Goal: Task Accomplishment & Management: Manage account settings

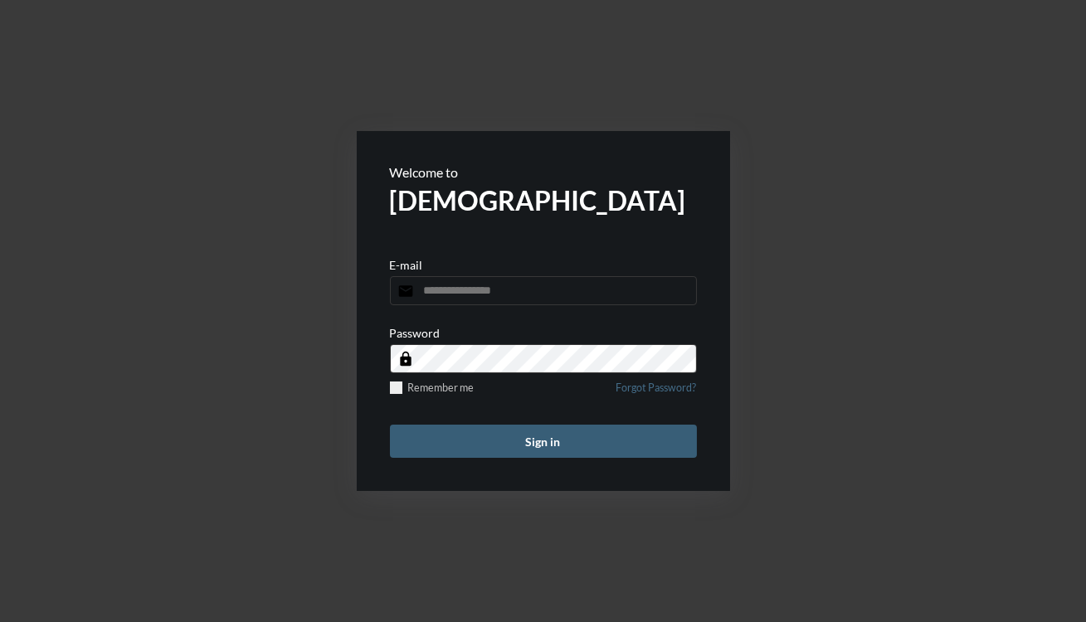
type input "**********"
click at [509, 449] on button "Sign in" at bounding box center [543, 441] width 307 height 33
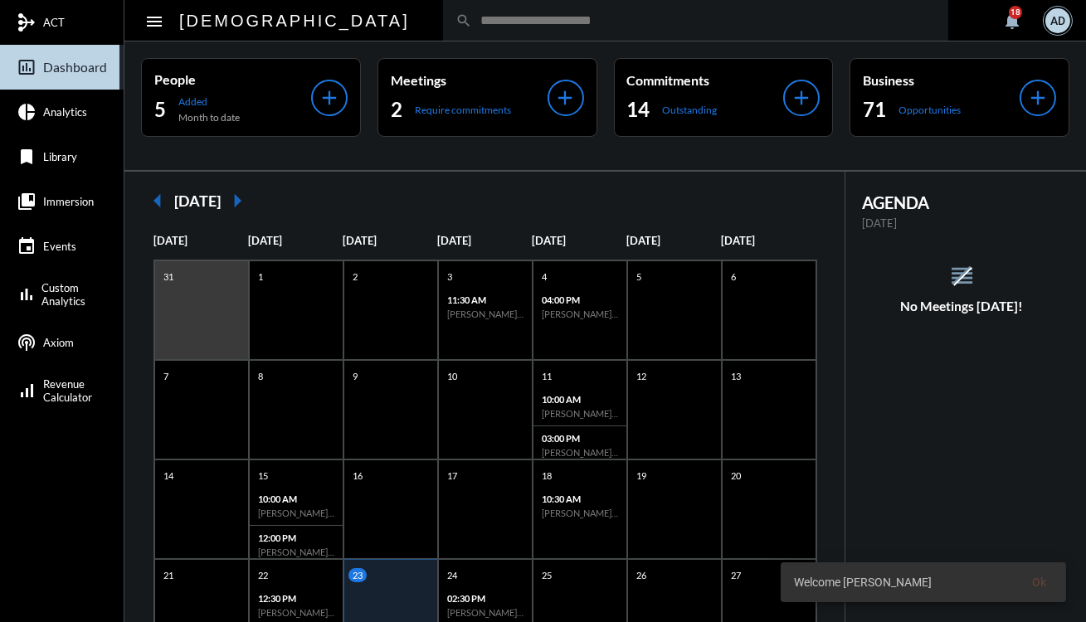
click at [472, 25] on input "text" at bounding box center [704, 20] width 464 height 14
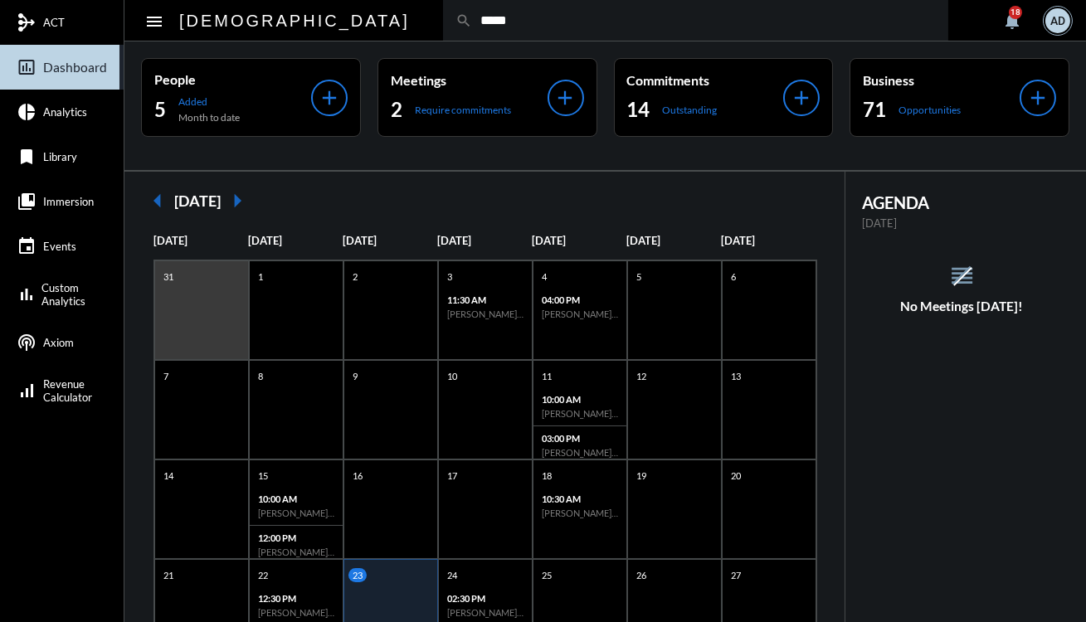
type input "*****"
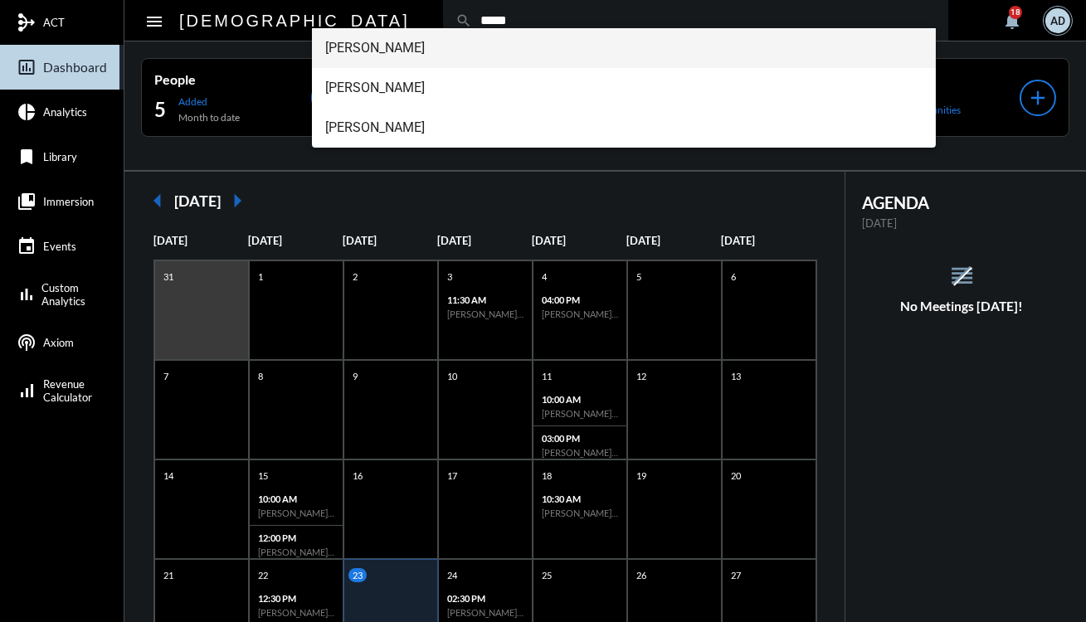
click at [416, 48] on span "[PERSON_NAME]" at bounding box center [623, 48] width 597 height 40
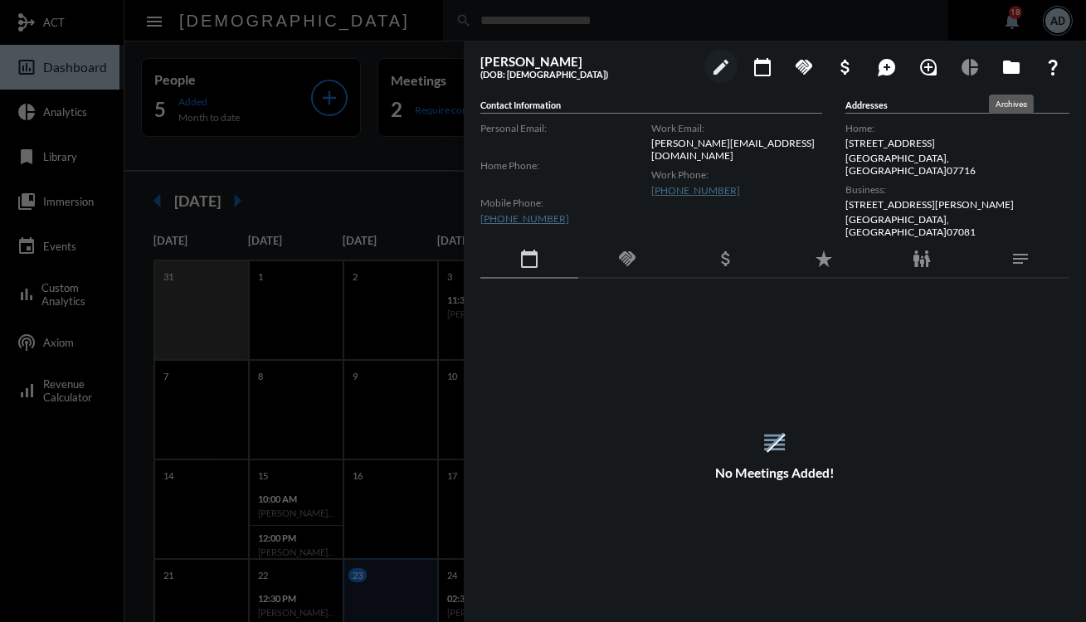
click at [1006, 71] on mat-icon "folder" at bounding box center [1011, 67] width 20 height 20
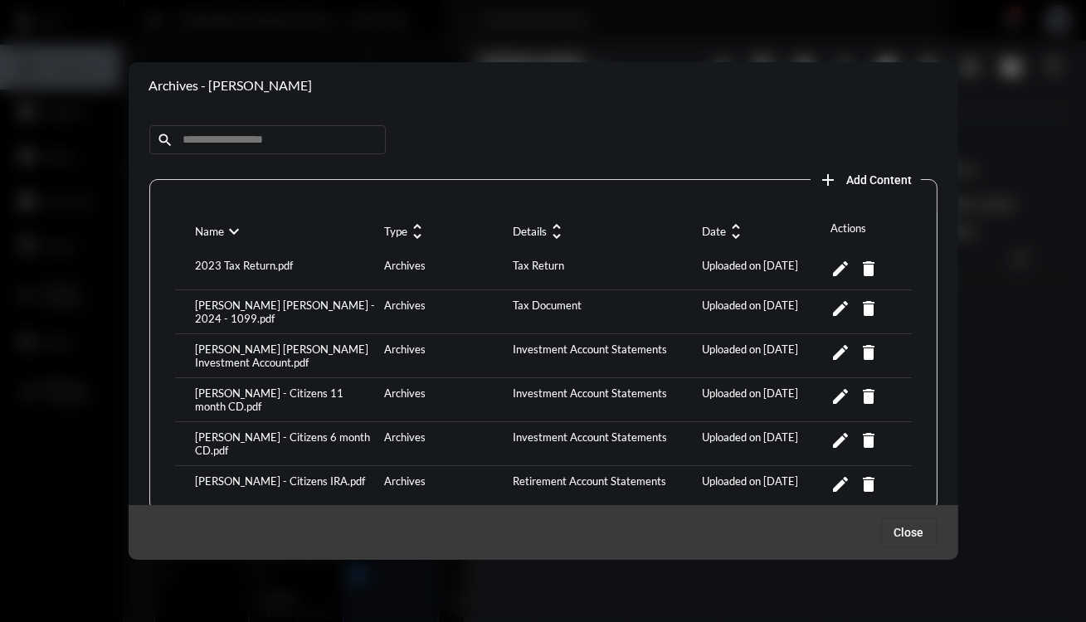
click at [252, 262] on div "2023 Tax Return.pdf" at bounding box center [286, 270] width 189 height 22
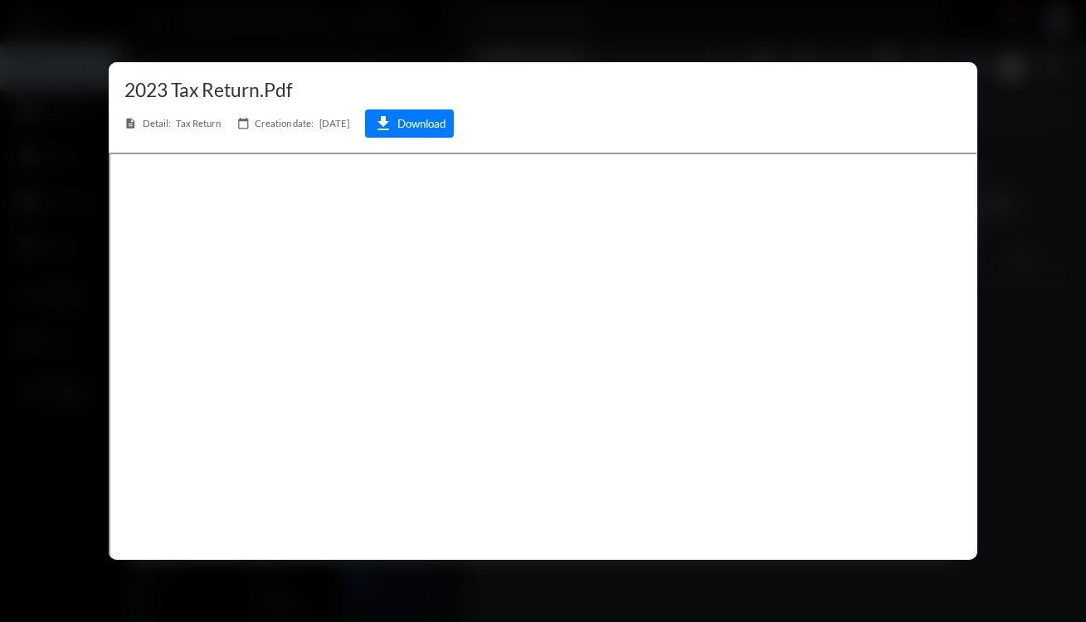
click at [990, 332] on div at bounding box center [543, 311] width 1086 height 622
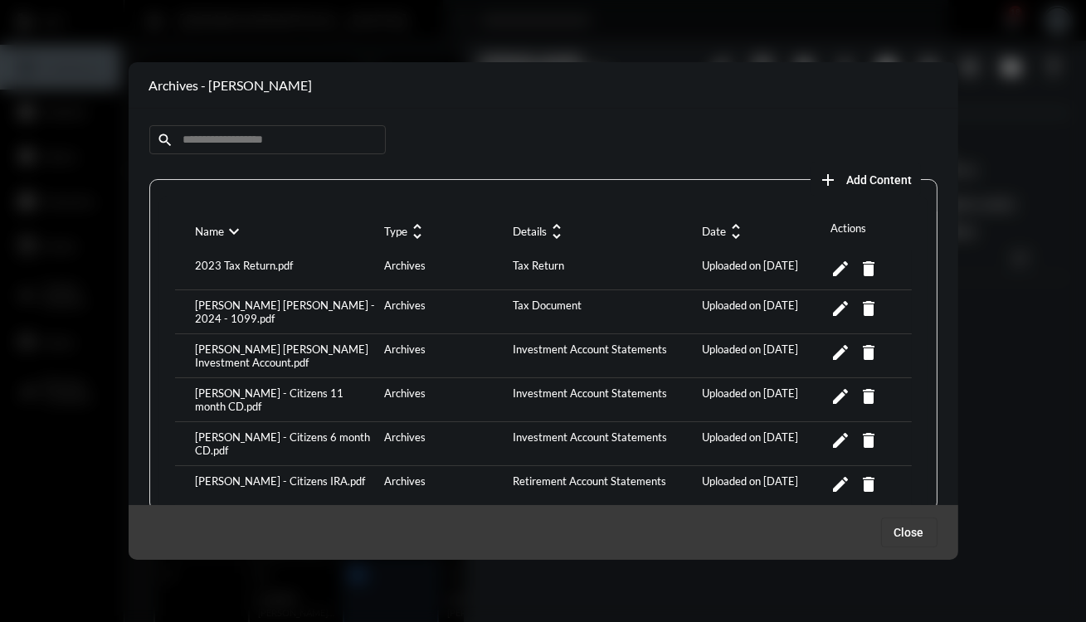
click at [290, 305] on div "[PERSON_NAME] [PERSON_NAME] - 2024 - 1099.pdf" at bounding box center [286, 312] width 189 height 27
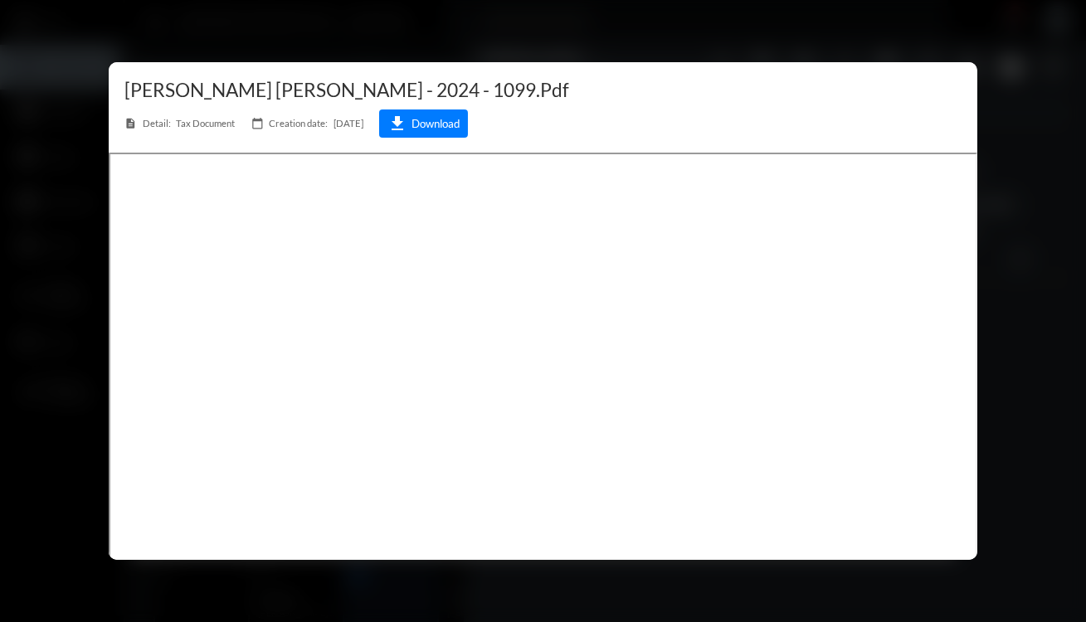
drag, startPoint x: 991, startPoint y: 421, endPoint x: 639, endPoint y: 17, distance: 536.3
click at [639, 17] on div at bounding box center [543, 311] width 1086 height 622
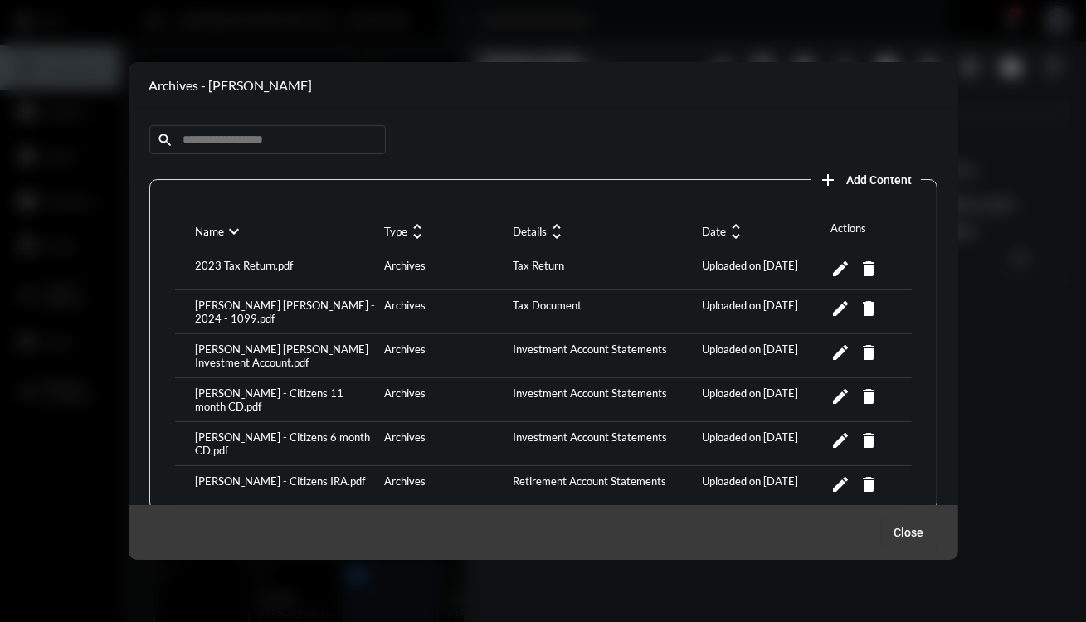
click at [241, 349] on div "[PERSON_NAME] [PERSON_NAME] Investment Account.pdf" at bounding box center [286, 356] width 189 height 27
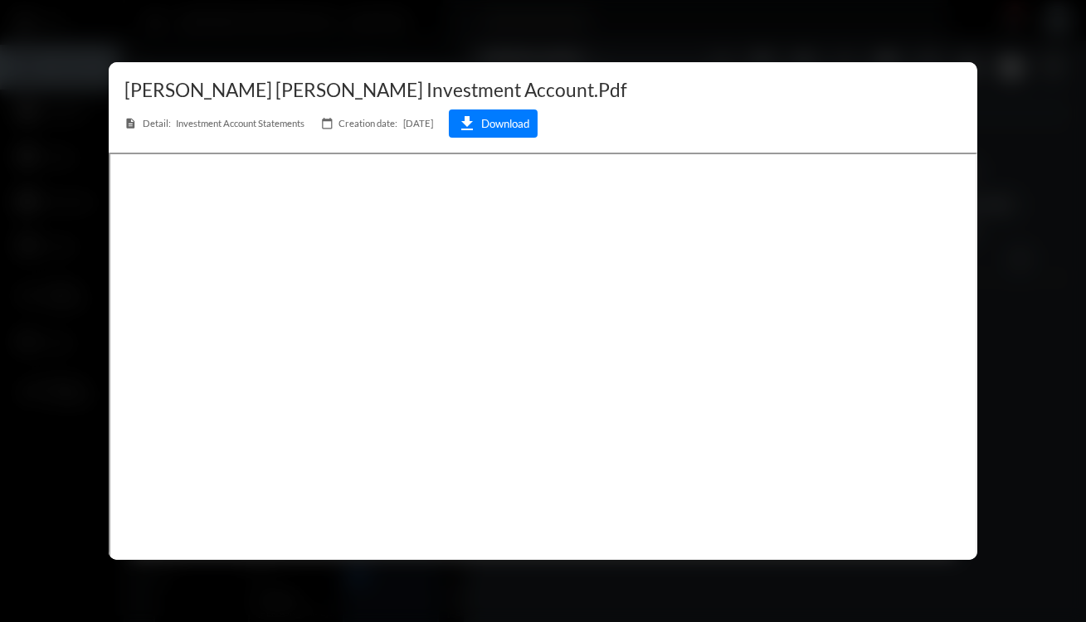
click at [1031, 366] on div at bounding box center [543, 311] width 1086 height 622
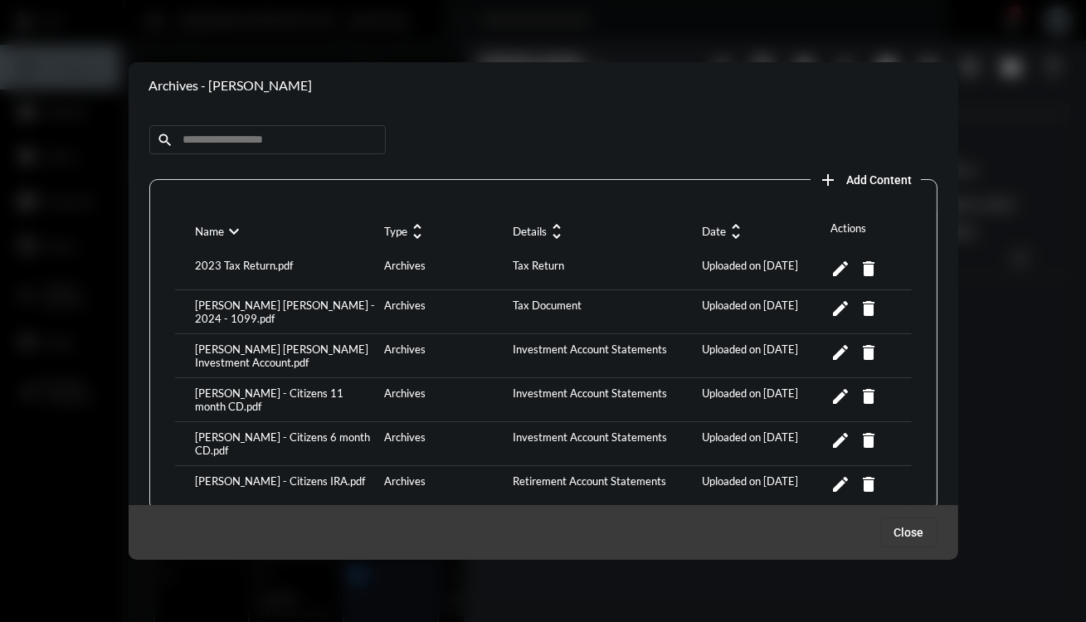
click at [290, 387] on div "[PERSON_NAME] - Citizens 11 month CD.pdf" at bounding box center [286, 400] width 189 height 27
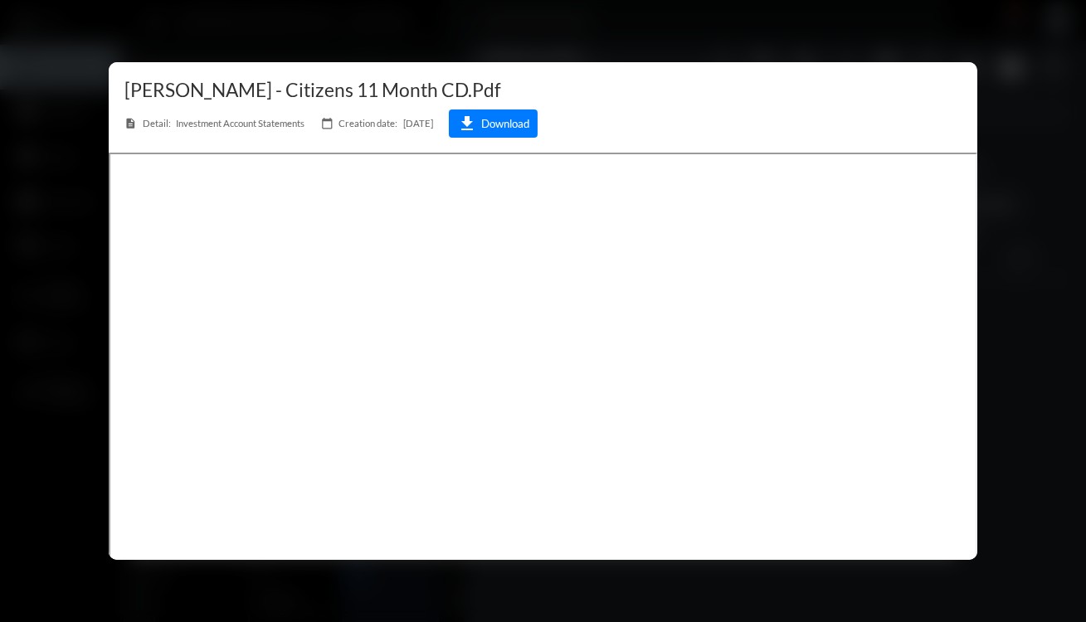
click at [319, 58] on div at bounding box center [543, 311] width 1086 height 622
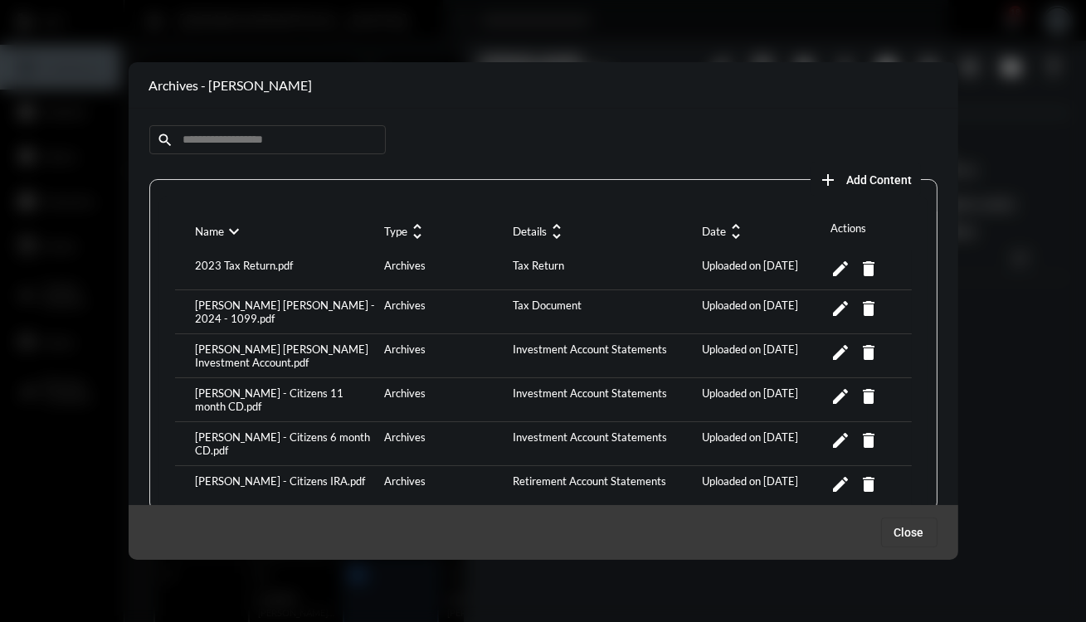
click at [314, 398] on div "[PERSON_NAME] - Citizens 11 month CD.pdf" at bounding box center [286, 400] width 189 height 27
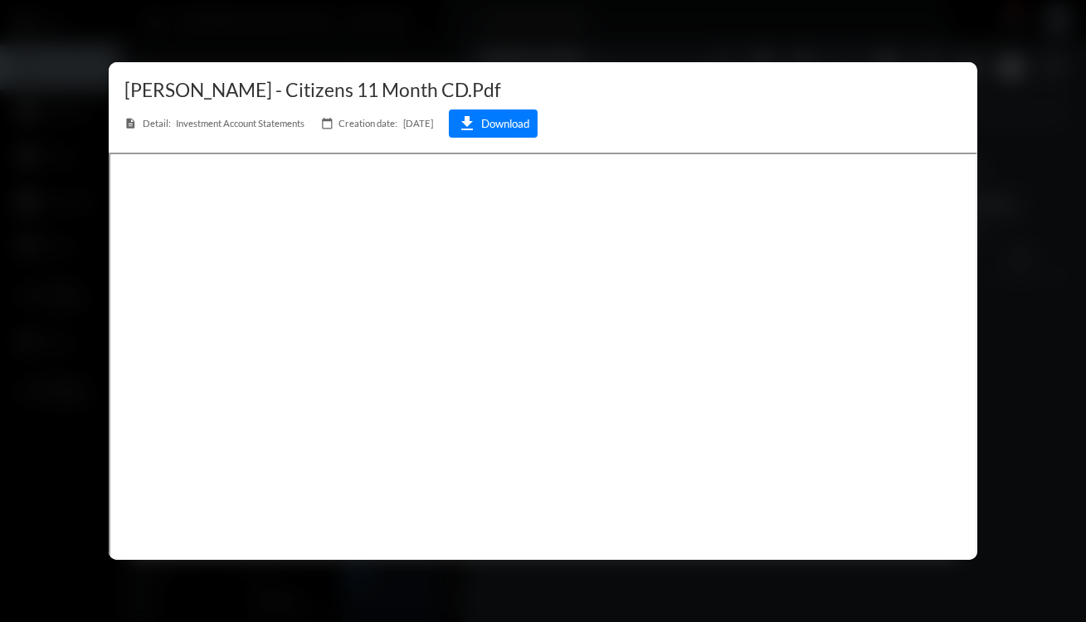
click at [669, 41] on div at bounding box center [543, 311] width 1086 height 622
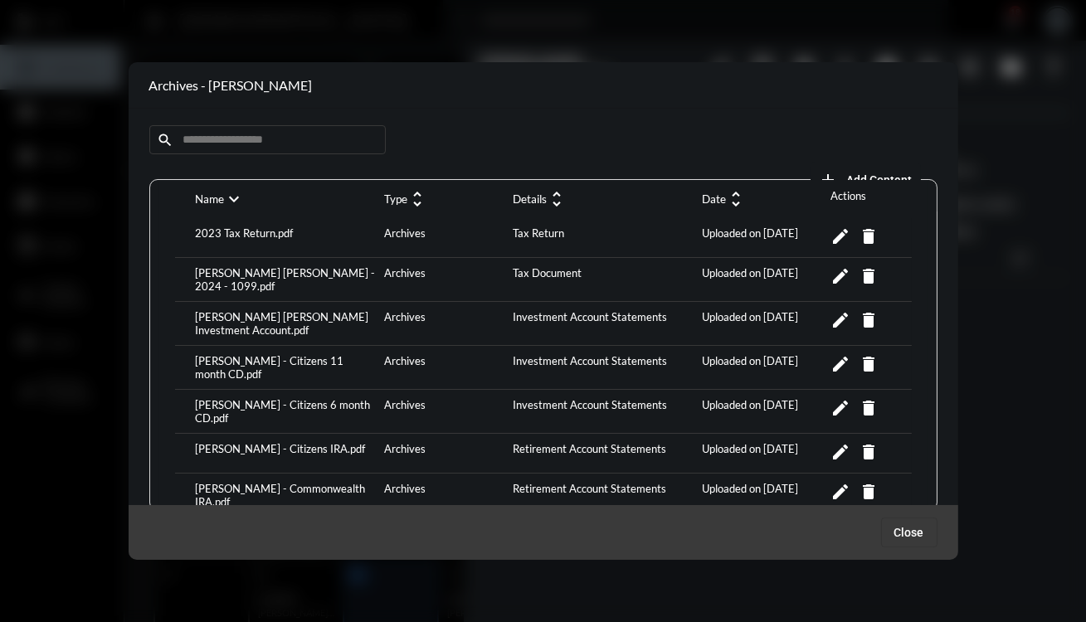
scroll to position [49, 0]
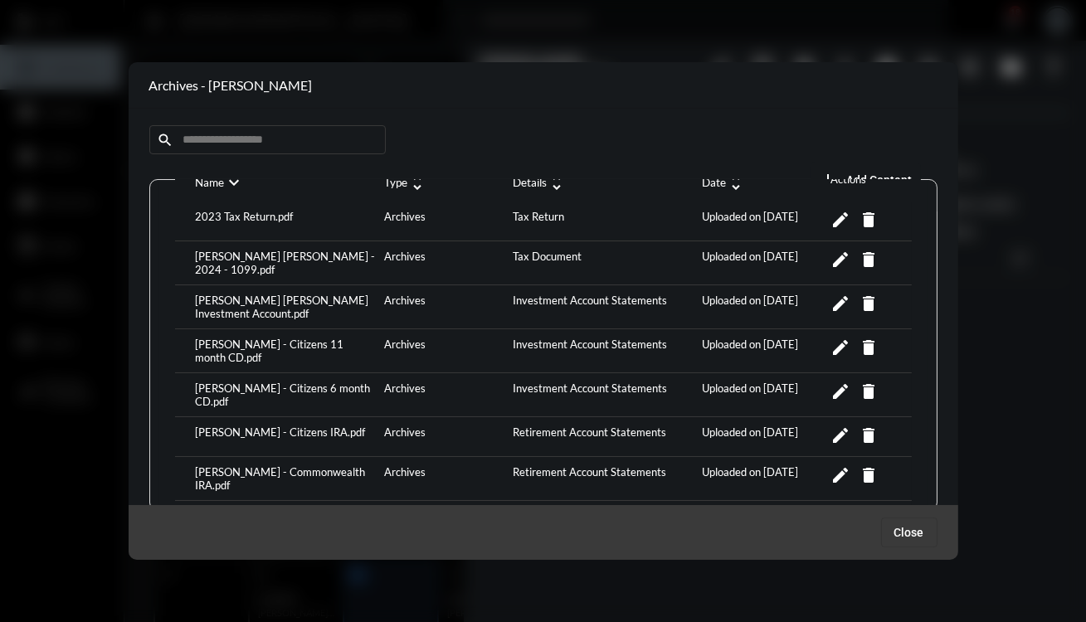
click at [830, 180] on p "Actions" at bounding box center [860, 179] width 61 height 13
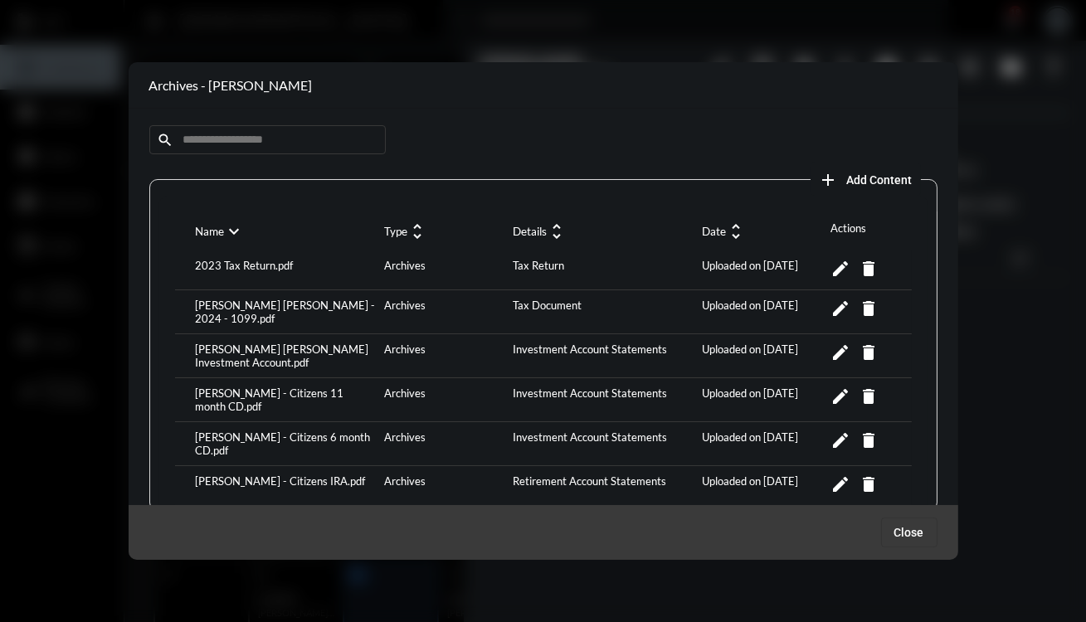
click at [855, 173] on span "Add Content" at bounding box center [880, 179] width 66 height 13
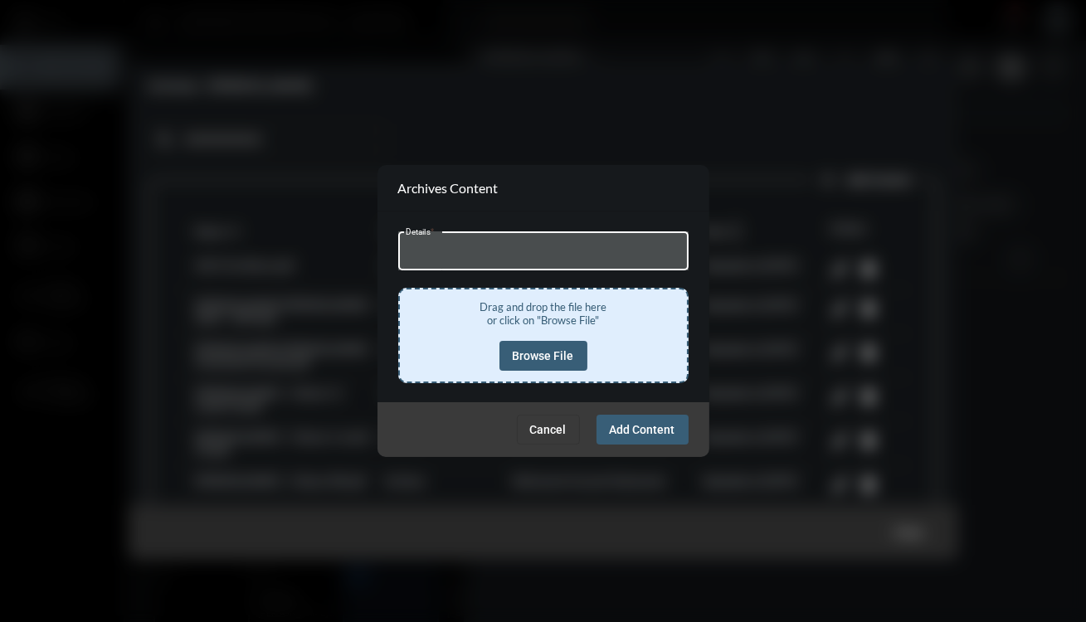
click at [451, 258] on input "Details *" at bounding box center [543, 253] width 275 height 12
type input "**********"
click at [543, 356] on span "Browse File" at bounding box center [543, 355] width 61 height 13
click at [542, 421] on button "Cancel" at bounding box center [548, 430] width 63 height 30
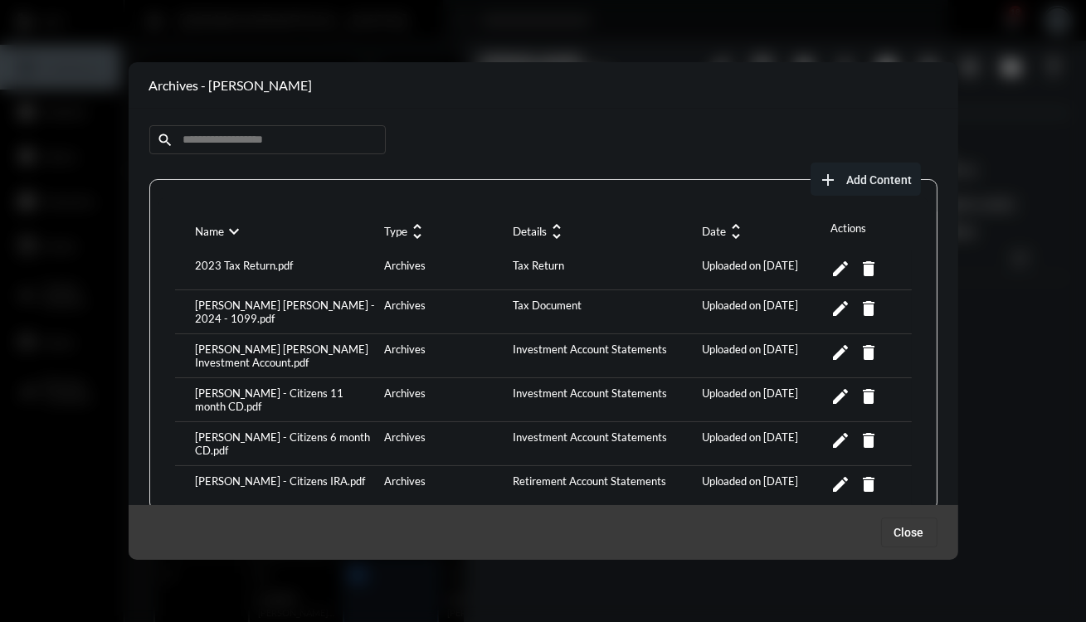
click at [272, 396] on div "[PERSON_NAME] - Citizens 11 month CD.pdf" at bounding box center [286, 400] width 189 height 27
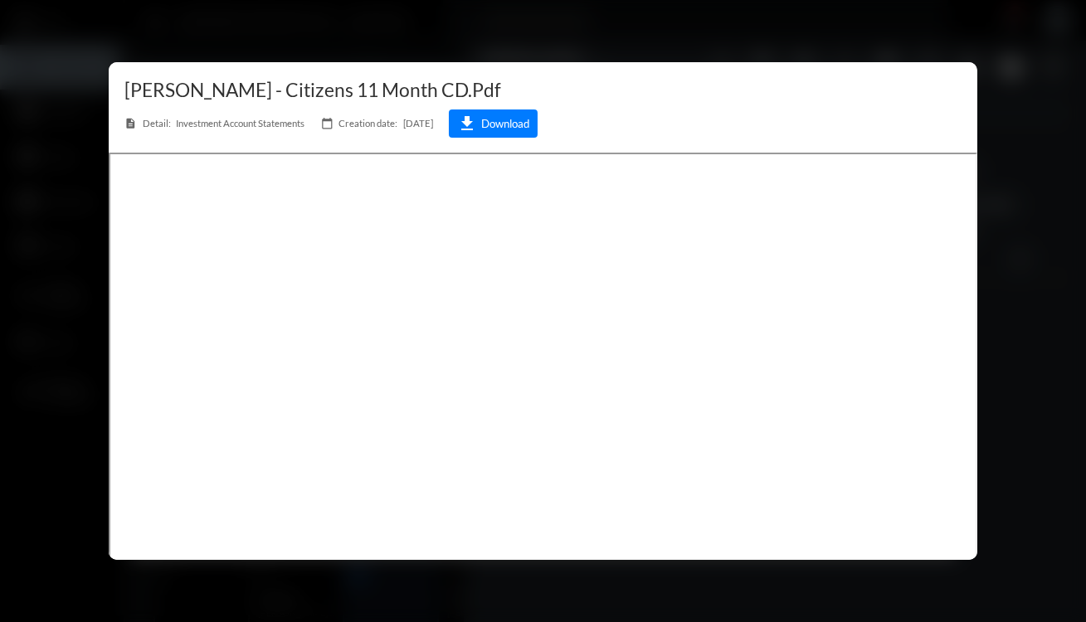
click at [1054, 217] on div at bounding box center [543, 311] width 1086 height 622
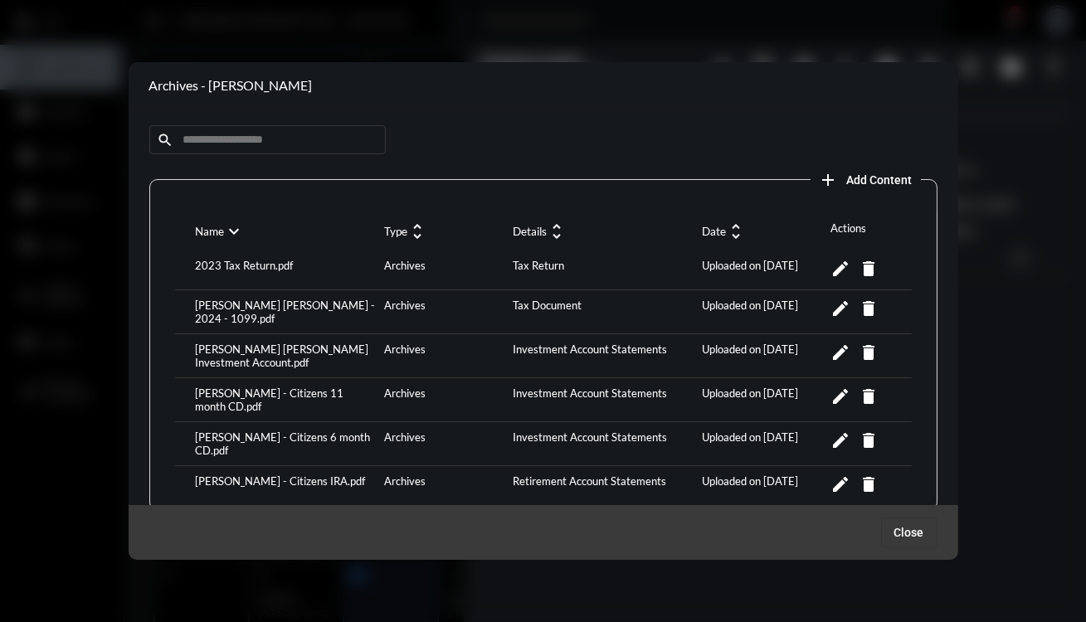
click at [409, 56] on div at bounding box center [543, 311] width 1086 height 622
click at [278, 71] on section "Archives - [PERSON_NAME]" at bounding box center [544, 85] width 830 height 46
click at [859, 398] on mat-icon "delete" at bounding box center [869, 397] width 20 height 20
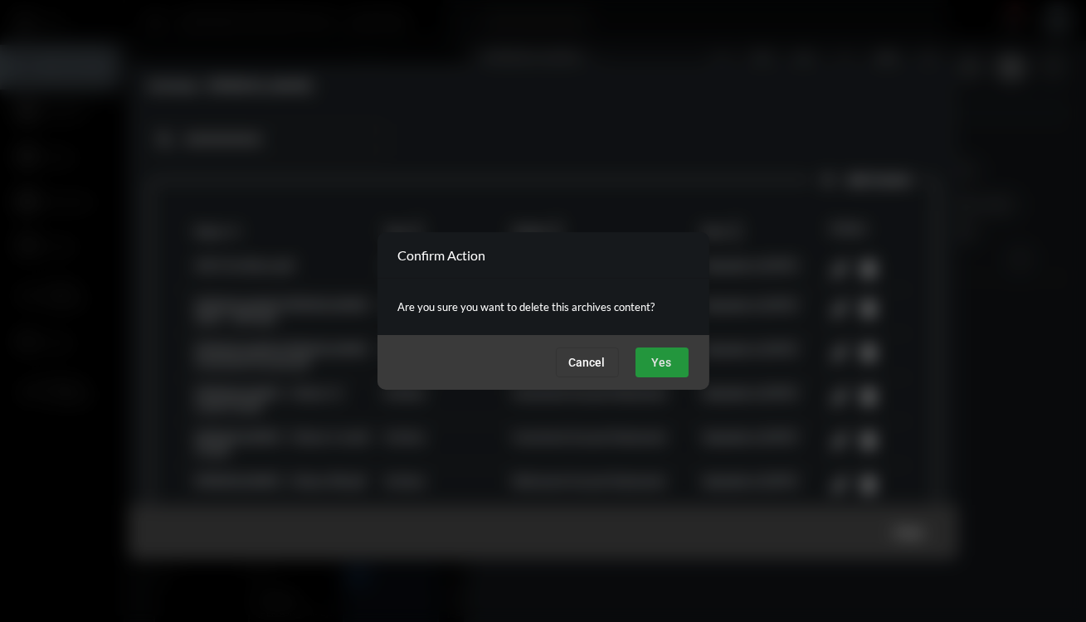
click at [661, 360] on span "Yes" at bounding box center [662, 362] width 20 height 13
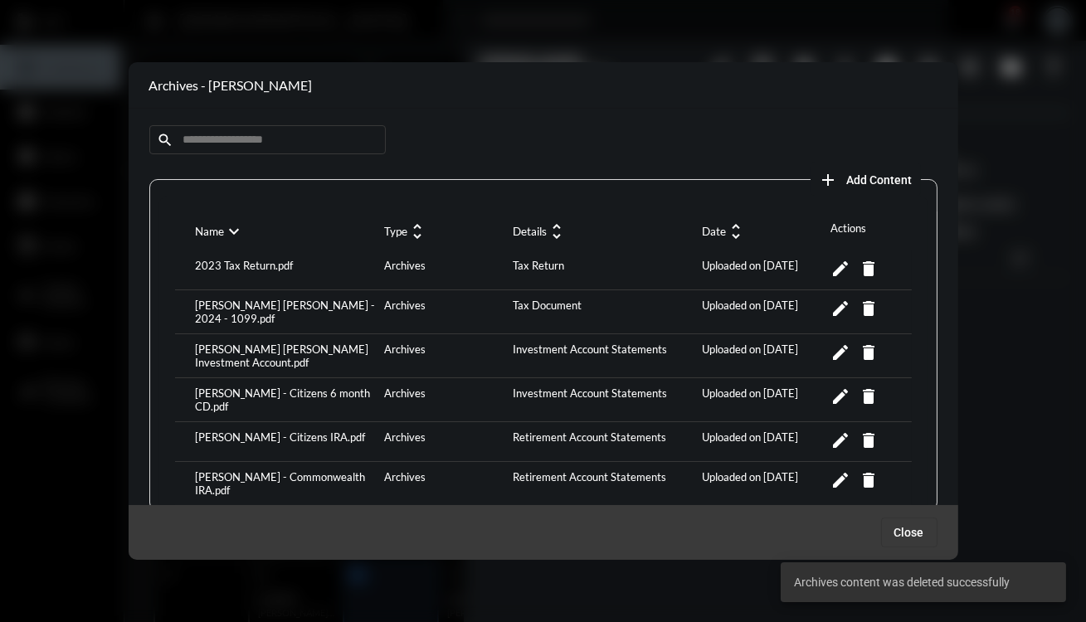
click at [915, 543] on div "Archives content was deleted successfully" at bounding box center [923, 583] width 325 height 80
drag, startPoint x: 908, startPoint y: 533, endPoint x: 907, endPoint y: 550, distance: 17.4
click at [907, 550] on div "Close" at bounding box center [544, 532] width 830 height 55
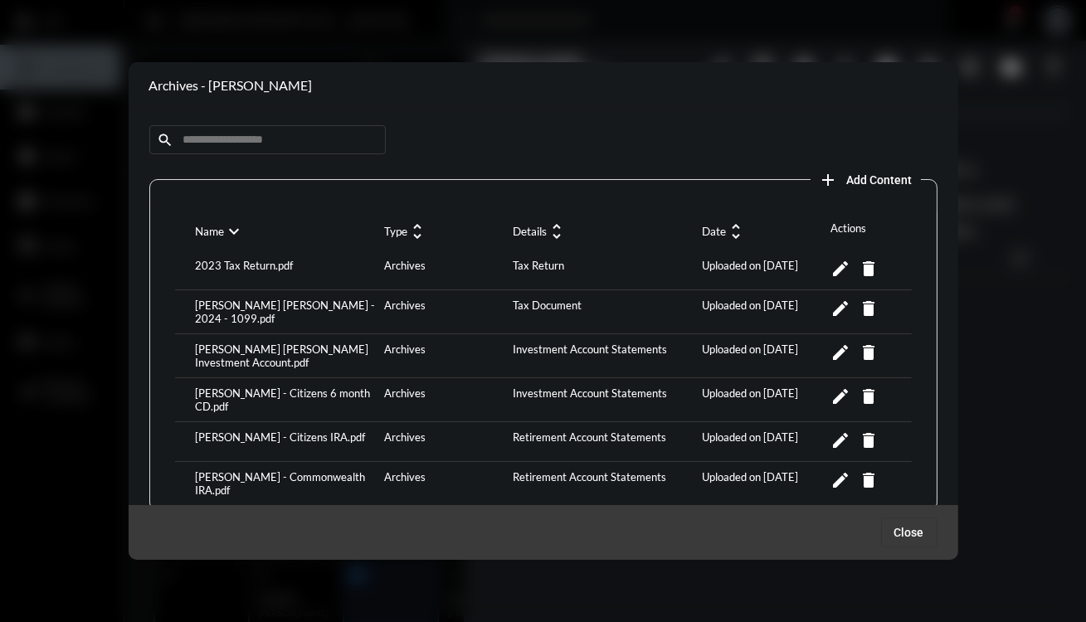
click at [898, 536] on span "Close" at bounding box center [909, 532] width 30 height 13
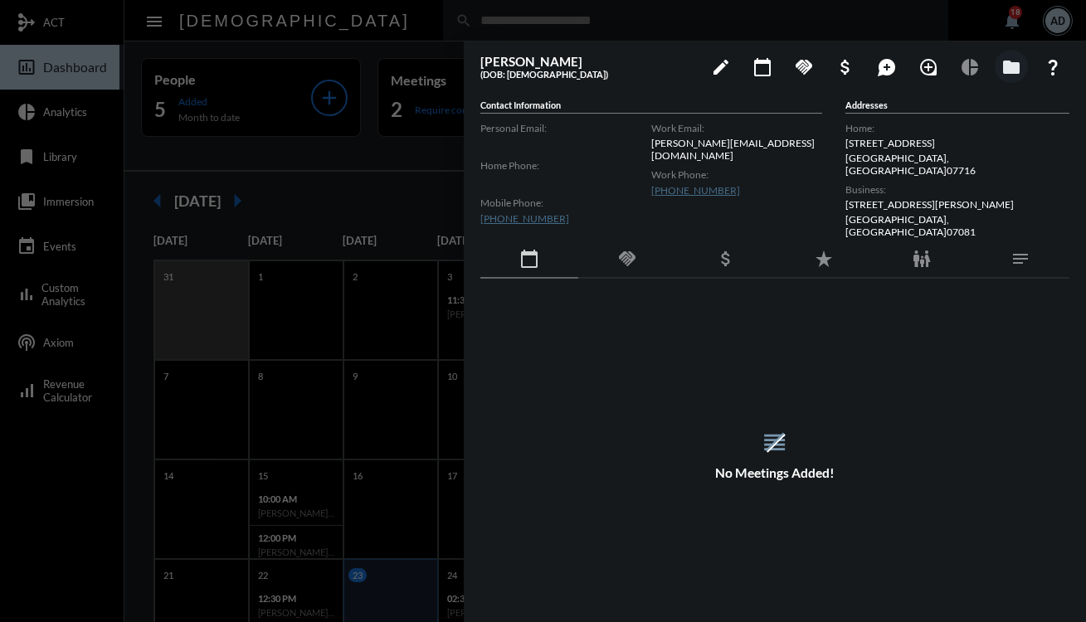
click at [343, 20] on div at bounding box center [543, 311] width 1086 height 622
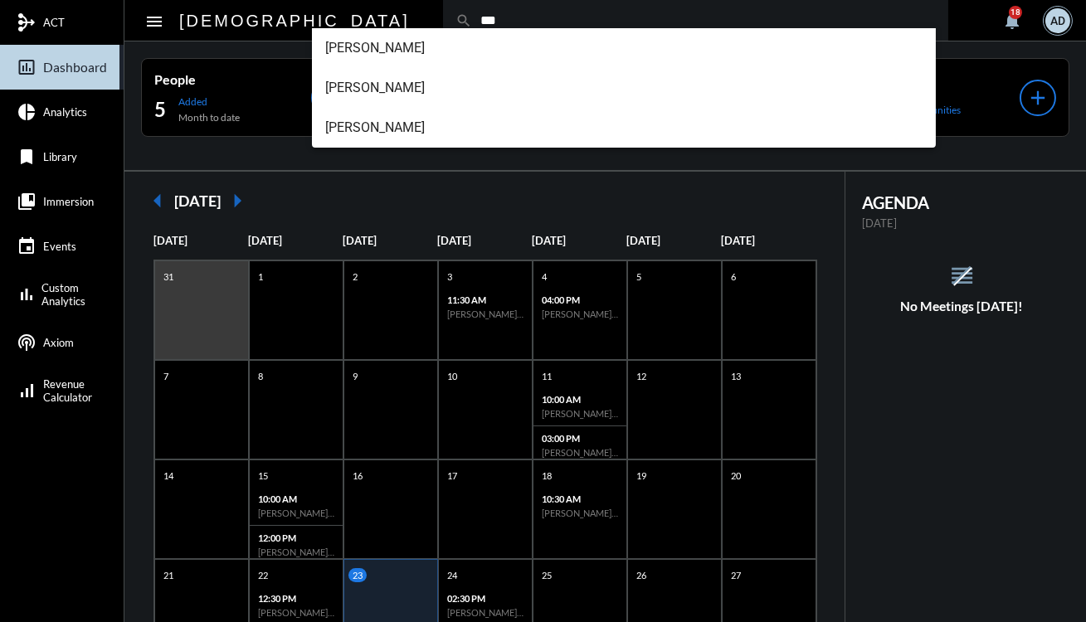
type input "***"
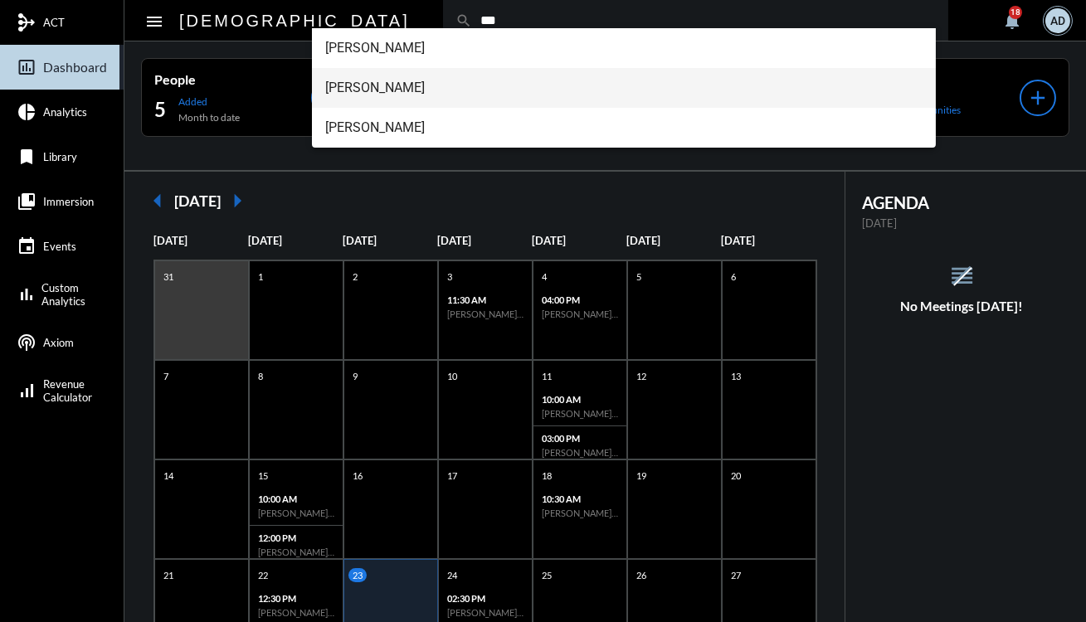
click at [351, 85] on span "[PERSON_NAME]" at bounding box center [623, 88] width 597 height 40
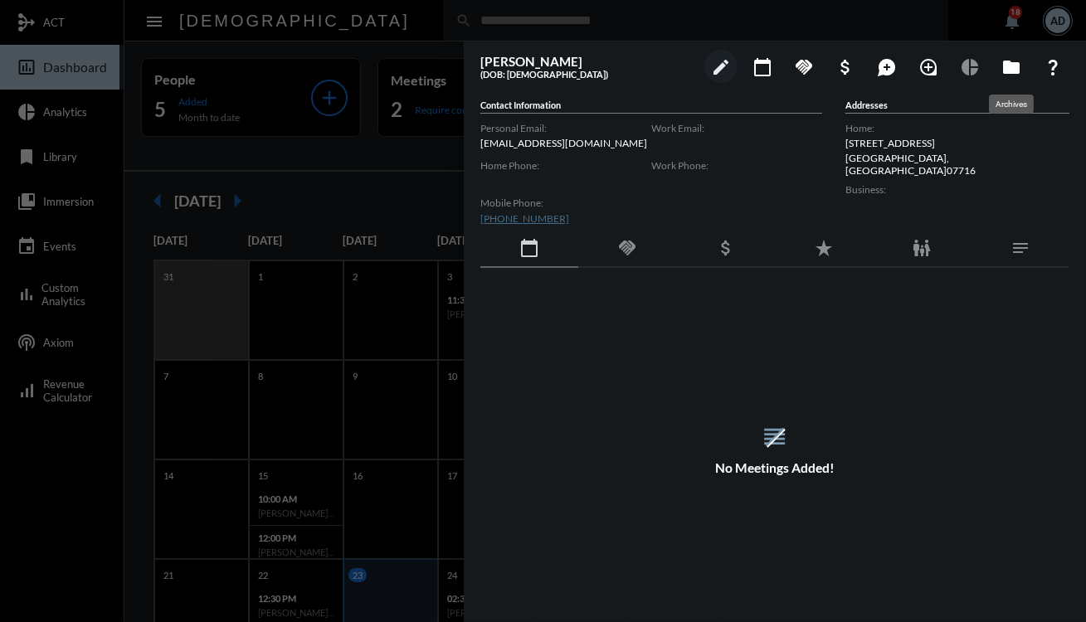
click at [1020, 78] on button "folder" at bounding box center [1011, 66] width 33 height 33
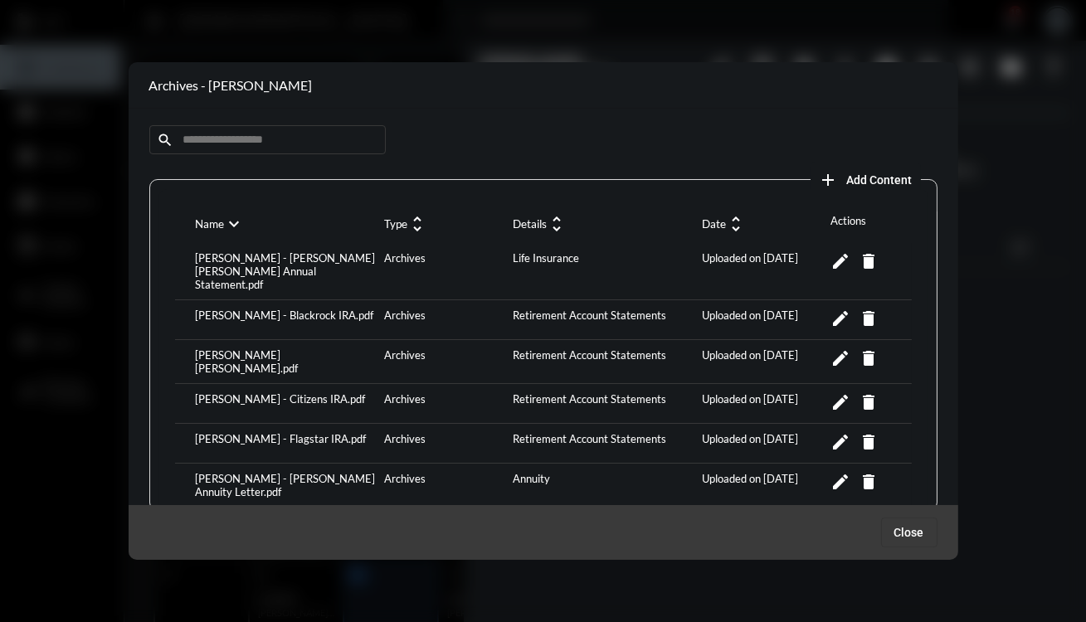
scroll to position [9, 0]
click at [472, 51] on div at bounding box center [543, 311] width 1086 height 622
click at [346, 67] on section "Archives - [PERSON_NAME]" at bounding box center [544, 85] width 830 height 46
click at [898, 543] on button "Close" at bounding box center [909, 533] width 56 height 30
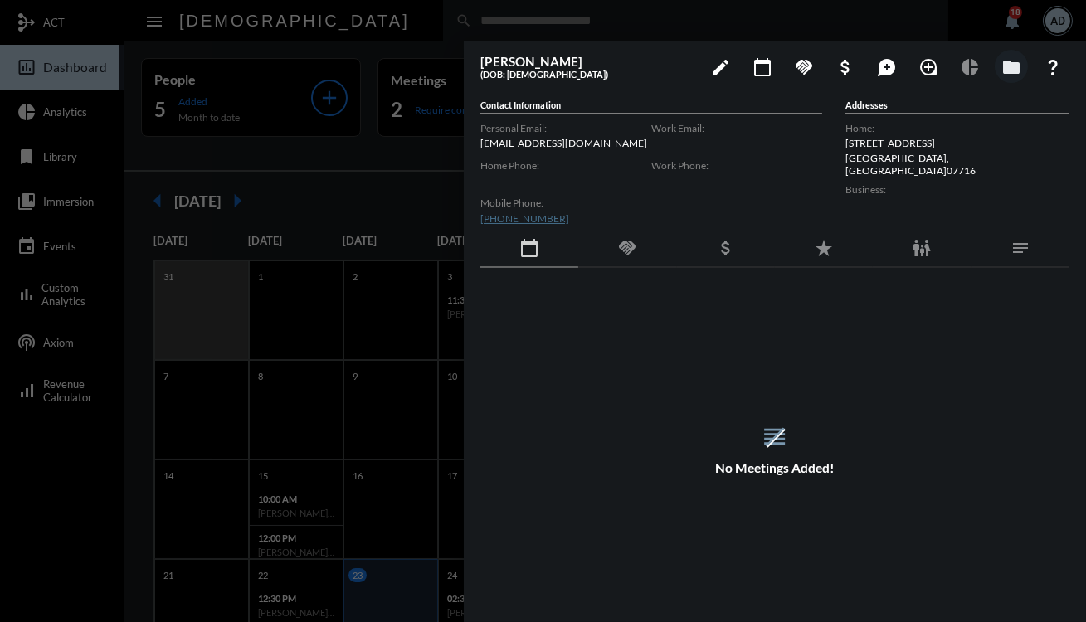
click at [375, 23] on div at bounding box center [543, 311] width 1086 height 622
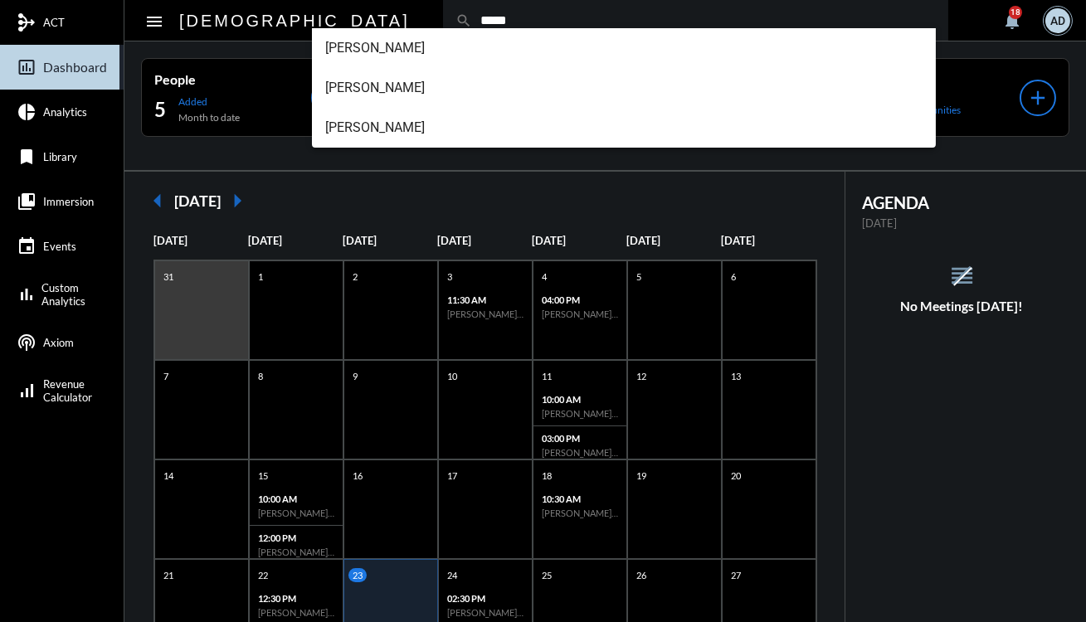
type input "*****"
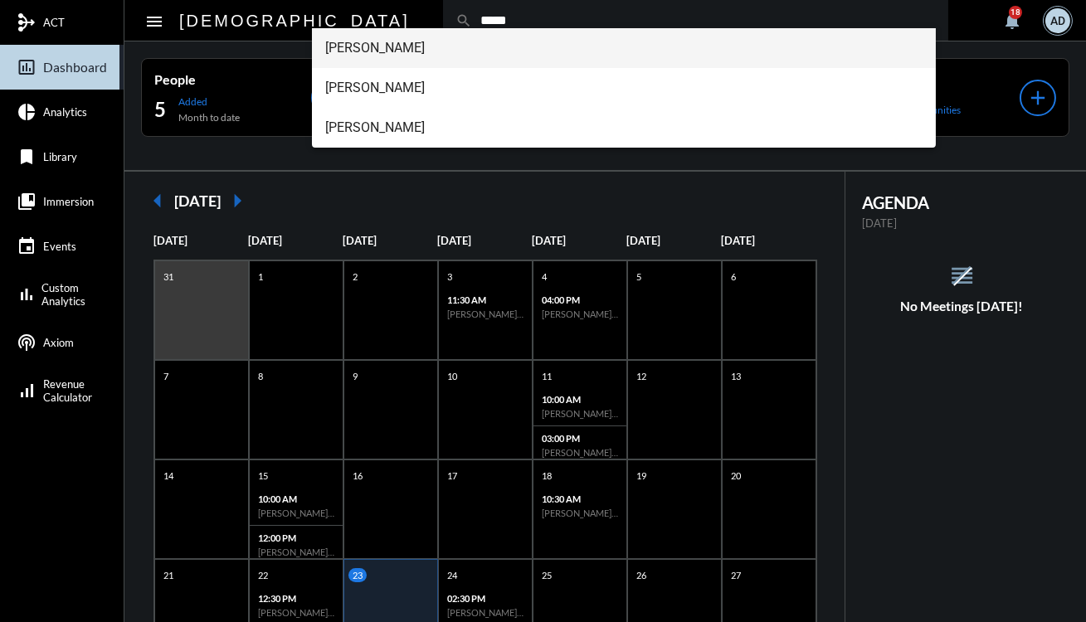
click at [364, 56] on span "[PERSON_NAME]" at bounding box center [623, 48] width 597 height 40
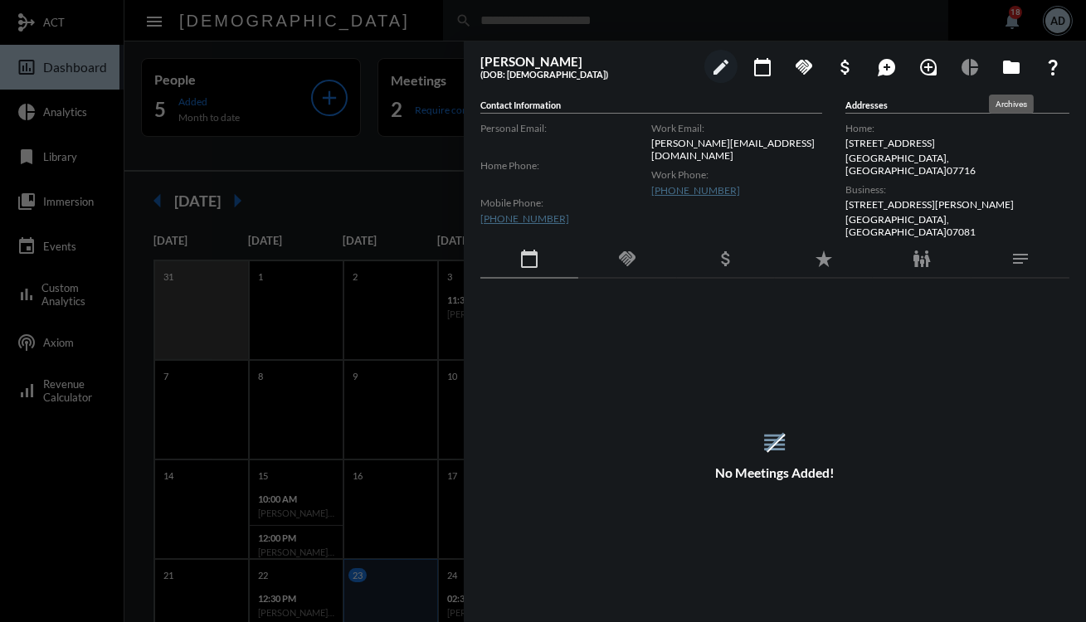
click at [1017, 65] on mat-icon "folder" at bounding box center [1011, 67] width 20 height 20
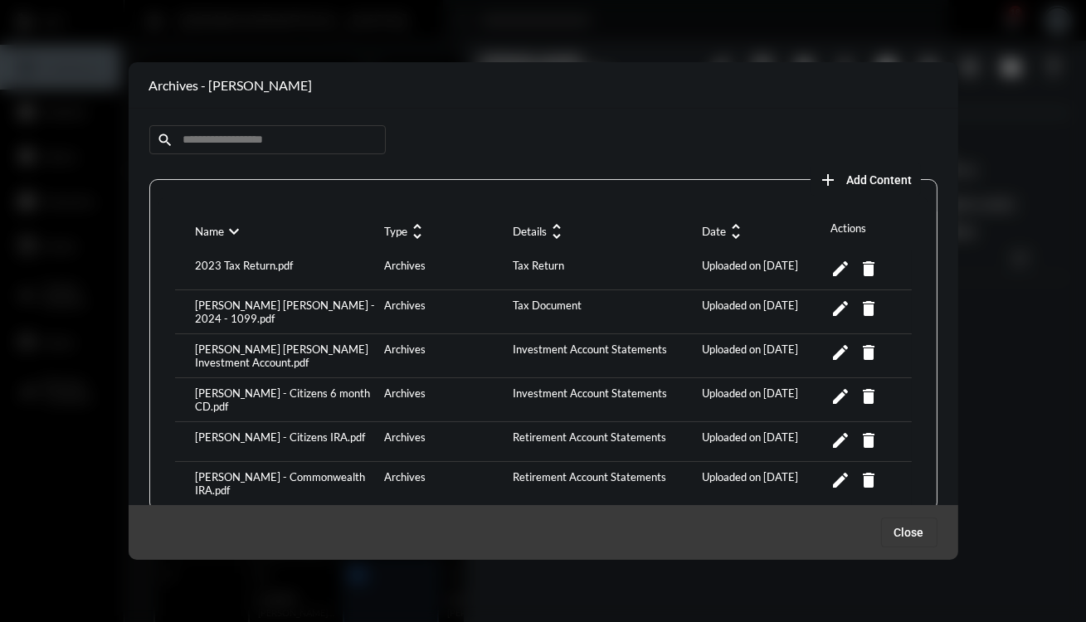
click at [874, 173] on span "Add Content" at bounding box center [880, 179] width 66 height 13
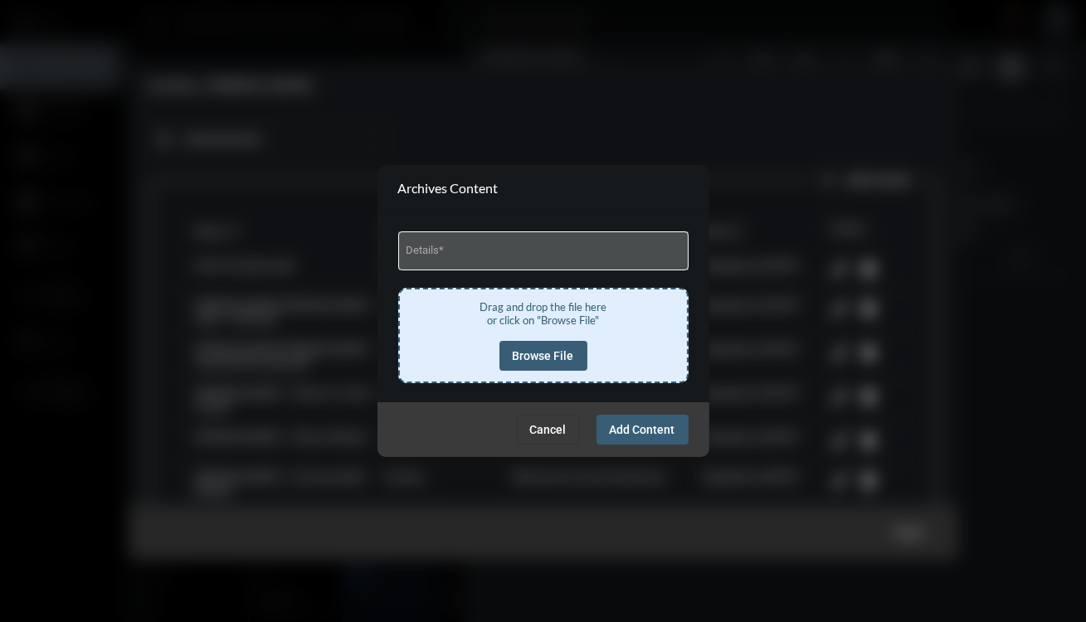
click at [444, 241] on div "Details *" at bounding box center [543, 249] width 275 height 42
click at [489, 251] on input "Details *" at bounding box center [543, 253] width 275 height 12
type input "**********"
click at [523, 356] on span "Browse File" at bounding box center [543, 355] width 61 height 13
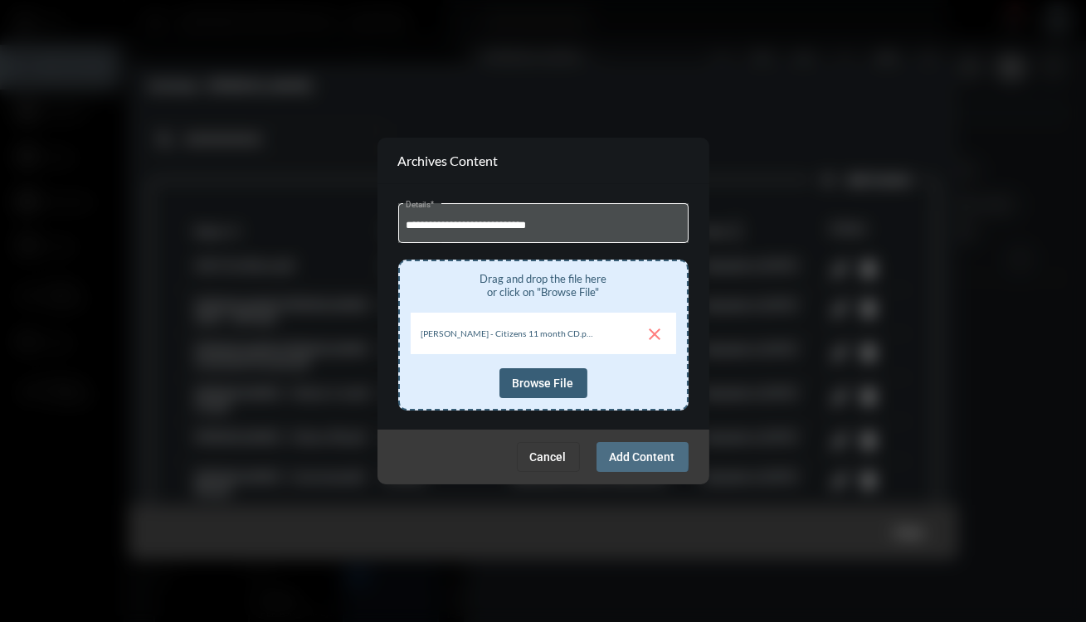
click at [627, 455] on span "Add Content" at bounding box center [643, 456] width 66 height 13
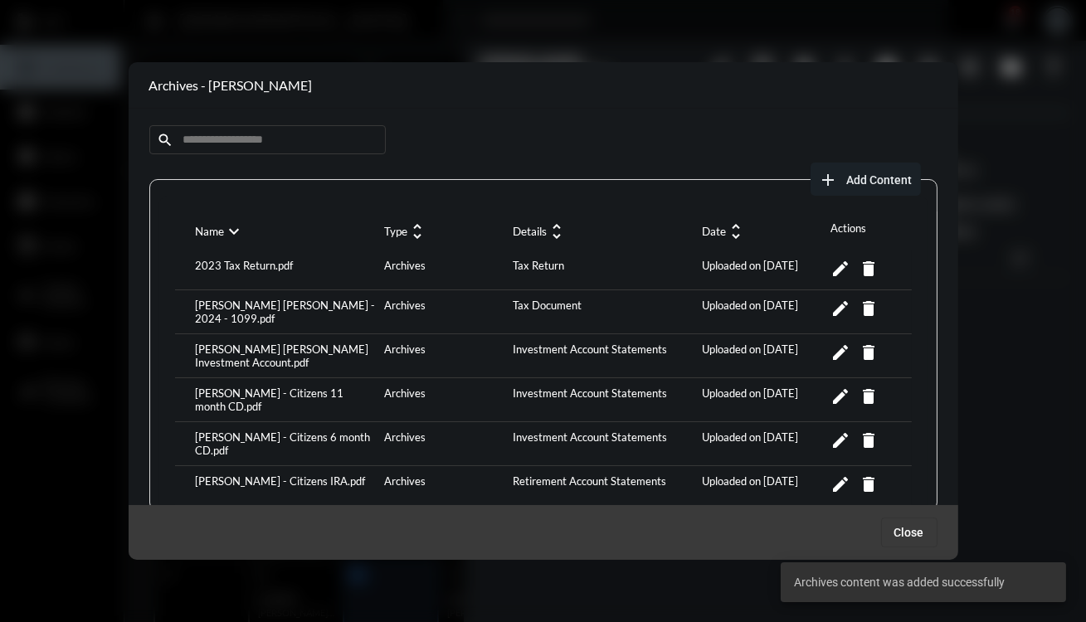
scroll to position [72, 0]
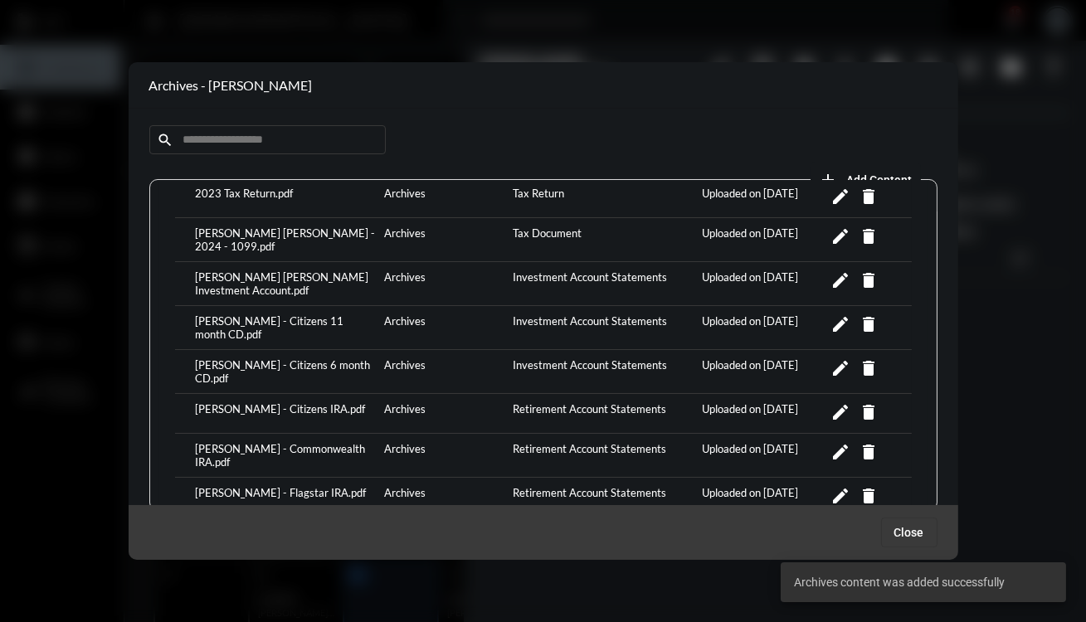
click at [295, 365] on div "[PERSON_NAME] - Citizens 6 month CD.pdf" at bounding box center [286, 371] width 189 height 27
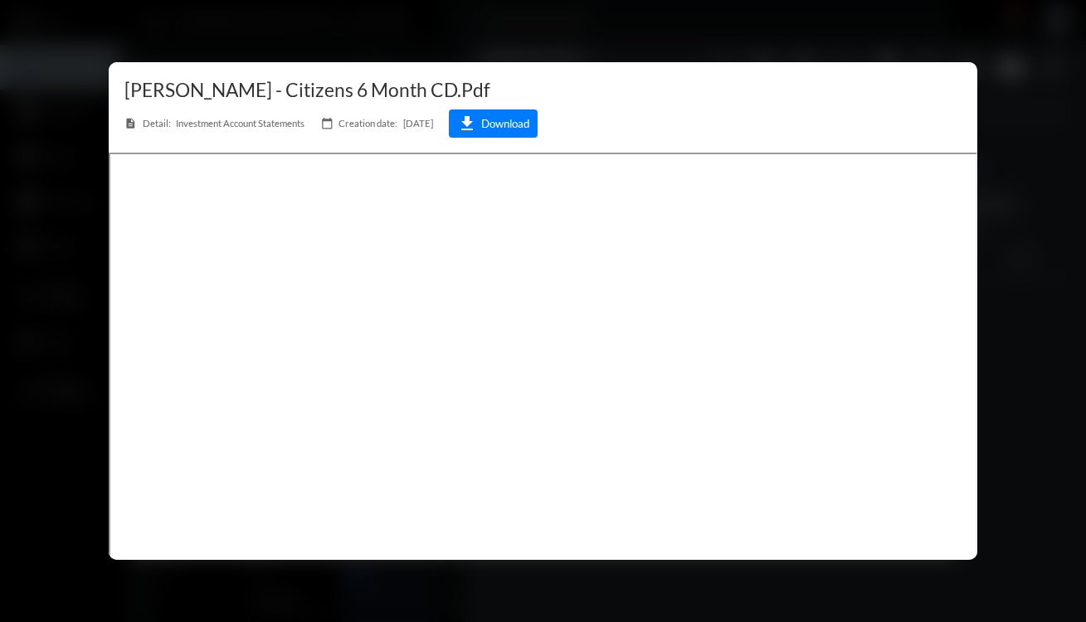
click at [1060, 308] on div at bounding box center [543, 311] width 1086 height 622
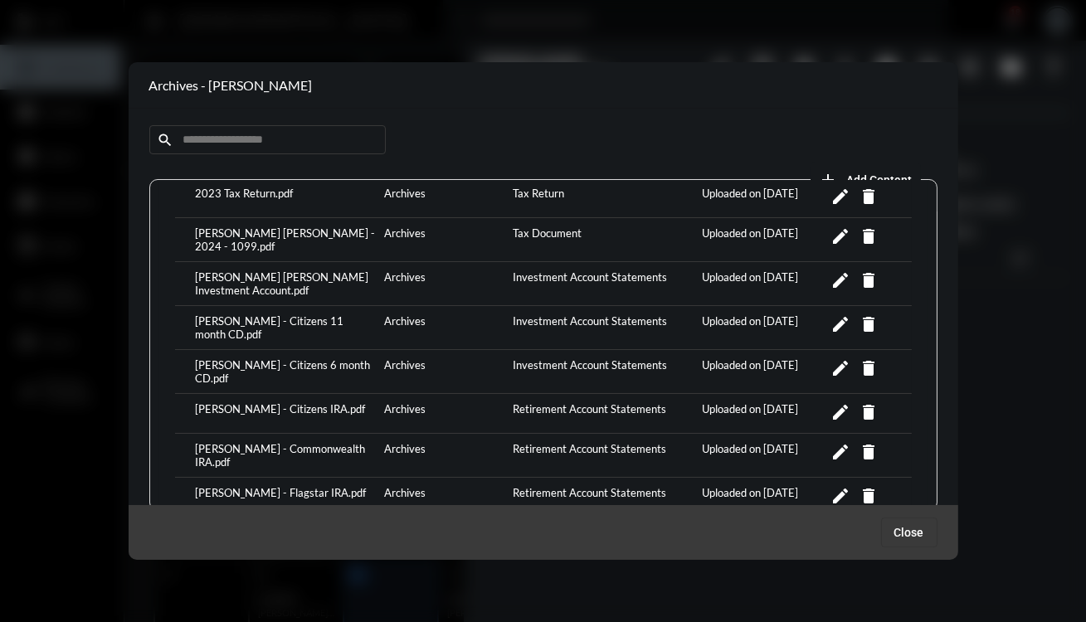
click at [281, 406] on div "[PERSON_NAME] - Citizens IRA.pdf" at bounding box center [286, 413] width 189 height 22
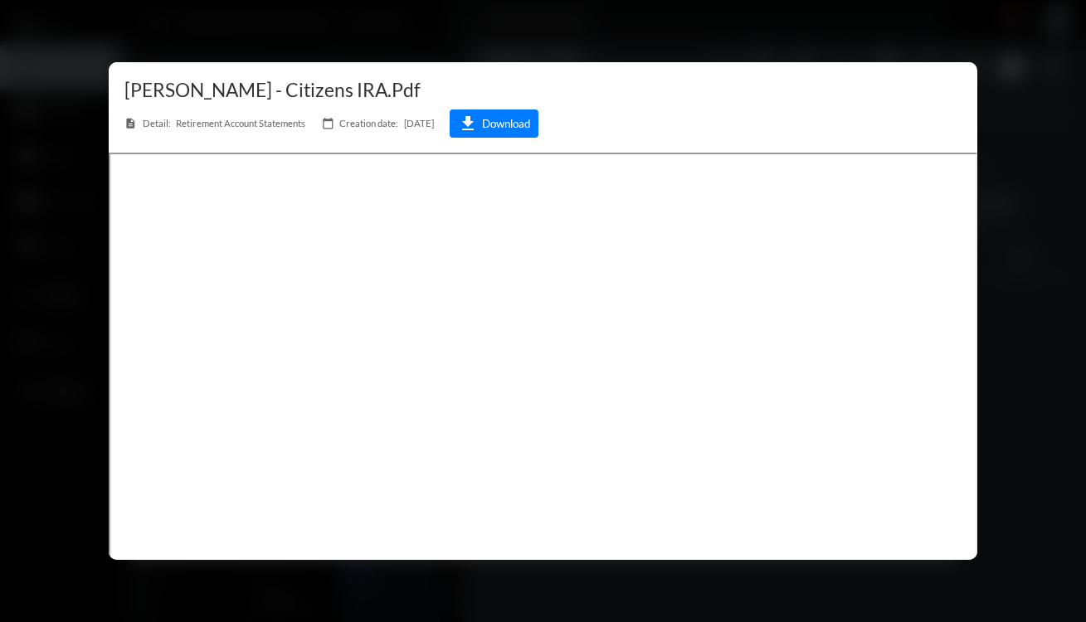
click at [1035, 253] on div at bounding box center [543, 311] width 1086 height 622
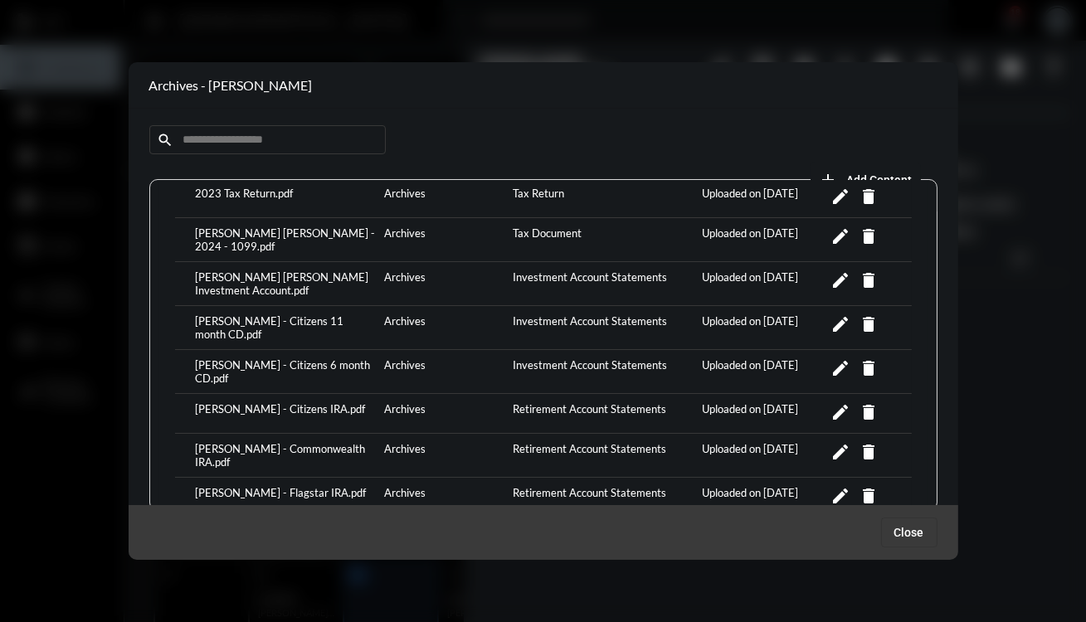
click at [275, 402] on div "[PERSON_NAME] - Citizens IRA.pdf" at bounding box center [286, 413] width 189 height 22
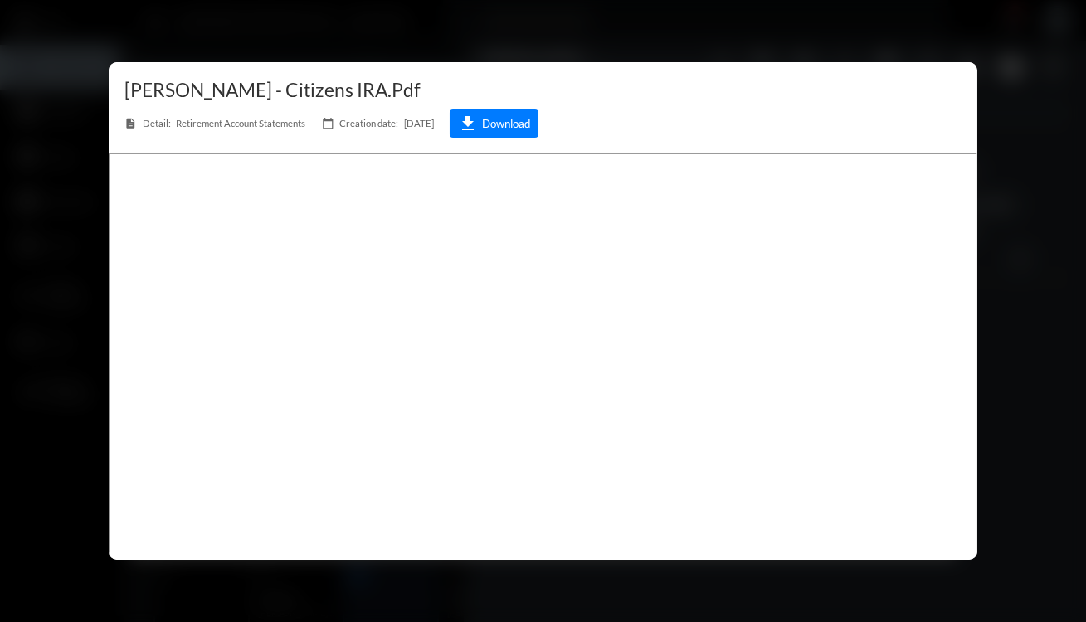
click at [1007, 309] on div at bounding box center [543, 311] width 1086 height 622
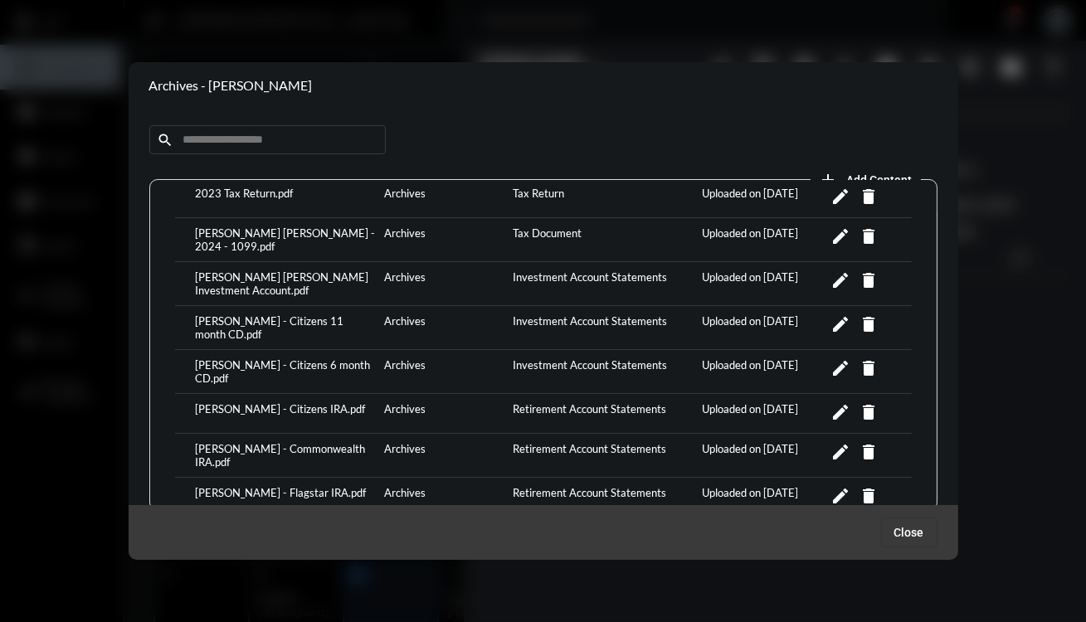
click at [323, 442] on div "[PERSON_NAME] - Commonwealth IRA.pdf" at bounding box center [286, 455] width 189 height 27
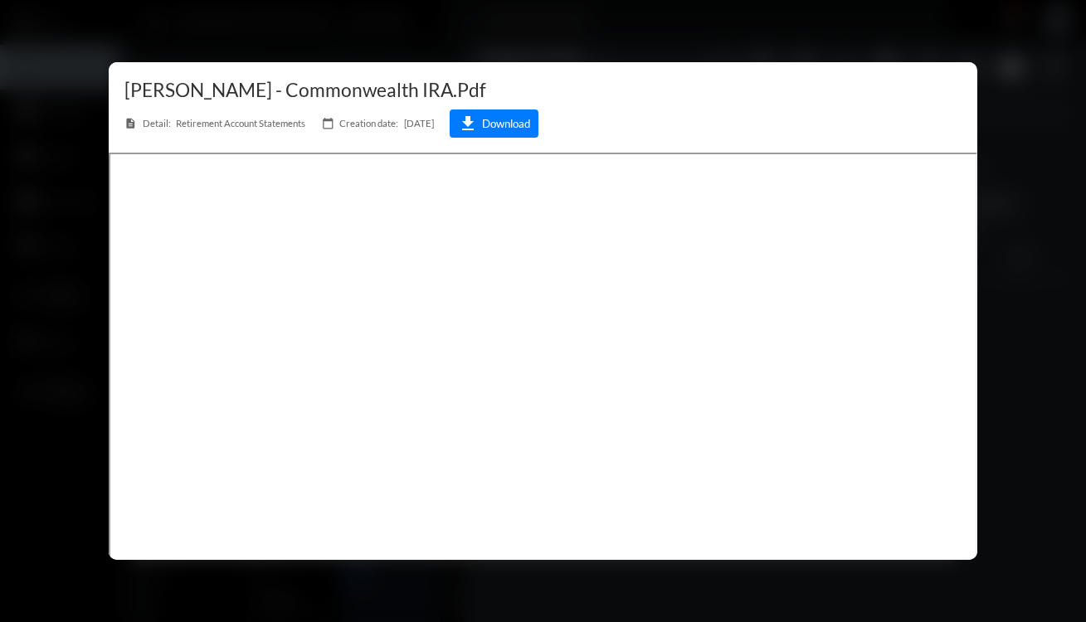
click at [1022, 400] on div at bounding box center [543, 311] width 1086 height 622
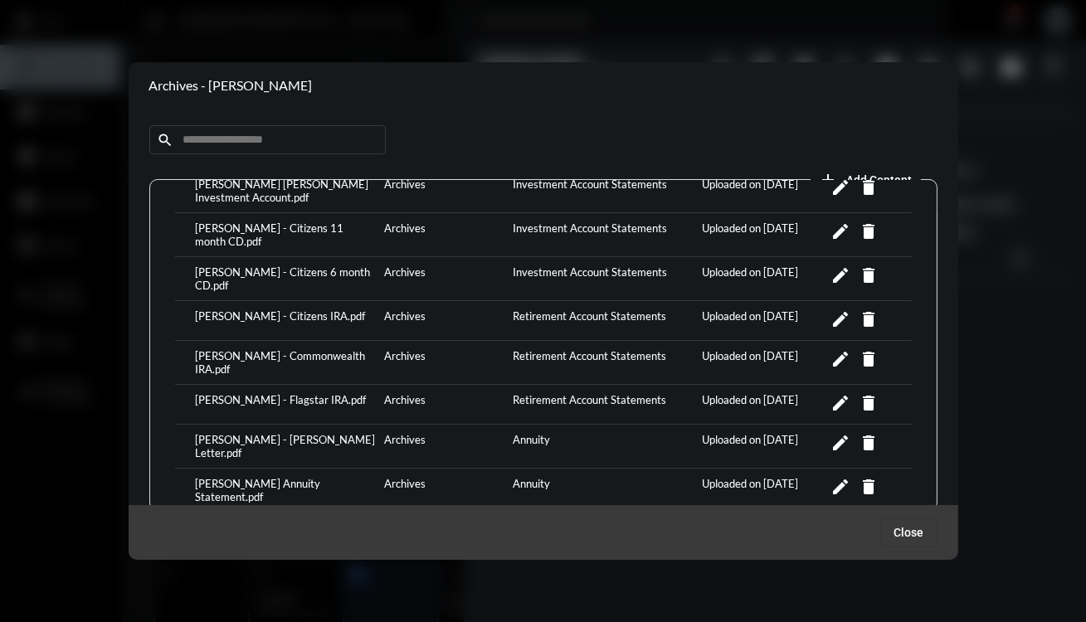
scroll to position [166, 0]
click at [236, 392] on div "[PERSON_NAME] - Flagstar IRA.pdf" at bounding box center [286, 403] width 189 height 22
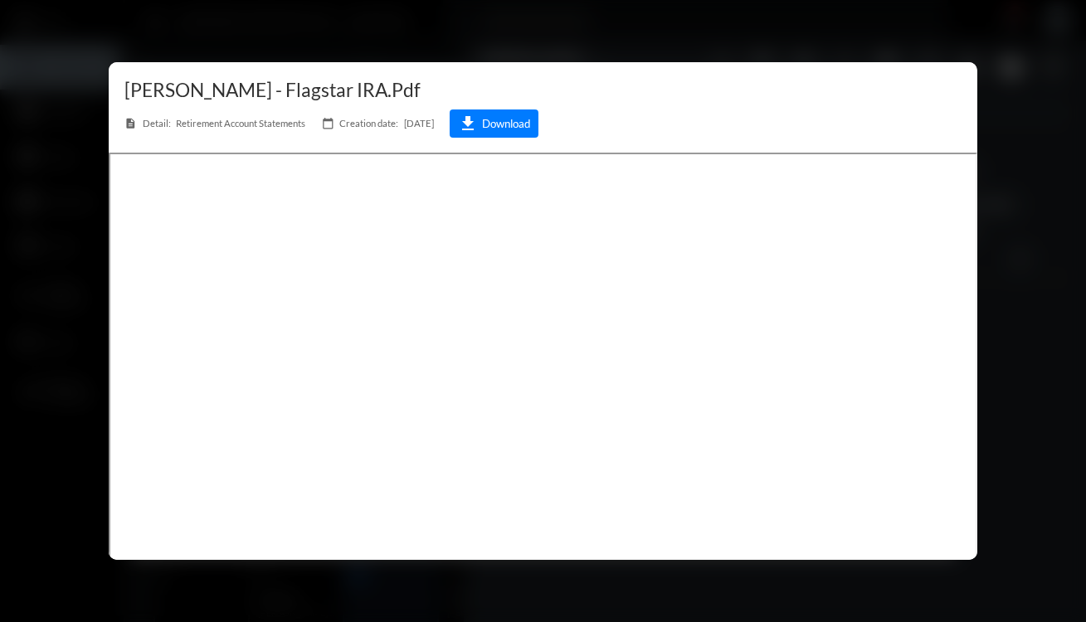
click at [1015, 256] on div at bounding box center [543, 311] width 1086 height 622
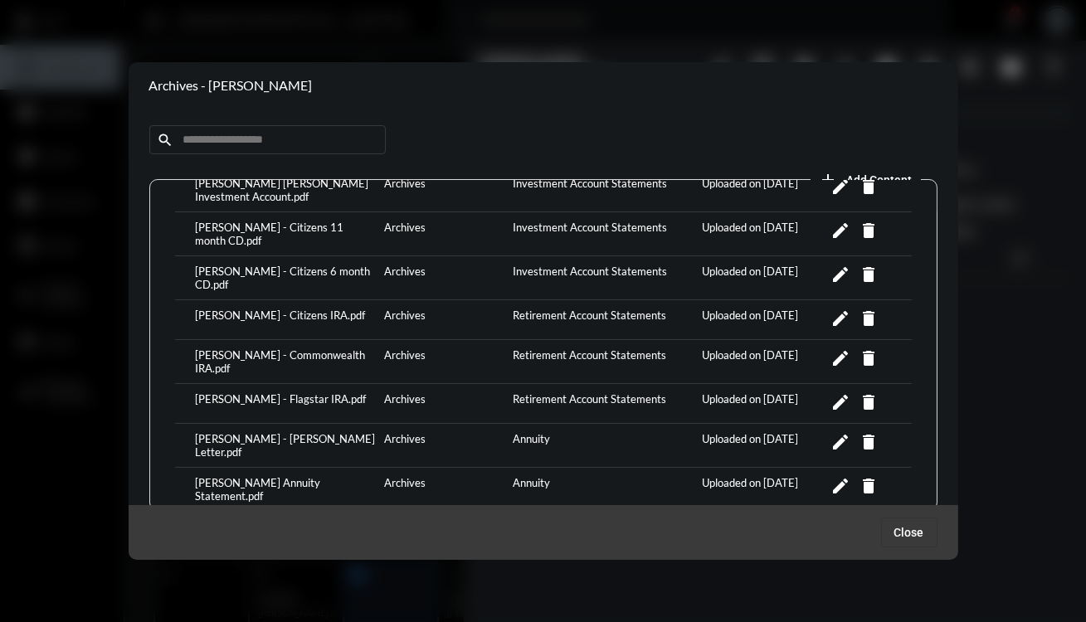
click at [247, 432] on div "[PERSON_NAME] - [PERSON_NAME] Letter.pdf" at bounding box center [286, 445] width 189 height 27
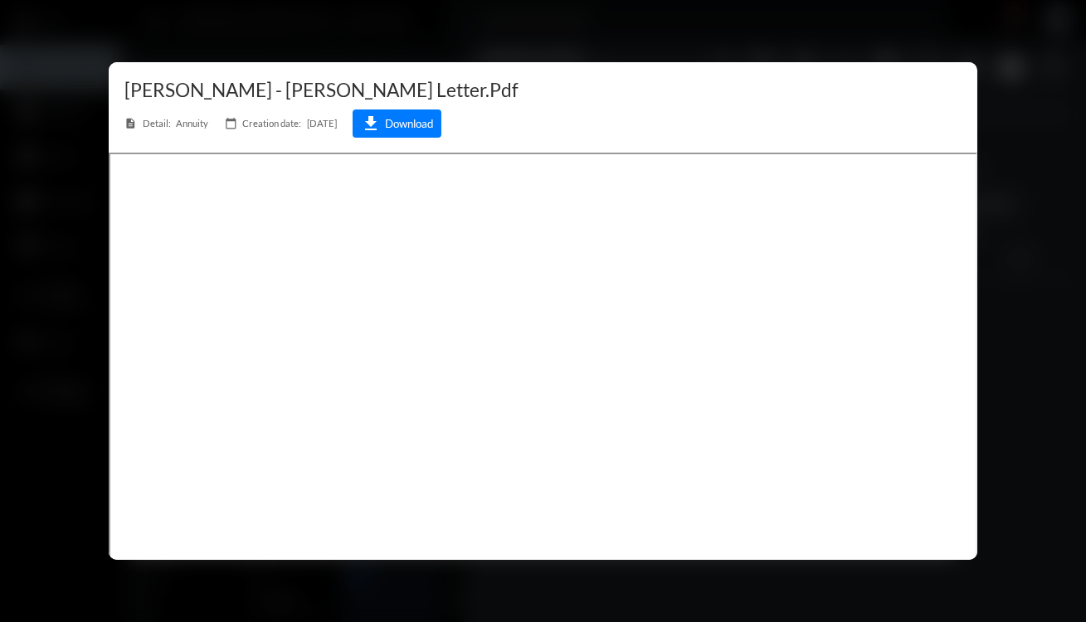
click at [981, 430] on div at bounding box center [543, 311] width 1086 height 622
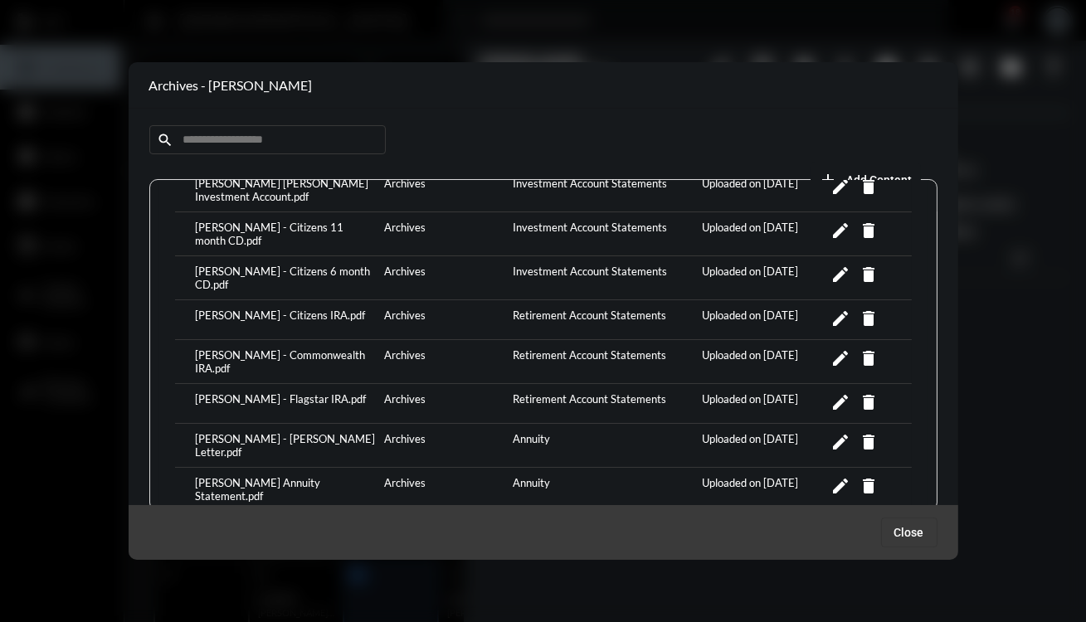
click at [256, 476] on div "[PERSON_NAME] Annuity Statement.pdf" at bounding box center [286, 489] width 189 height 27
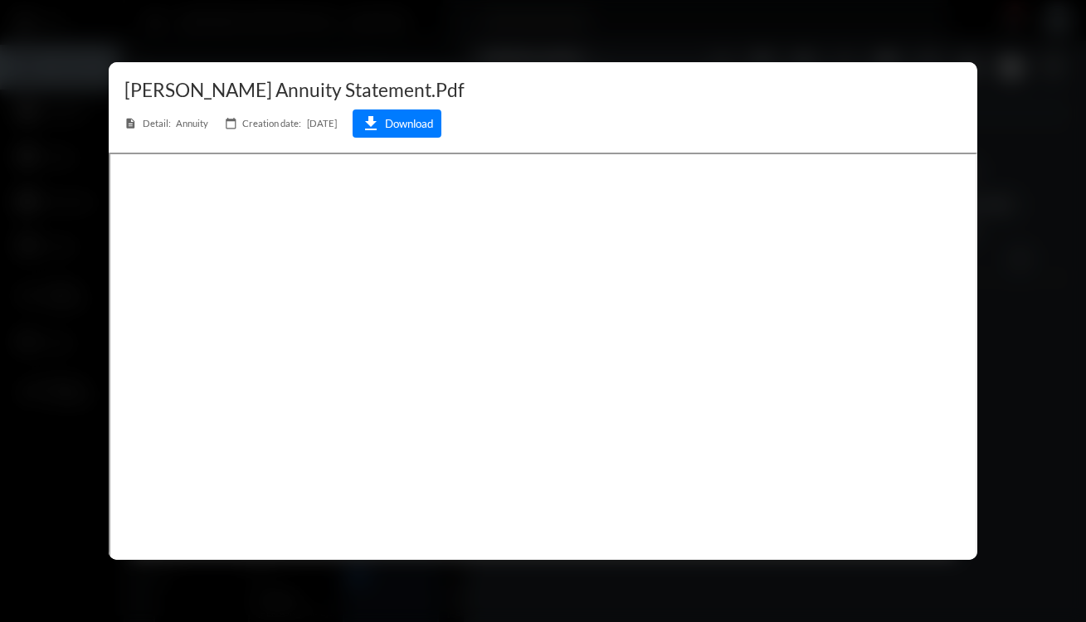
click at [1035, 275] on div at bounding box center [543, 311] width 1086 height 622
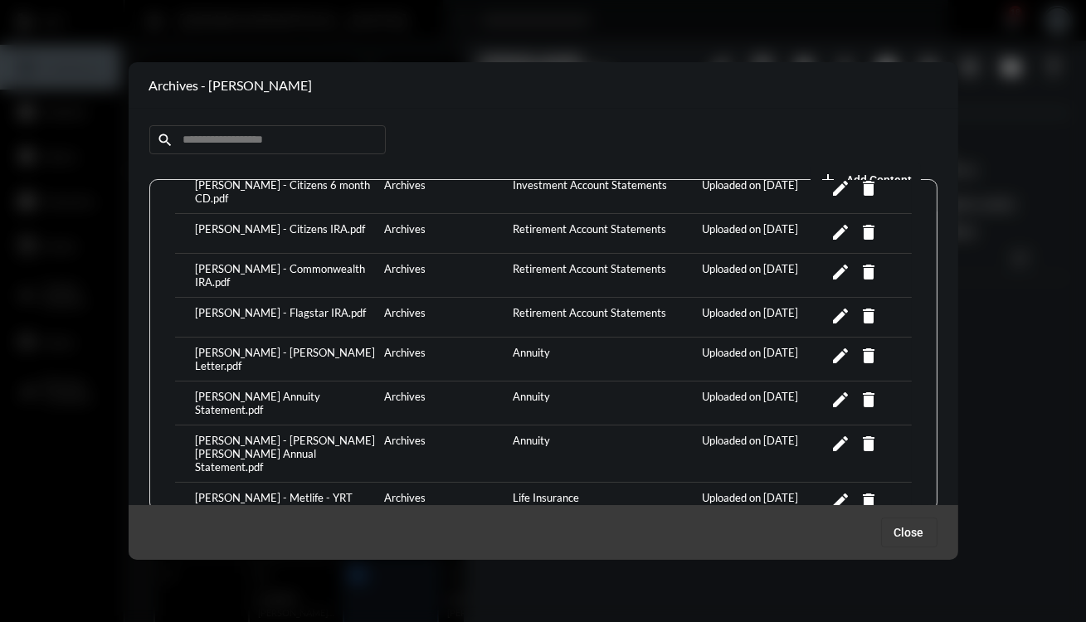
scroll to position [254, 0]
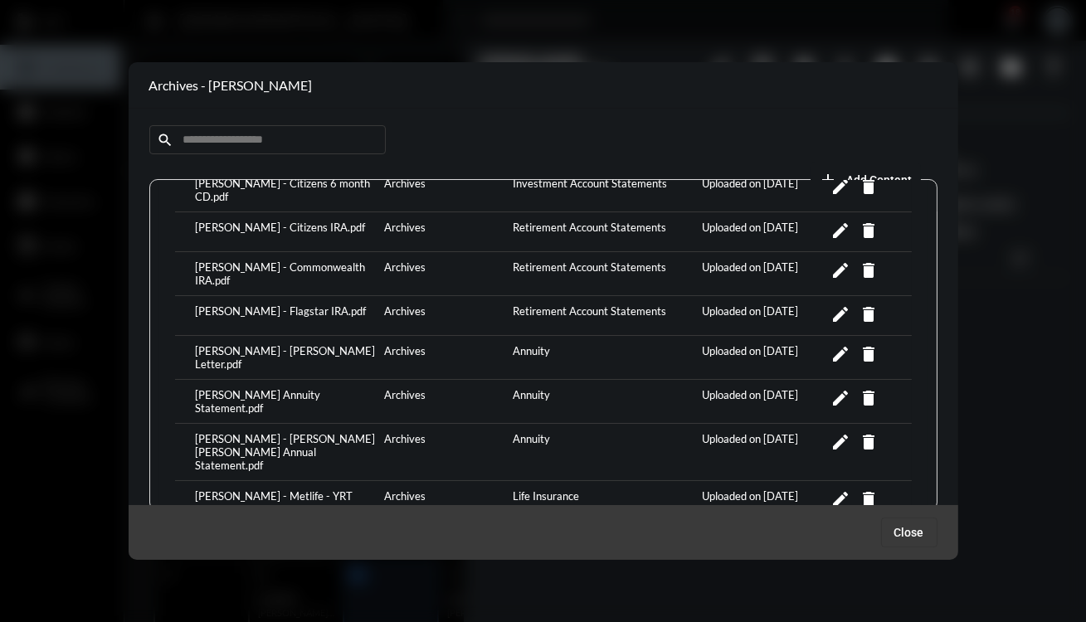
click at [236, 432] on div "[PERSON_NAME] - [PERSON_NAME] [PERSON_NAME] Annual Statement.pdf" at bounding box center [286, 452] width 189 height 40
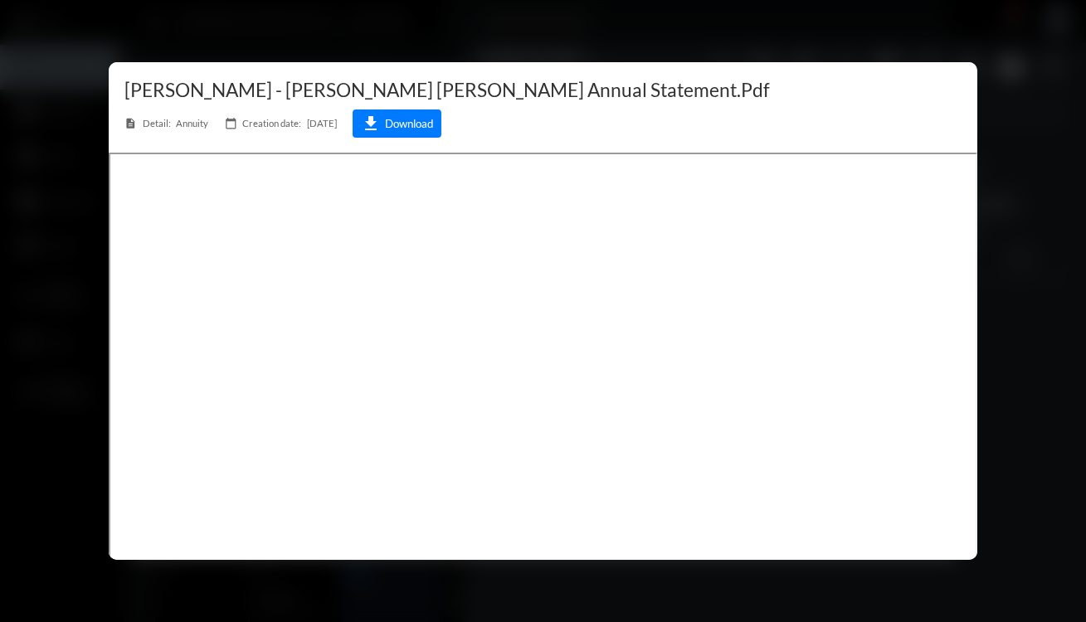
click at [1023, 295] on div at bounding box center [543, 311] width 1086 height 622
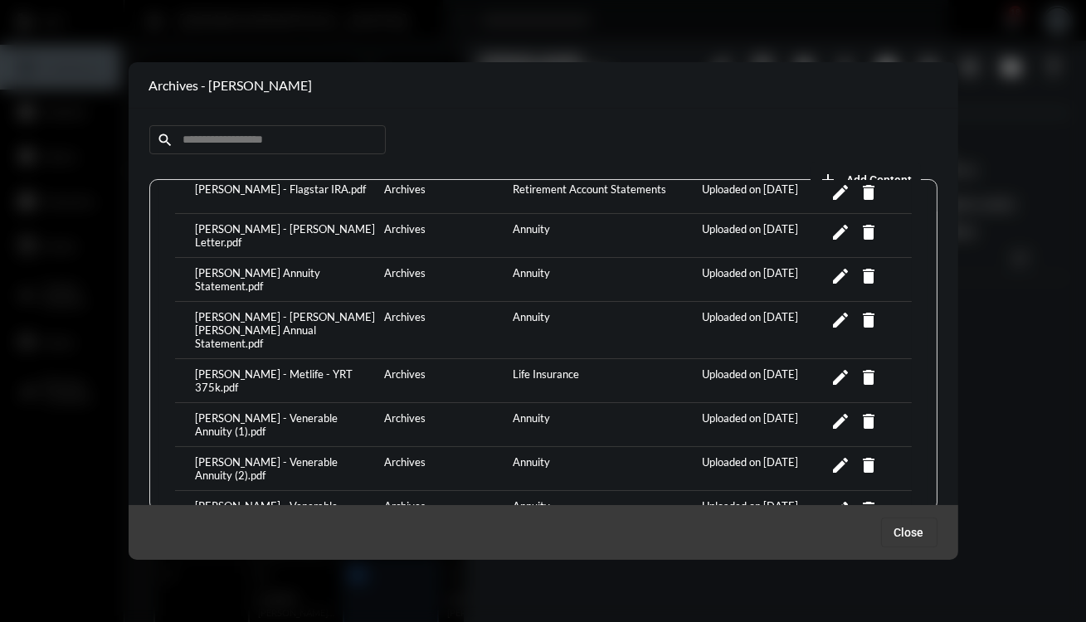
scroll to position [377, 0]
click at [278, 367] on div "[PERSON_NAME] - Metlife - YRT 375k.pdf" at bounding box center [286, 380] width 189 height 27
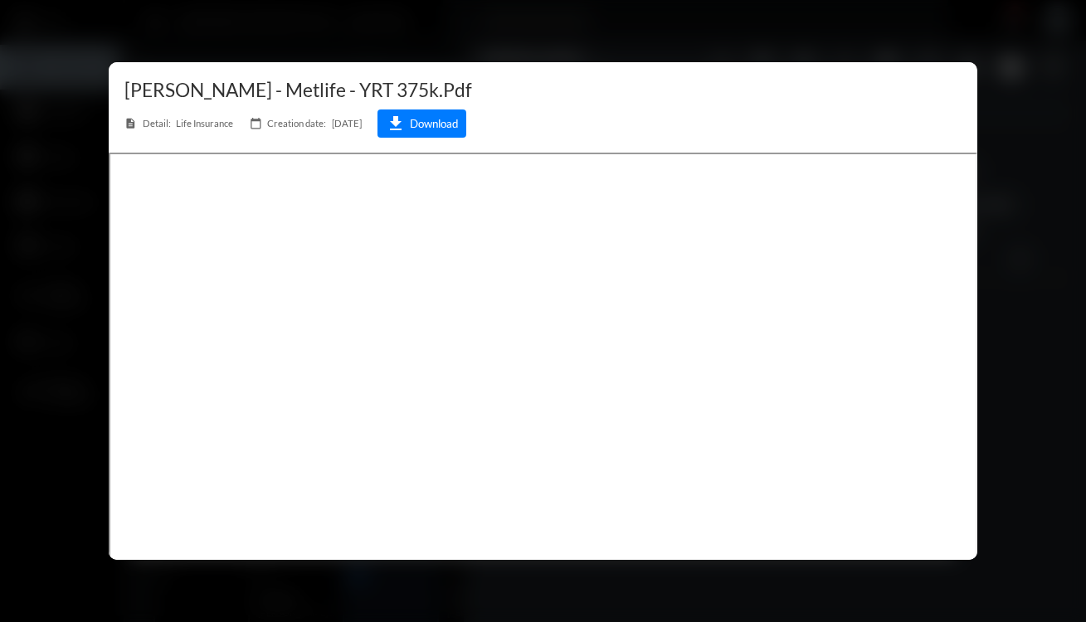
click at [1085, 366] on div at bounding box center [543, 311] width 1086 height 622
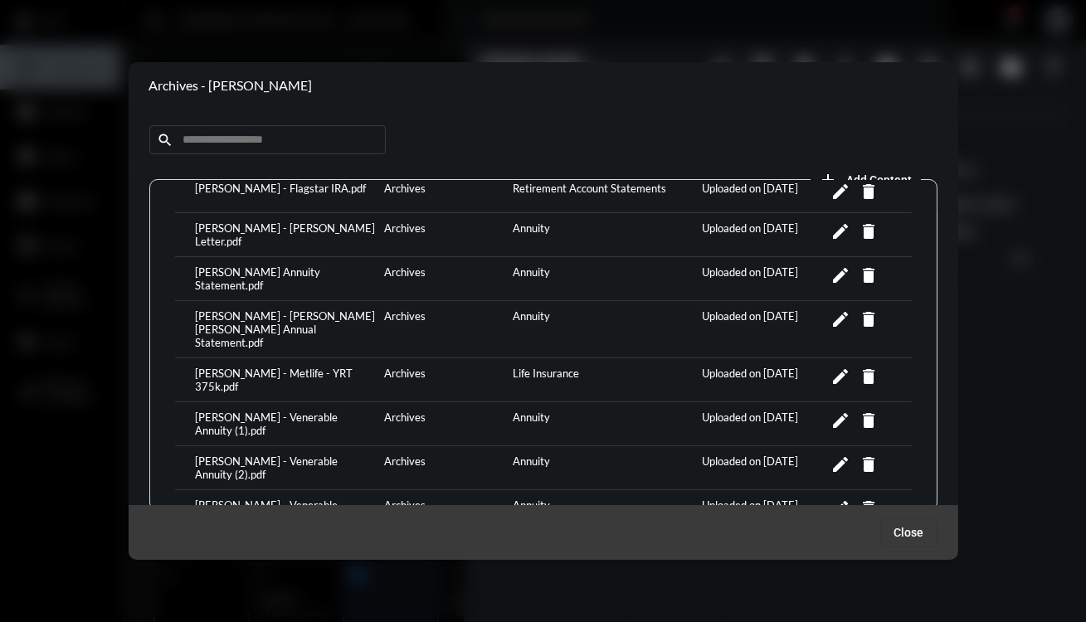
click at [258, 411] on div "[PERSON_NAME] - Venerable Annuity (1).pdf" at bounding box center [286, 424] width 189 height 27
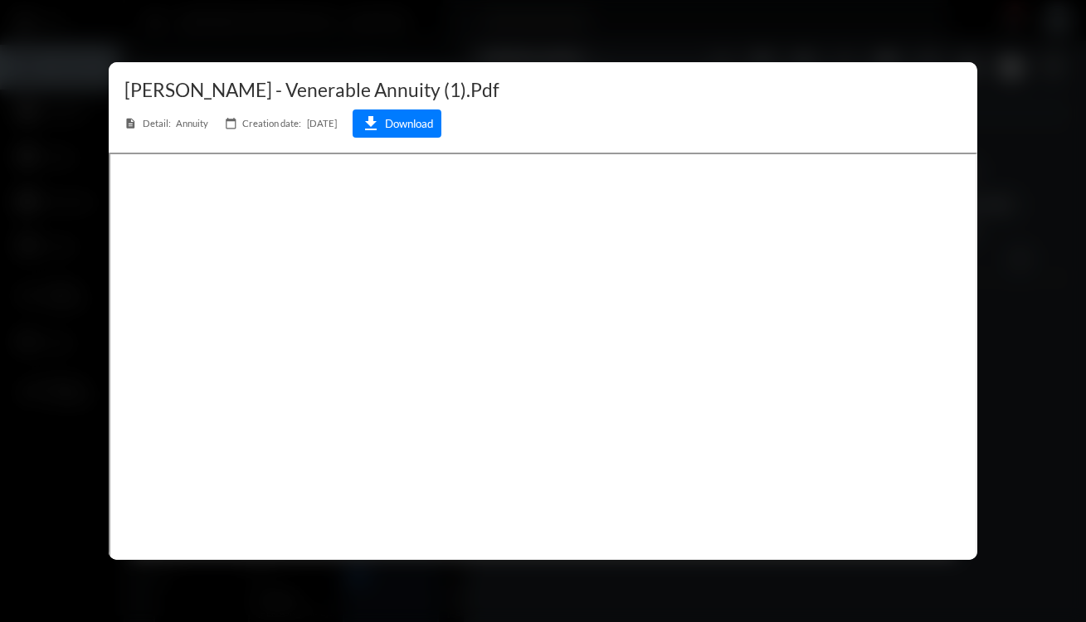
click at [1016, 364] on div at bounding box center [543, 311] width 1086 height 622
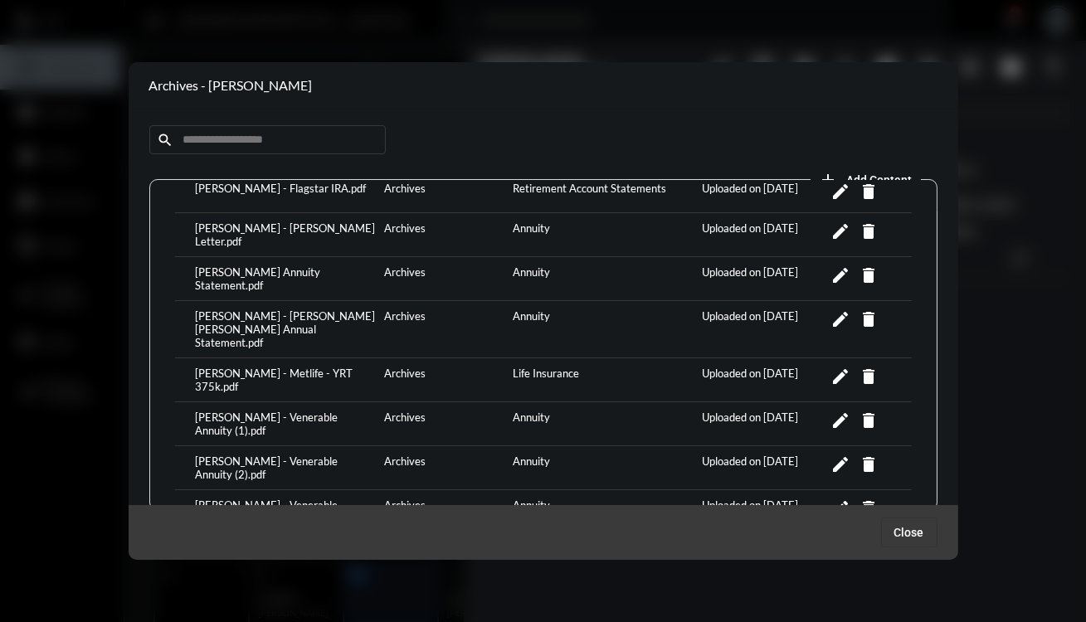
click at [332, 446] on div "[PERSON_NAME] - Venerable Annuity (2).pdf Archives Annuity Uploaded on [DATE] e…" at bounding box center [543, 468] width 737 height 44
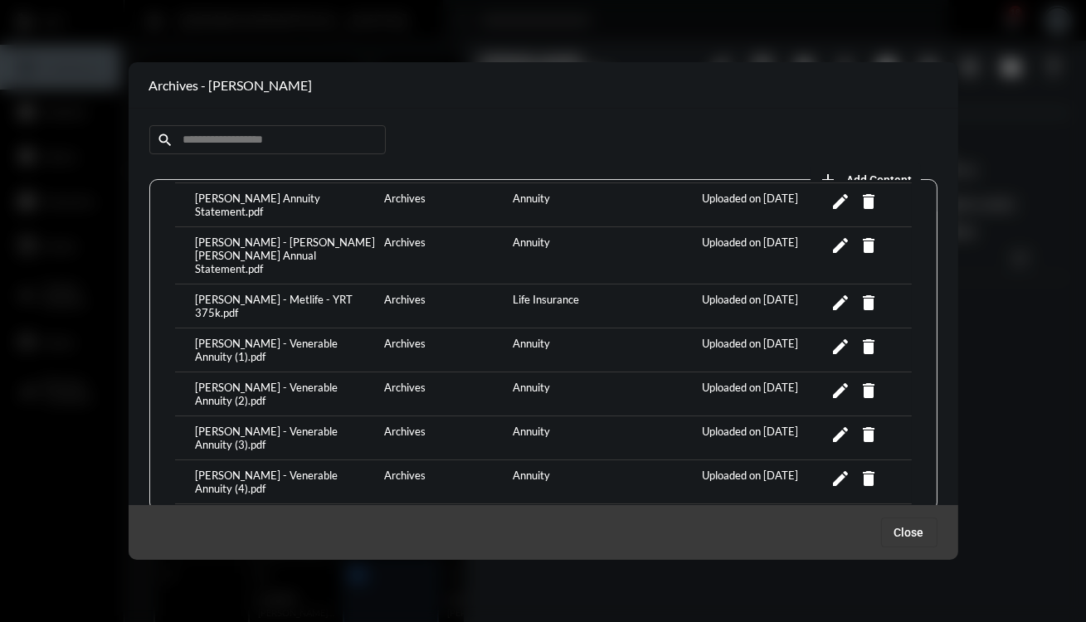
scroll to position [458, 0]
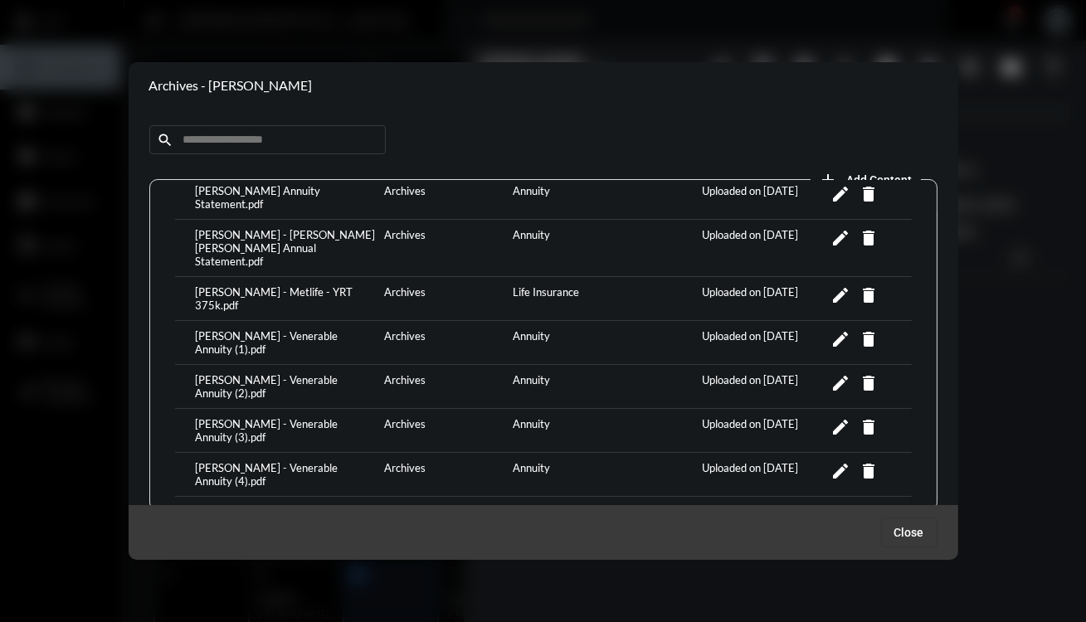
click at [287, 373] on div "[PERSON_NAME] - Venerable Annuity (2).pdf" at bounding box center [286, 386] width 189 height 27
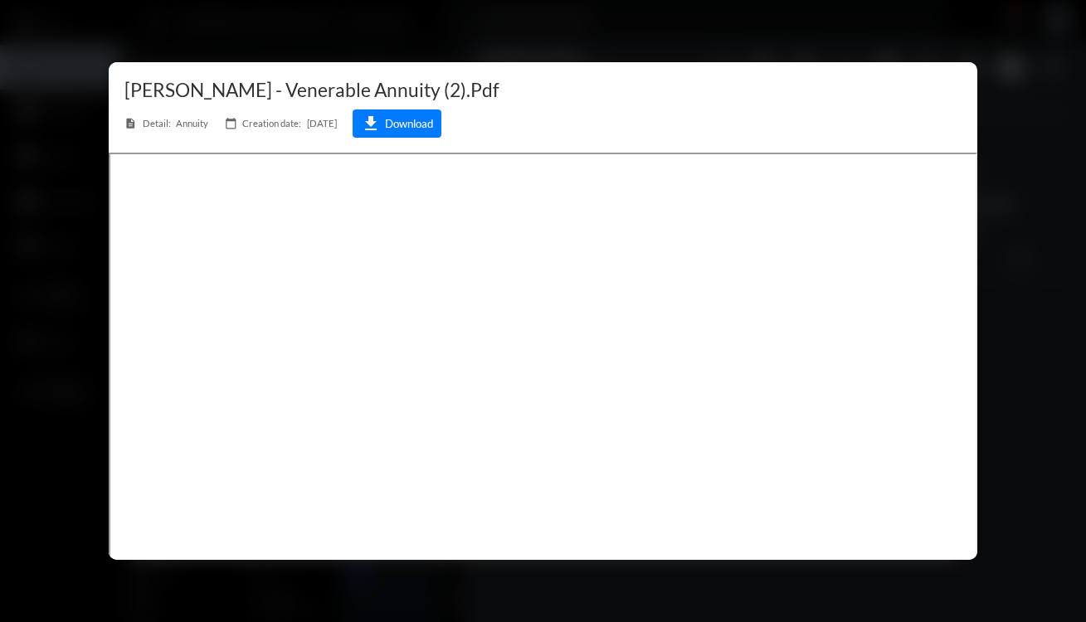
click at [1008, 342] on div at bounding box center [543, 311] width 1086 height 622
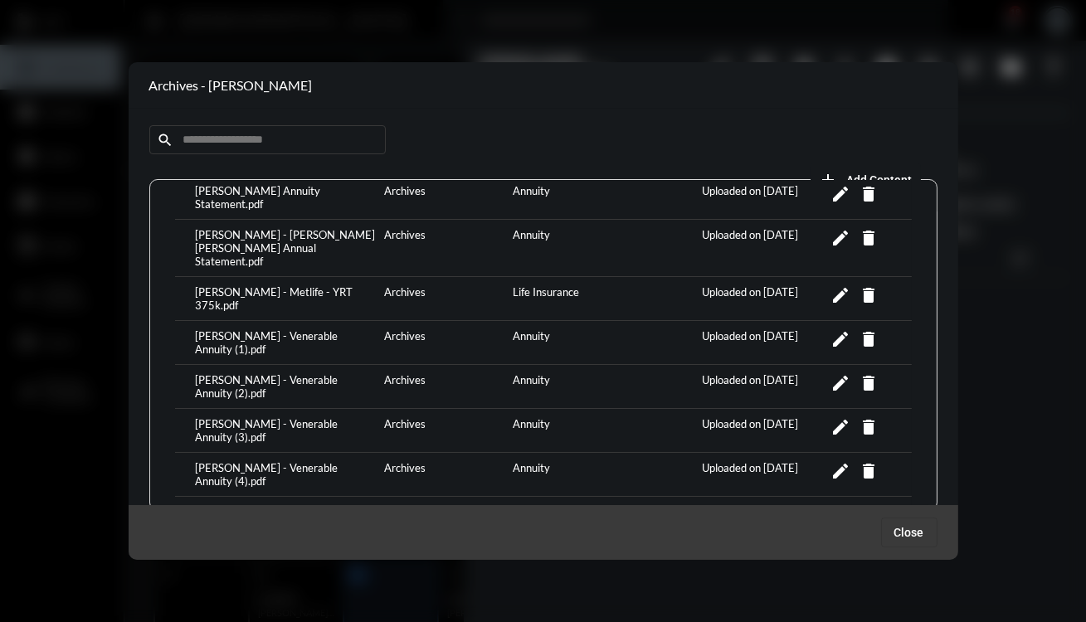
click at [286, 417] on div "[PERSON_NAME] - Venerable Annuity (3).pdf" at bounding box center [286, 430] width 189 height 27
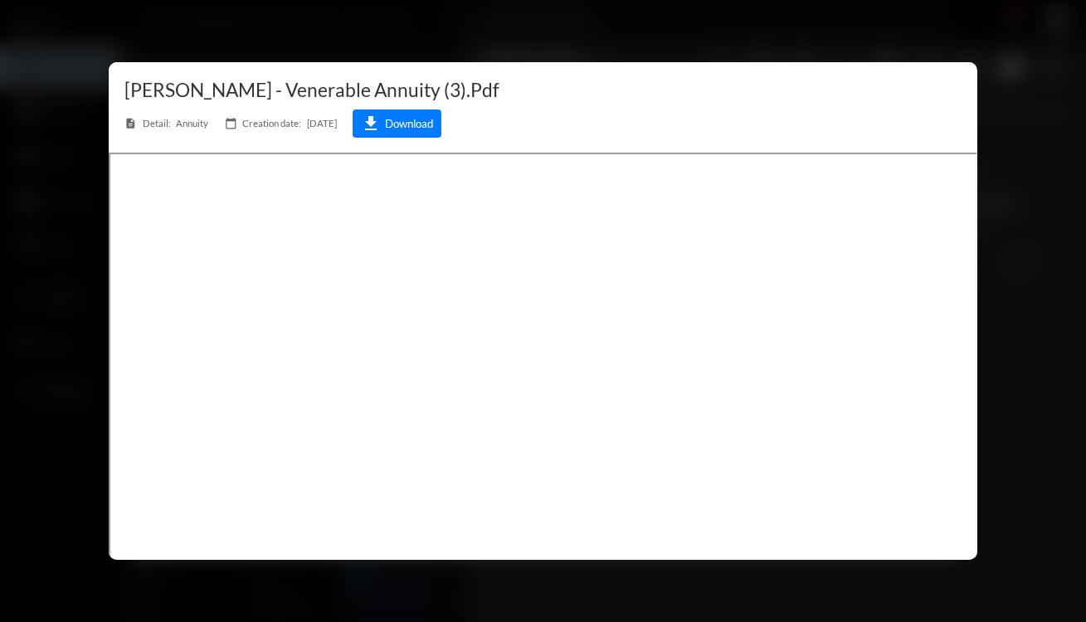
click at [1085, 197] on div at bounding box center [543, 311] width 1086 height 622
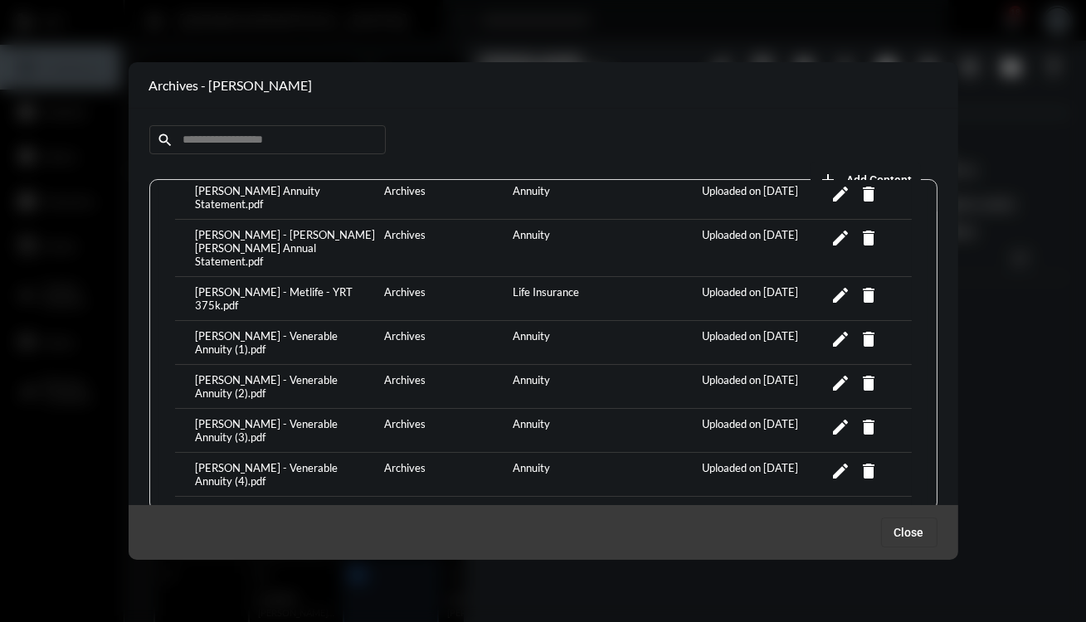
click at [317, 461] on div "[PERSON_NAME] - Venerable Annuity (4).pdf" at bounding box center [286, 474] width 189 height 27
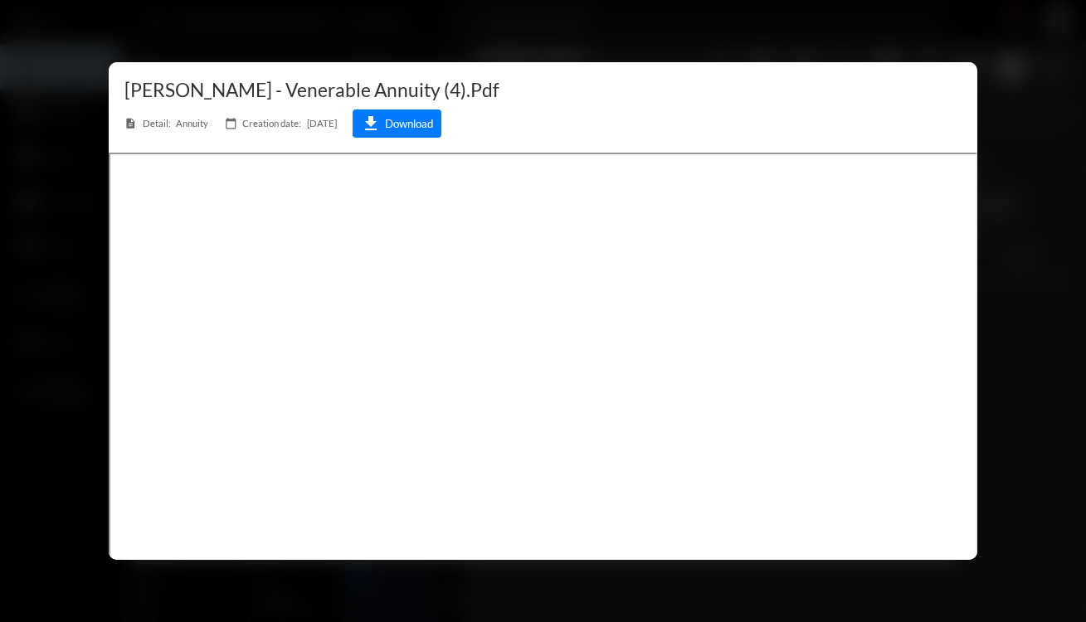
click at [1054, 370] on div at bounding box center [543, 311] width 1086 height 622
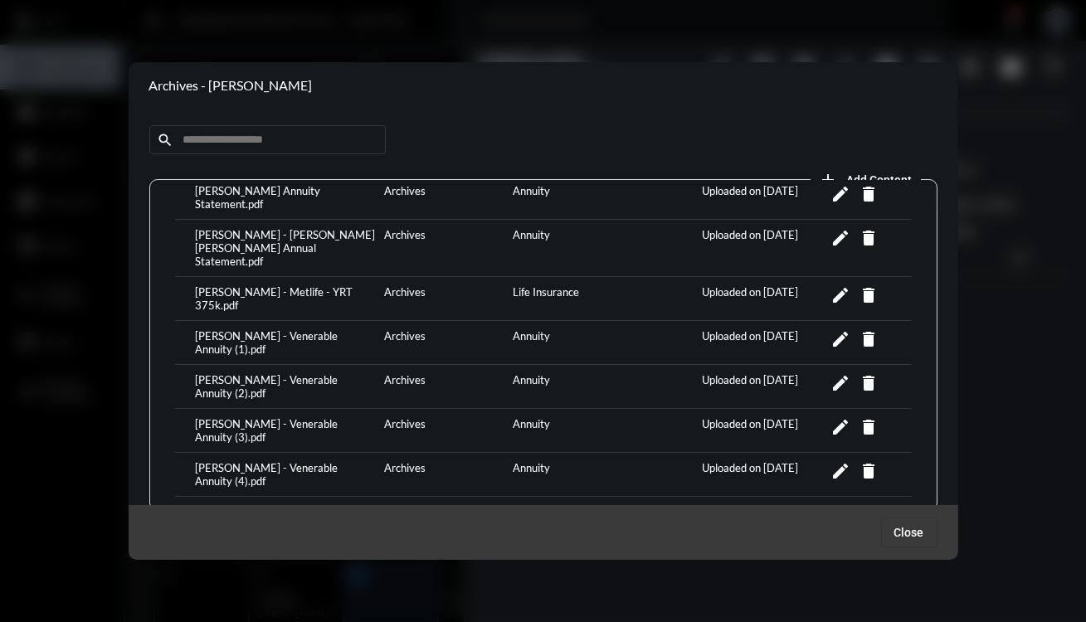
scroll to position [494, 0]
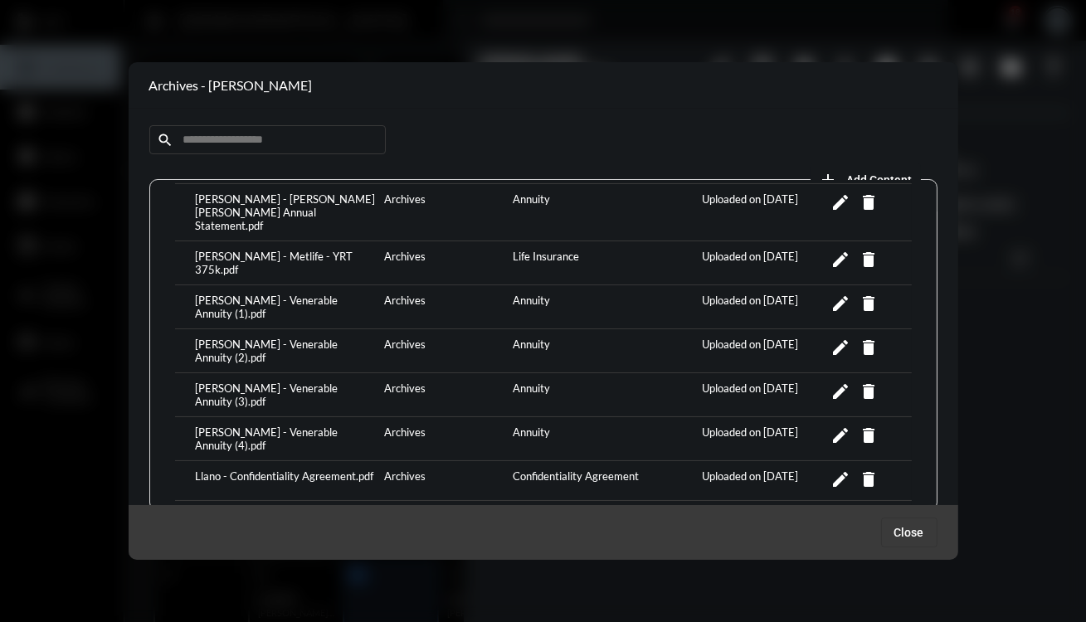
click at [301, 470] on div "Llano - Confidentiality Agreement.pdf" at bounding box center [286, 481] width 189 height 22
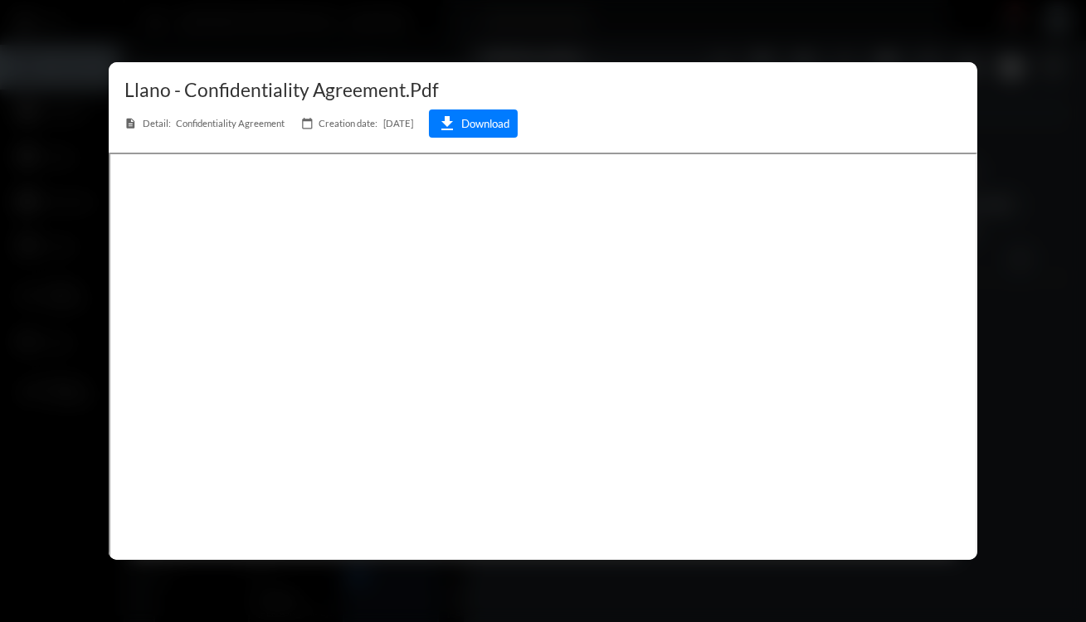
click at [1005, 280] on div at bounding box center [543, 311] width 1086 height 622
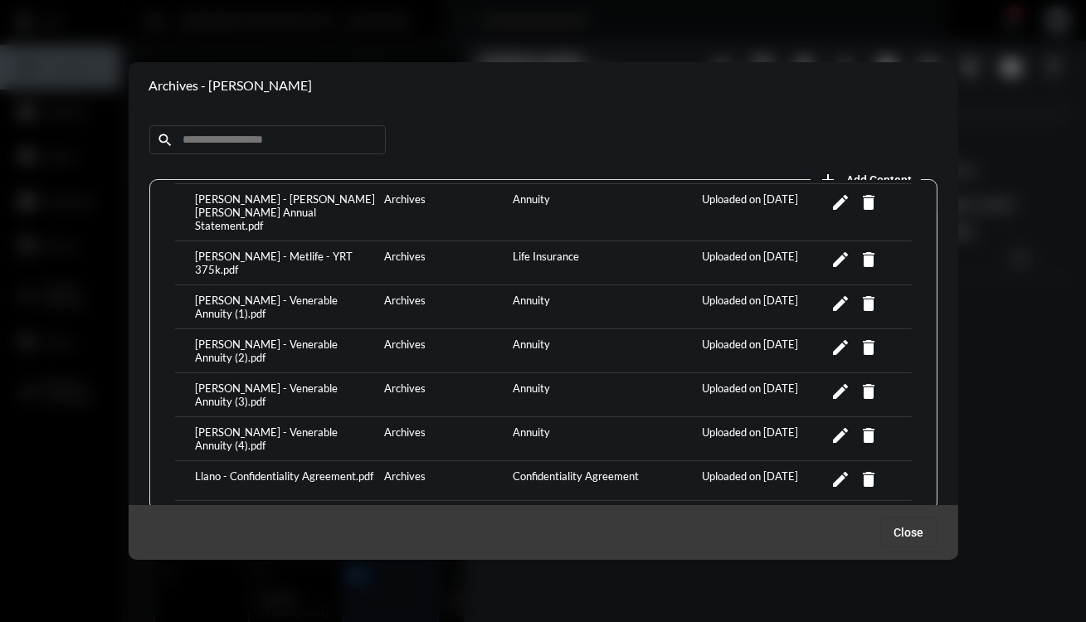
click at [321, 509] on div "Llano - Contact Information Form.pdf" at bounding box center [286, 520] width 189 height 22
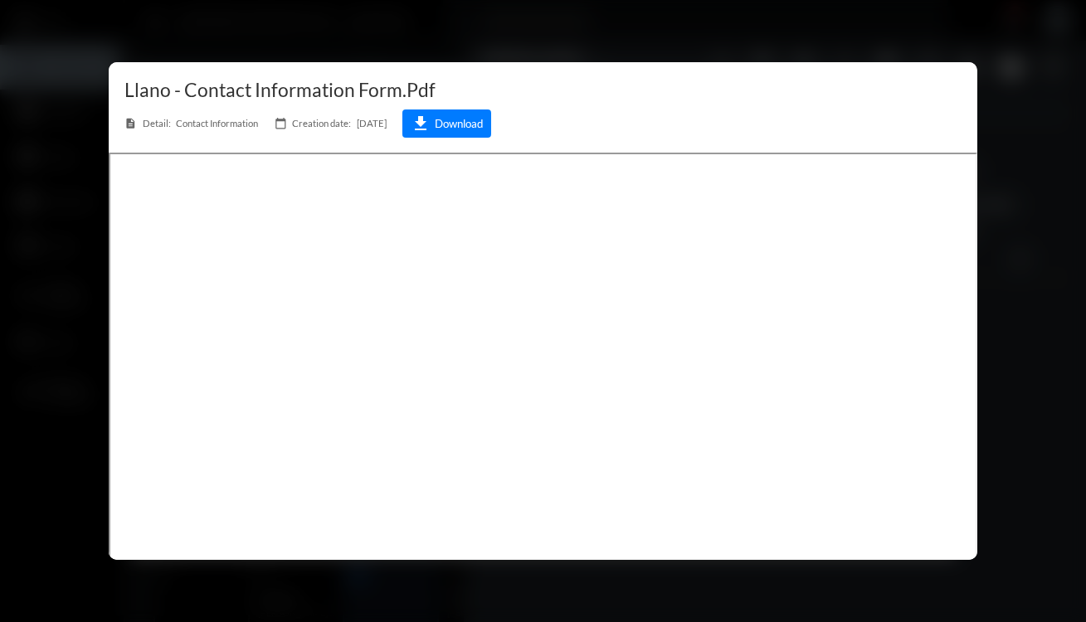
click at [1053, 389] on div at bounding box center [543, 311] width 1086 height 622
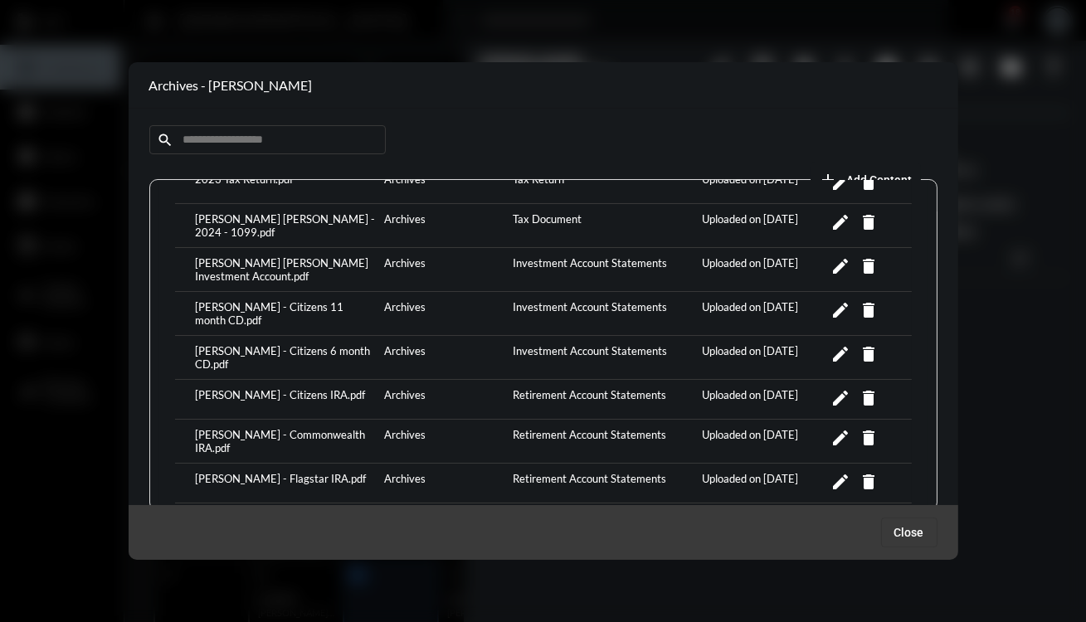
scroll to position [0, 0]
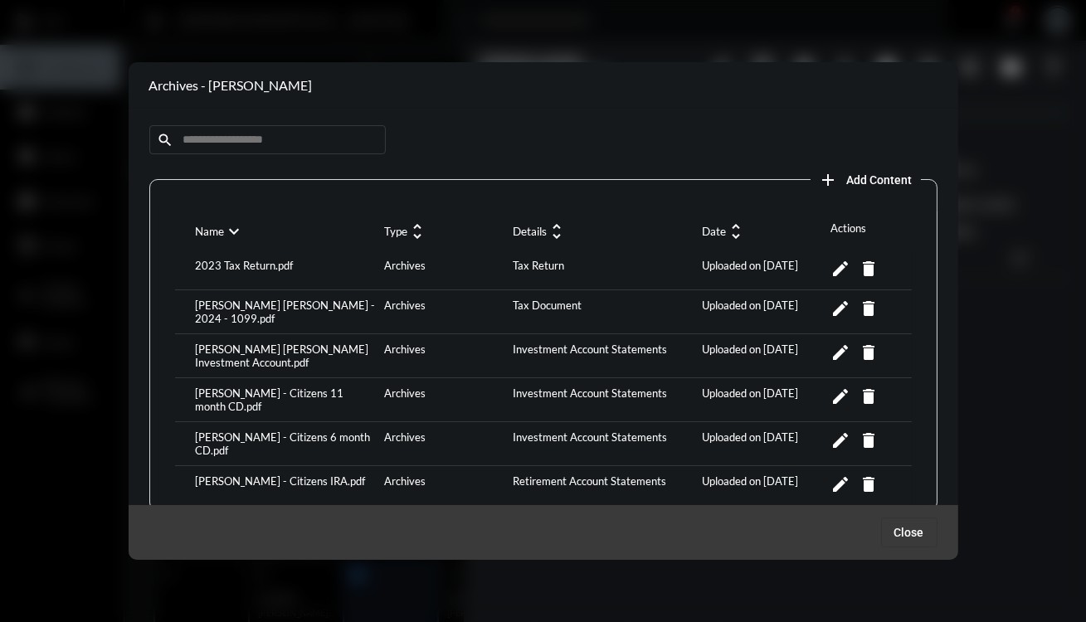
click at [295, 21] on div at bounding box center [543, 311] width 1086 height 622
click at [911, 536] on span "Close" at bounding box center [909, 532] width 30 height 13
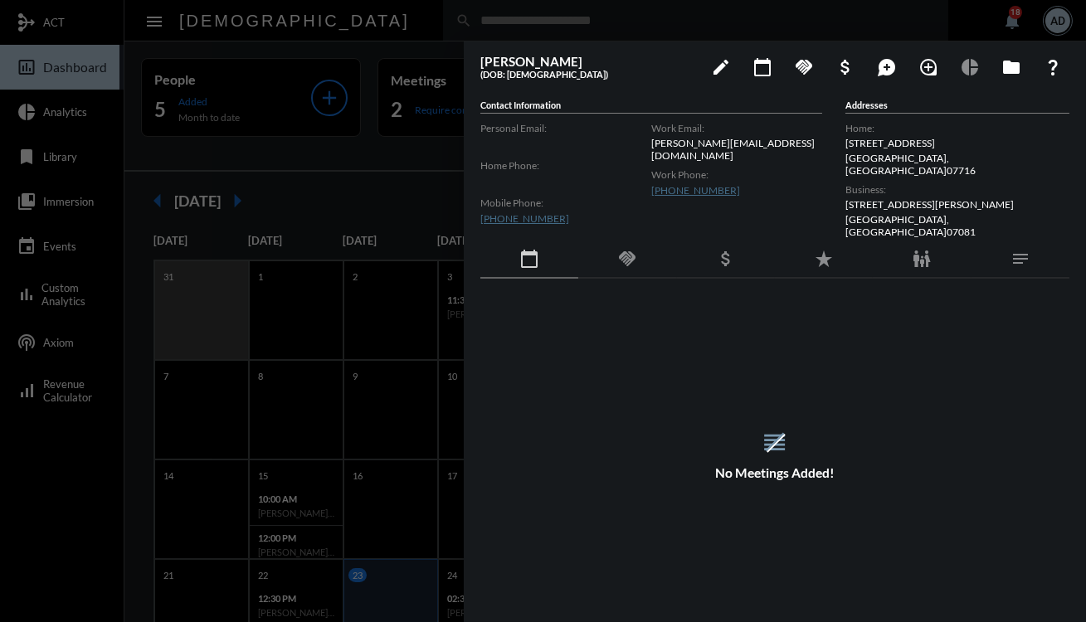
click at [270, 22] on div at bounding box center [543, 311] width 1086 height 622
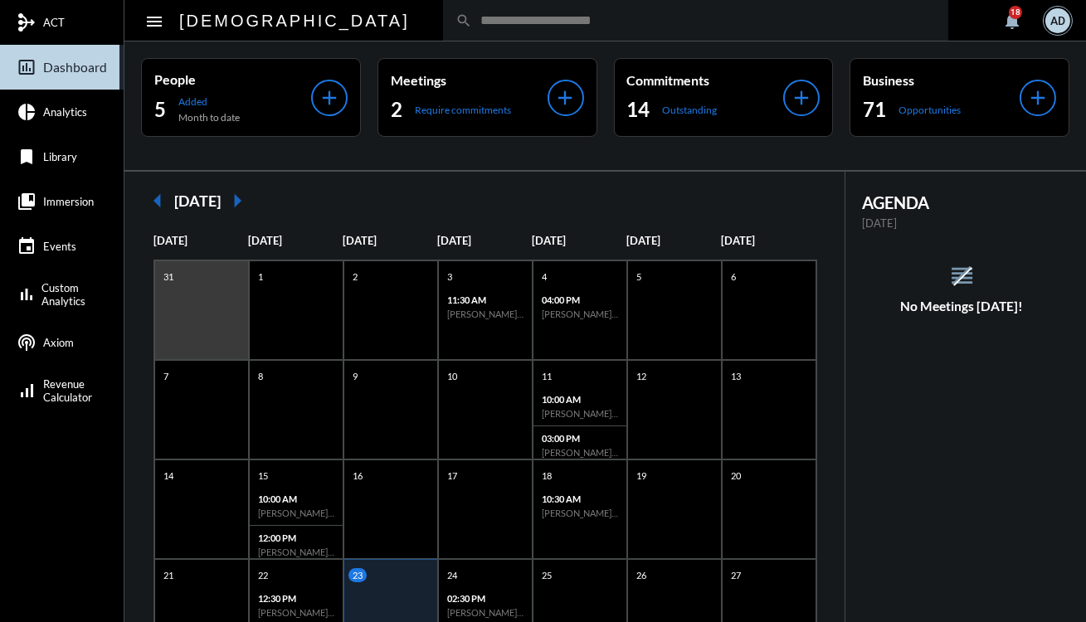
click at [443, 37] on div "search" at bounding box center [695, 20] width 505 height 41
click at [472, 17] on input "text" at bounding box center [704, 20] width 464 height 14
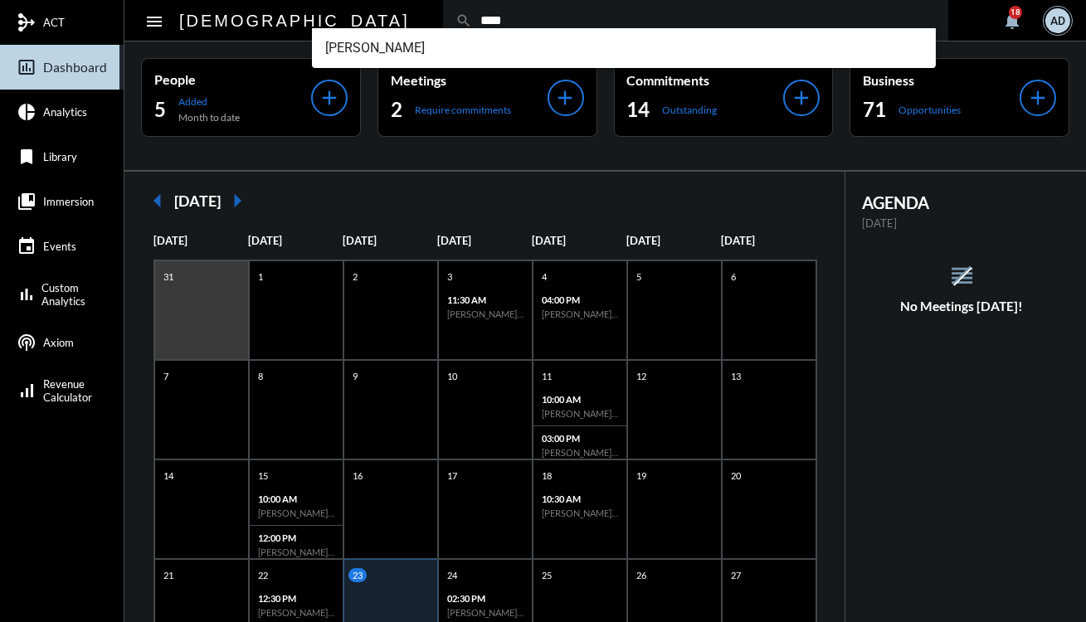
type input "****"
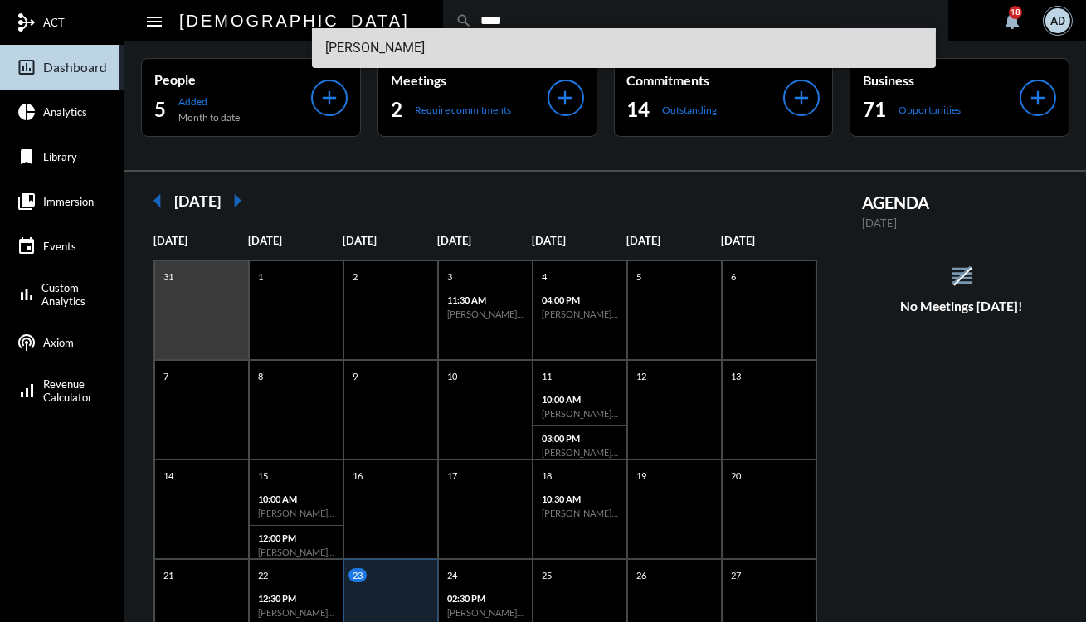
click at [361, 62] on span "[PERSON_NAME]" at bounding box center [623, 48] width 597 height 40
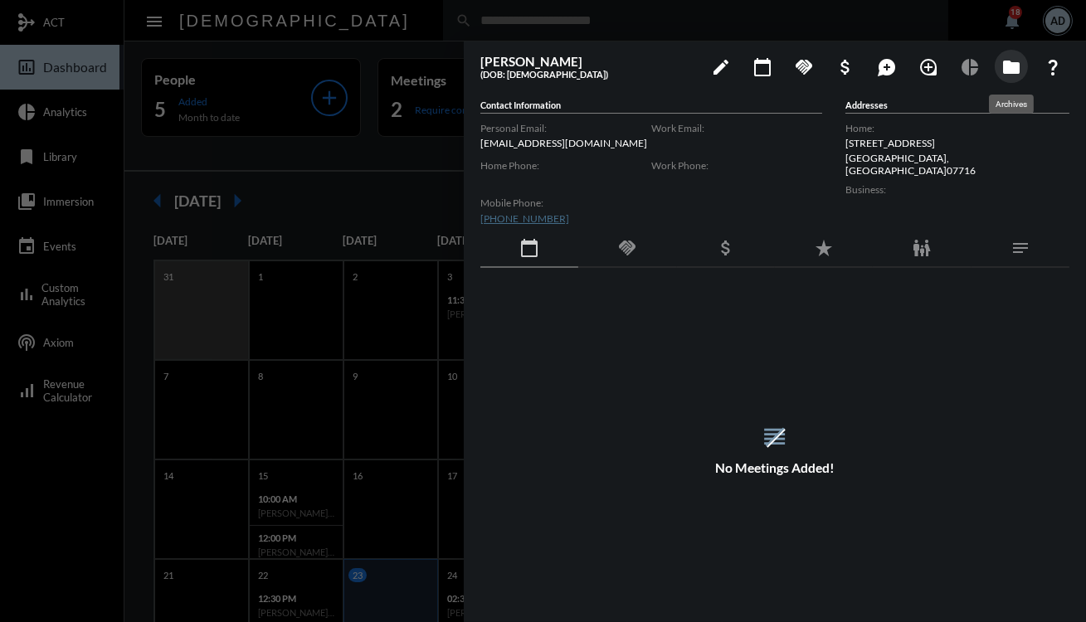
click at [1015, 67] on mat-icon "folder" at bounding box center [1011, 67] width 20 height 20
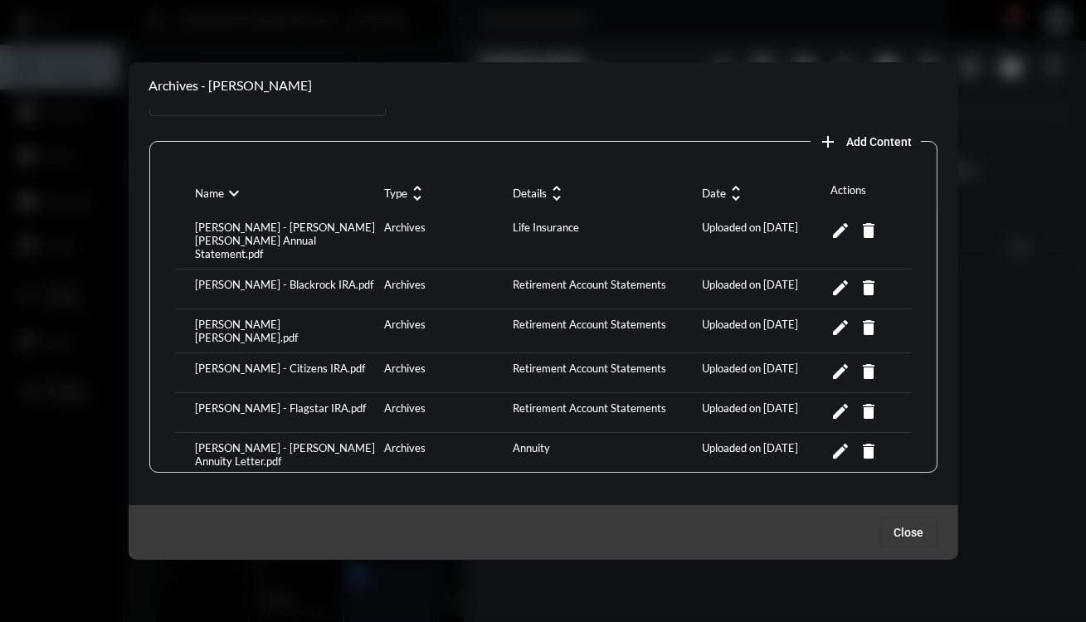
click at [840, 131] on button "add Add Content" at bounding box center [866, 140] width 110 height 33
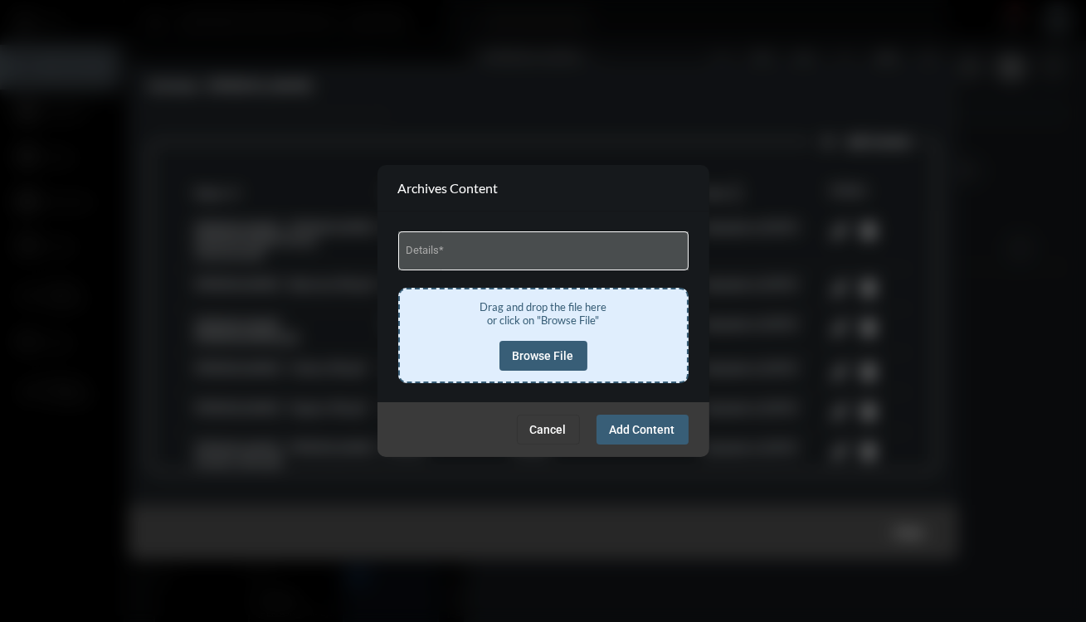
click at [432, 244] on div "Details *" at bounding box center [543, 249] width 275 height 42
click at [436, 251] on input "Details *" at bounding box center [543, 253] width 275 height 12
type input "**********"
click at [552, 363] on button "Browse File" at bounding box center [543, 356] width 88 height 30
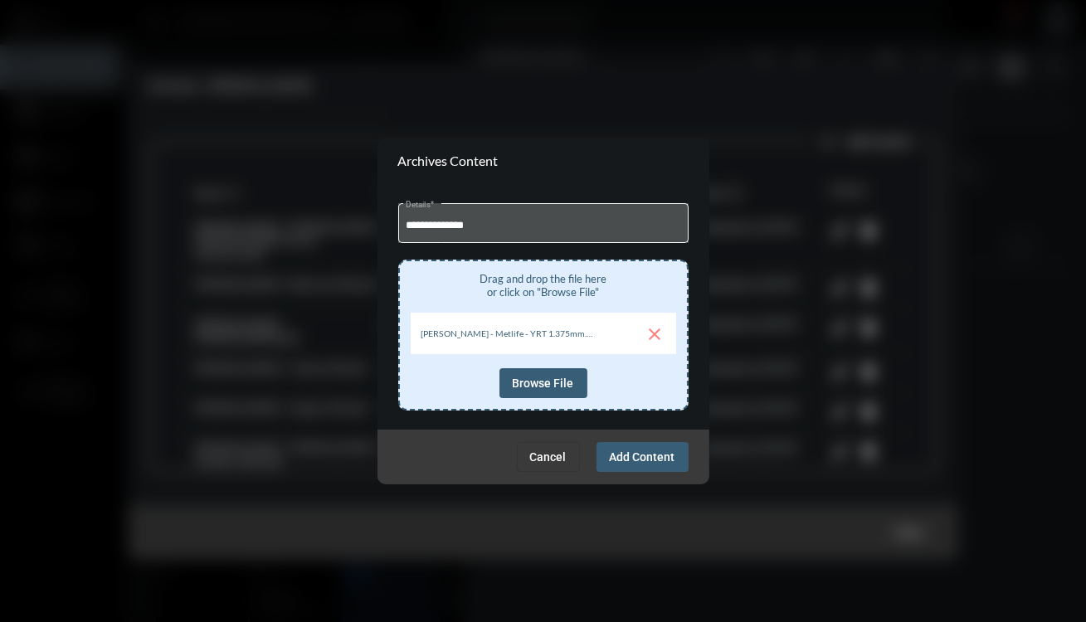
click at [652, 451] on span "Add Content" at bounding box center [643, 456] width 66 height 13
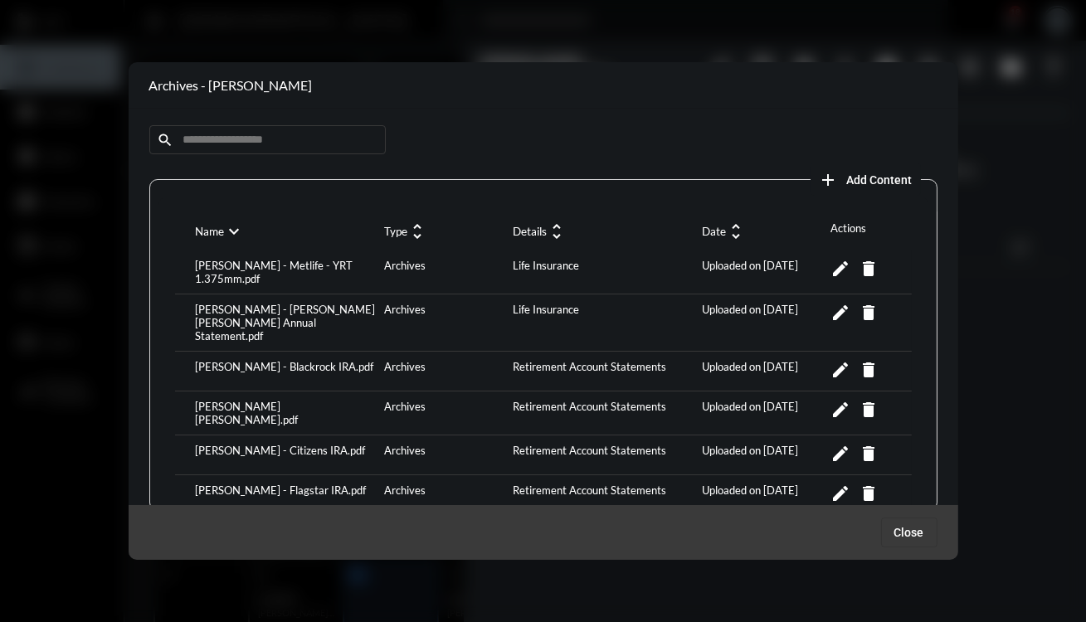
click at [867, 273] on mat-icon "delete" at bounding box center [869, 269] width 20 height 20
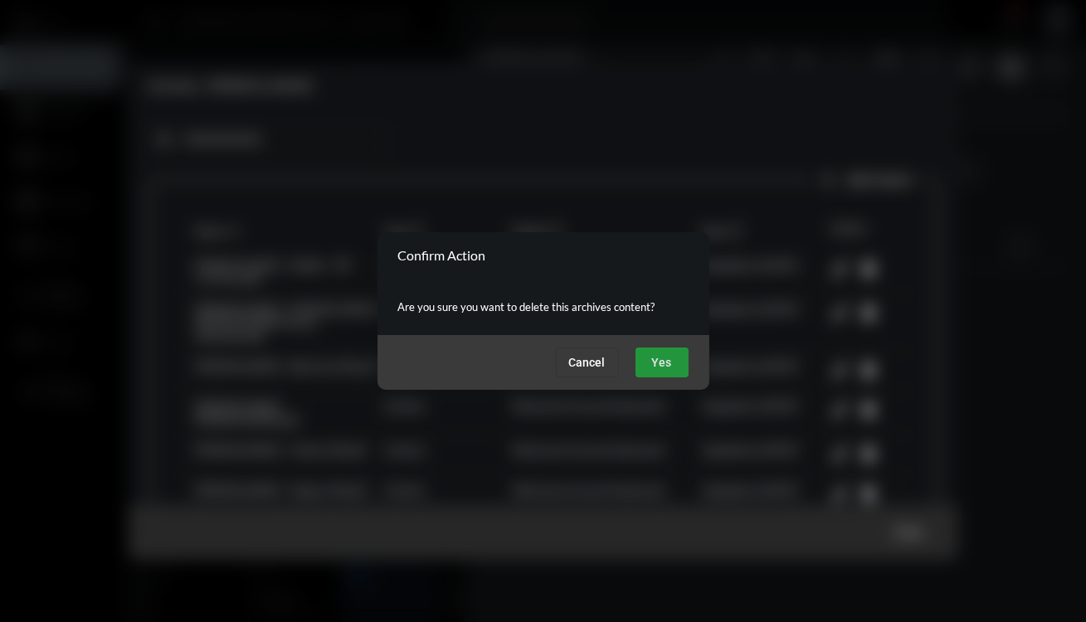
click at [655, 359] on span "Yes" at bounding box center [662, 362] width 20 height 13
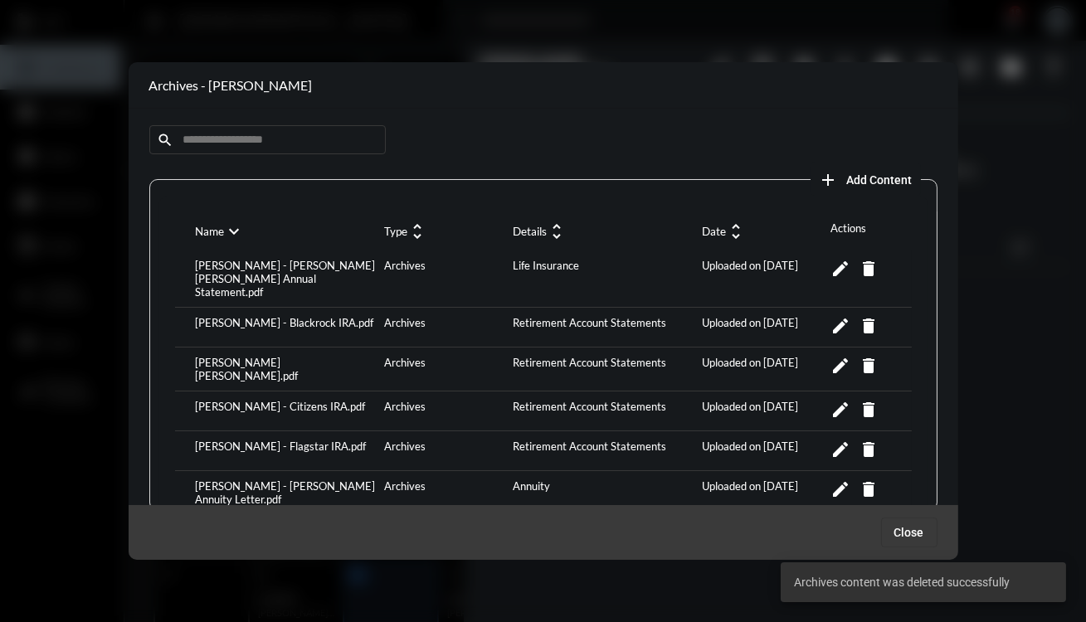
click at [467, 71] on section "Archives - [PERSON_NAME]" at bounding box center [544, 85] width 830 height 46
click at [371, 31] on div at bounding box center [543, 311] width 1086 height 622
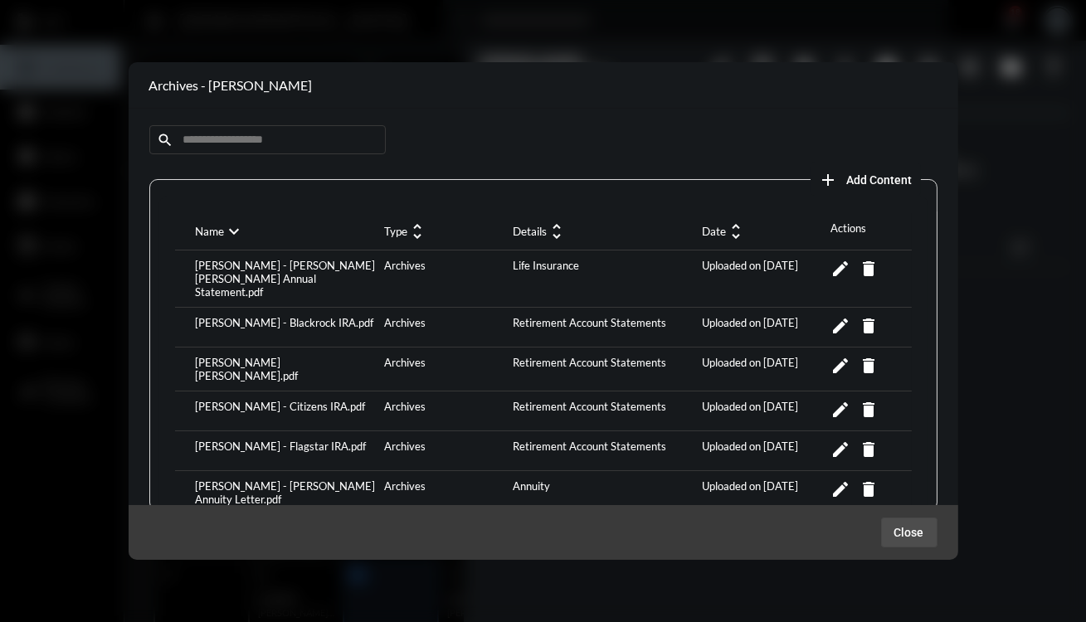
click at [917, 519] on button "Close" at bounding box center [909, 533] width 56 height 30
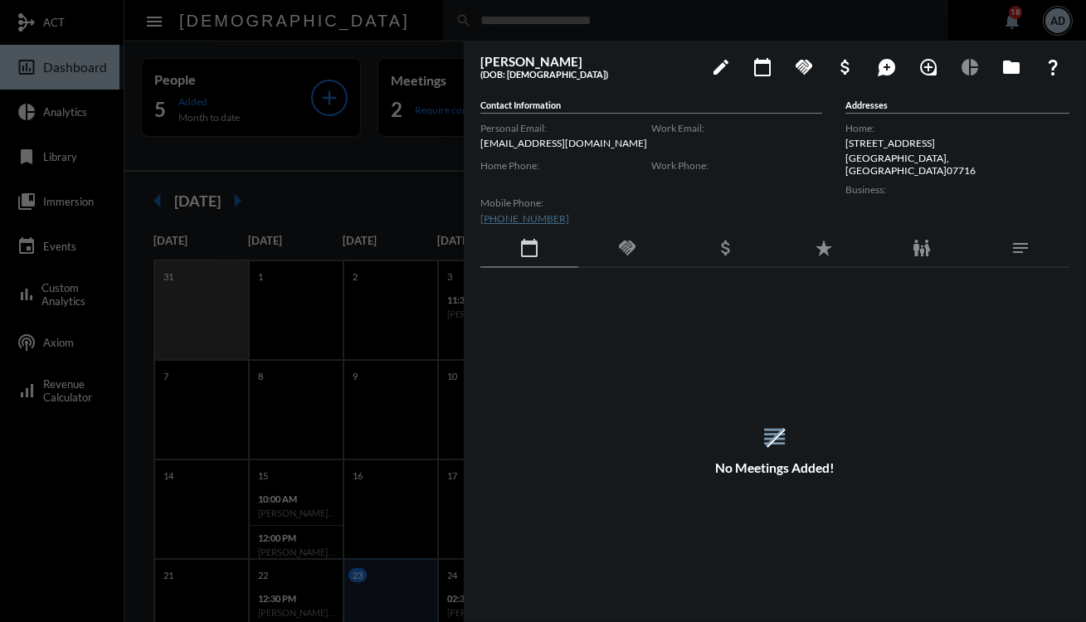
click at [404, 24] on div at bounding box center [543, 311] width 1086 height 622
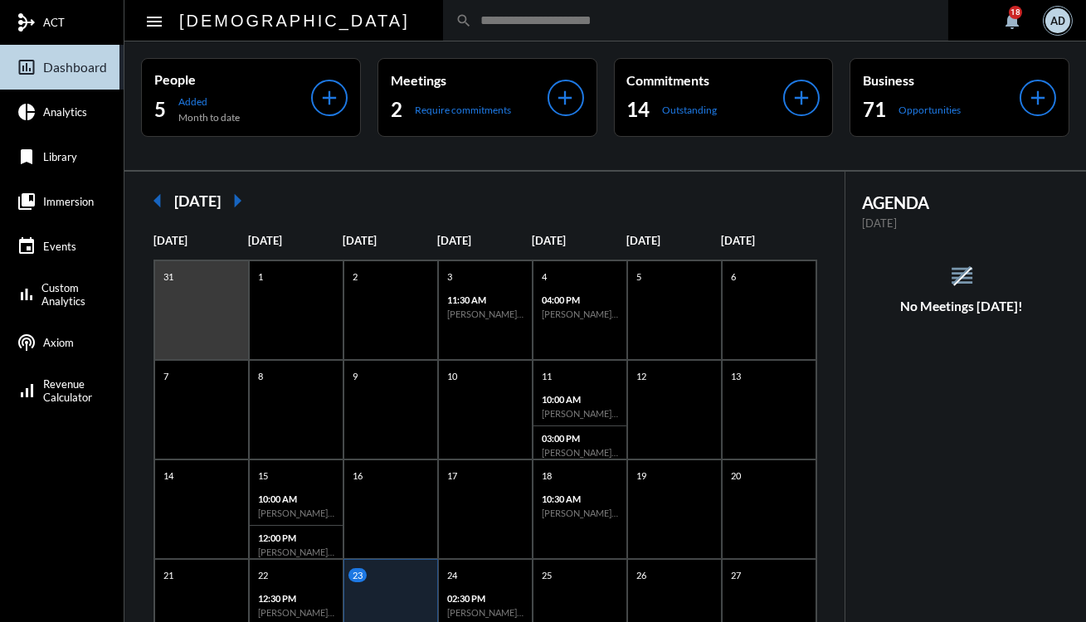
click at [472, 17] on input "text" at bounding box center [704, 20] width 464 height 14
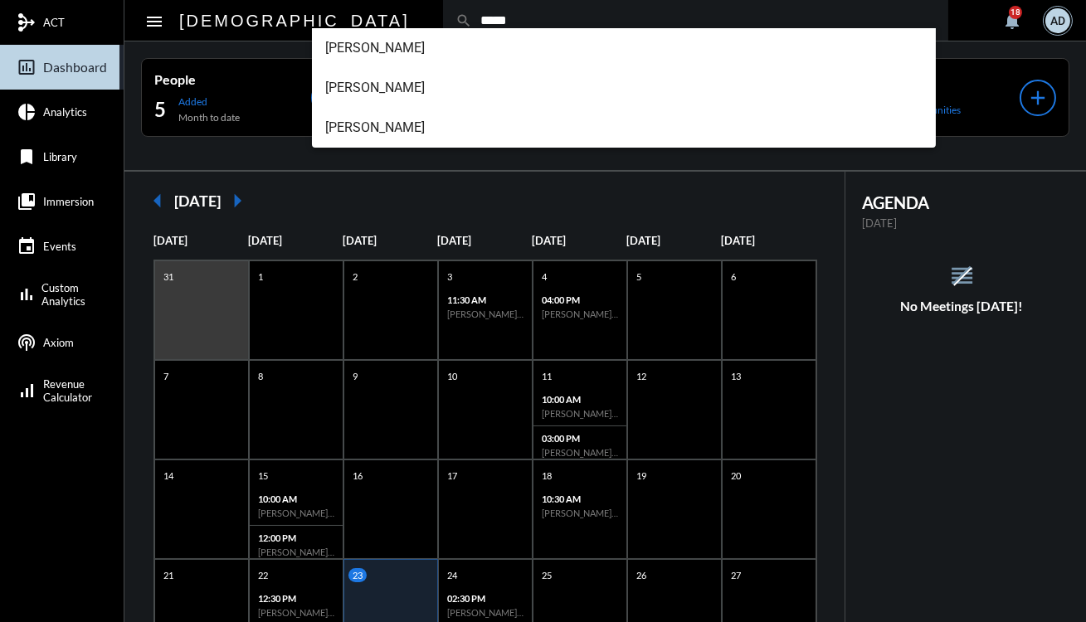
type input "*****"
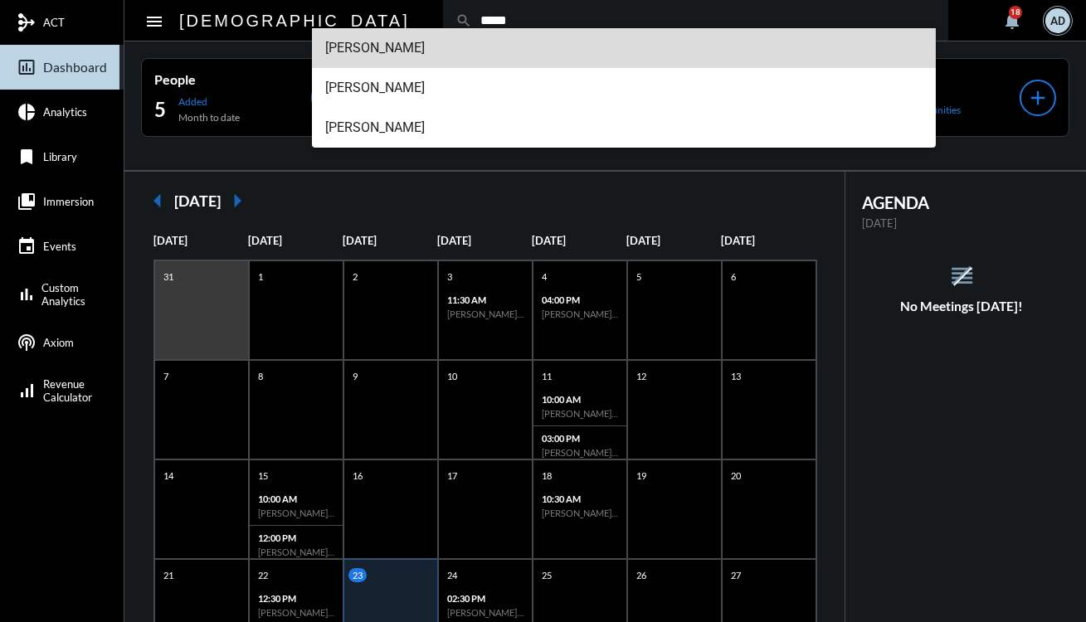
click at [363, 46] on span "[PERSON_NAME]" at bounding box center [623, 48] width 597 height 40
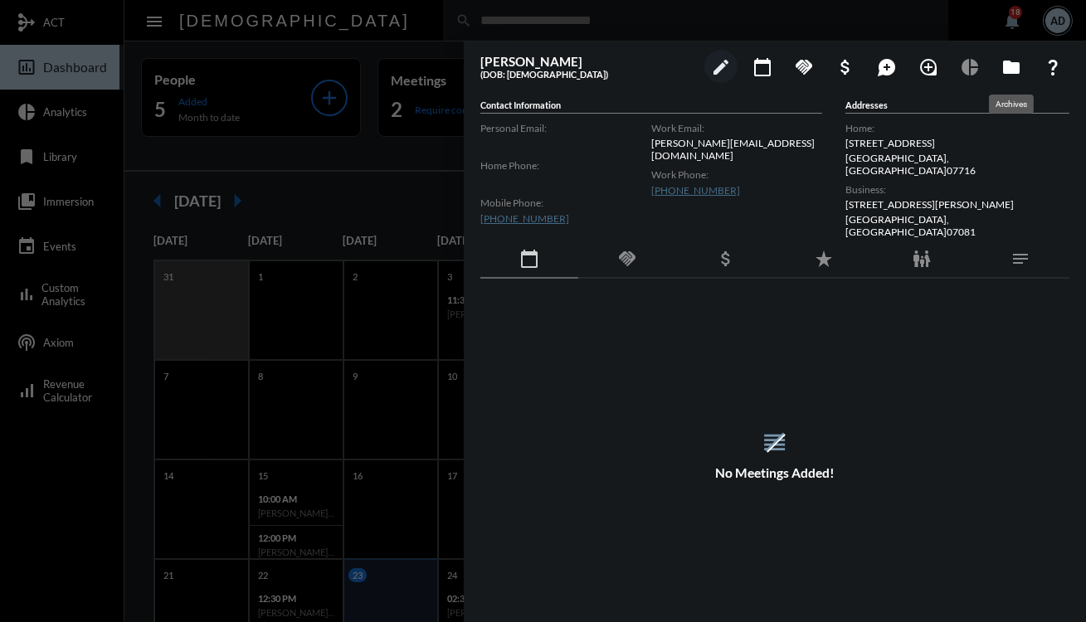
click at [1015, 85] on mat-tooltip-component "Archives" at bounding box center [1011, 104] width 68 height 42
click at [1015, 79] on button "folder" at bounding box center [1011, 66] width 33 height 33
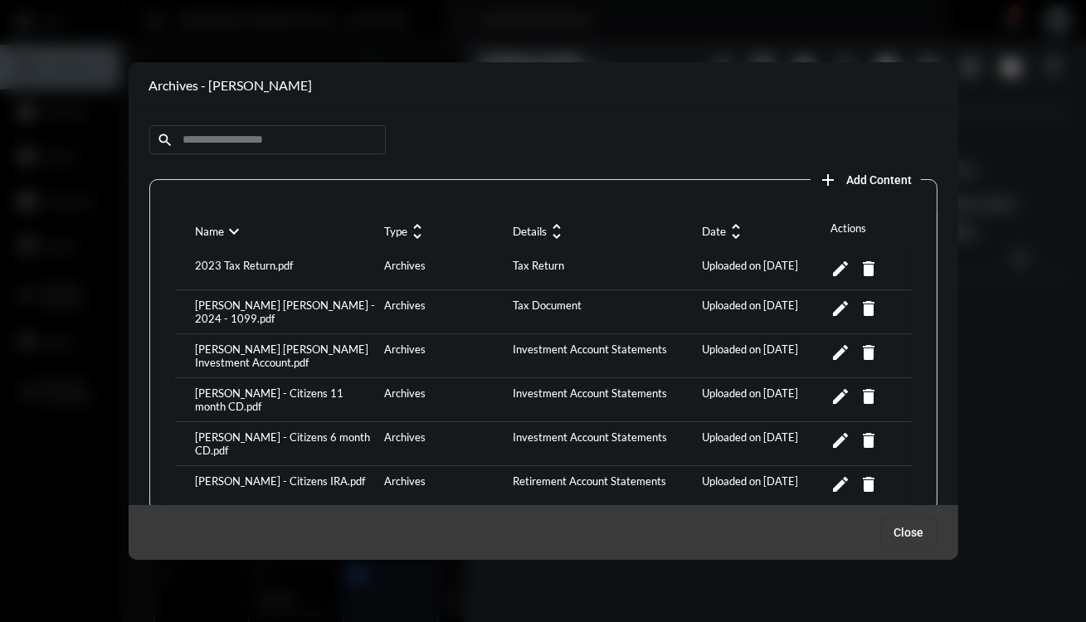
click at [836, 179] on span "add Add Content" at bounding box center [866, 179] width 94 height 13
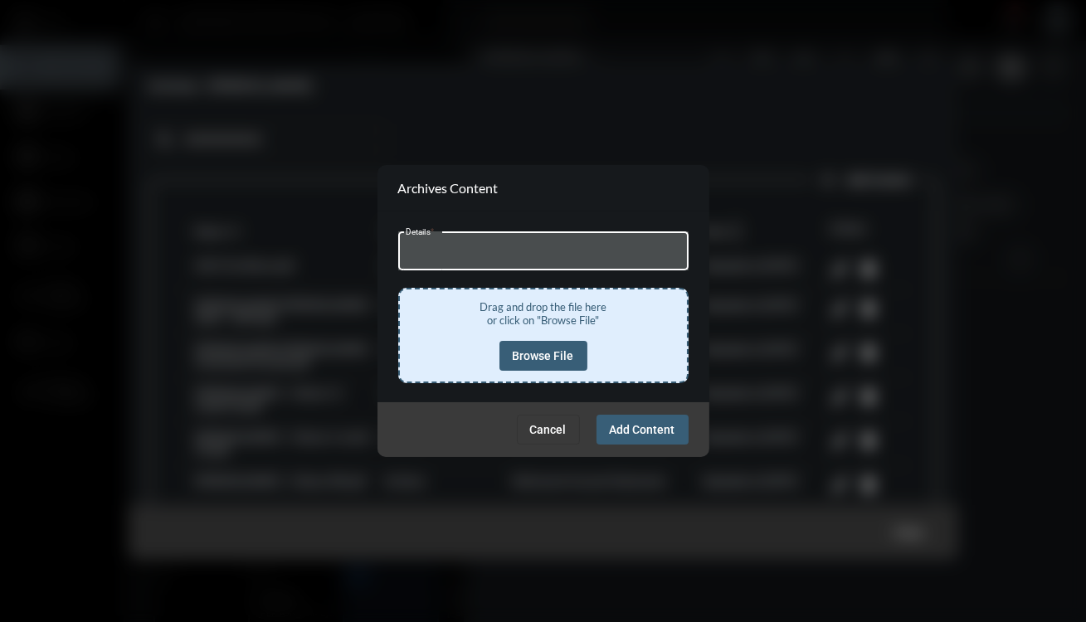
click at [431, 259] on input "Details *" at bounding box center [543, 253] width 275 height 12
type input "**********"
click at [546, 361] on span "Browse File" at bounding box center [543, 355] width 61 height 13
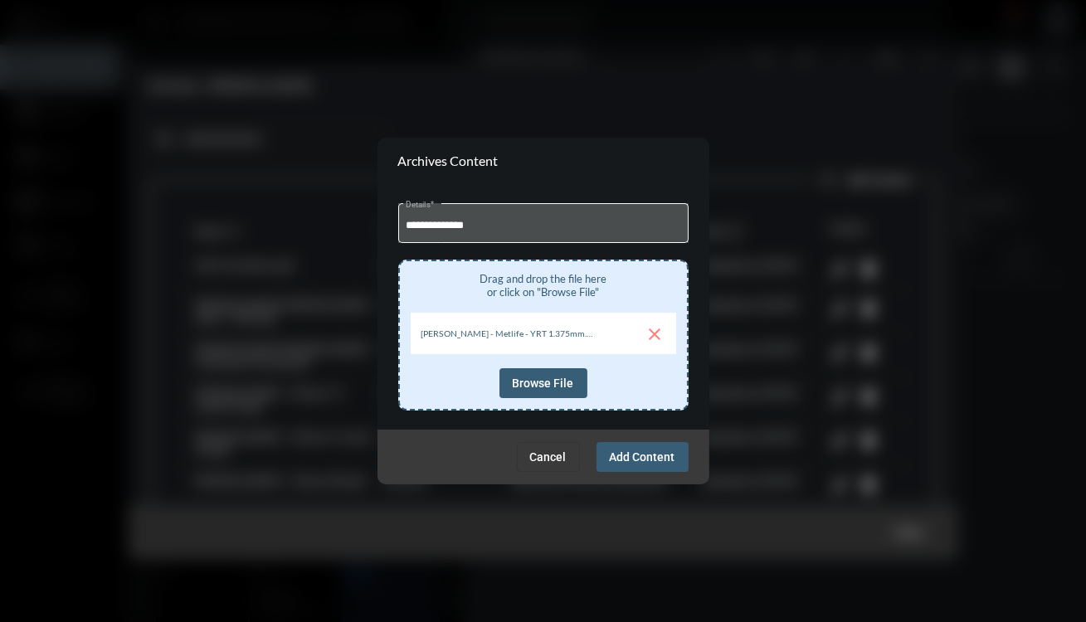
click at [631, 449] on button "Add Content" at bounding box center [643, 457] width 92 height 30
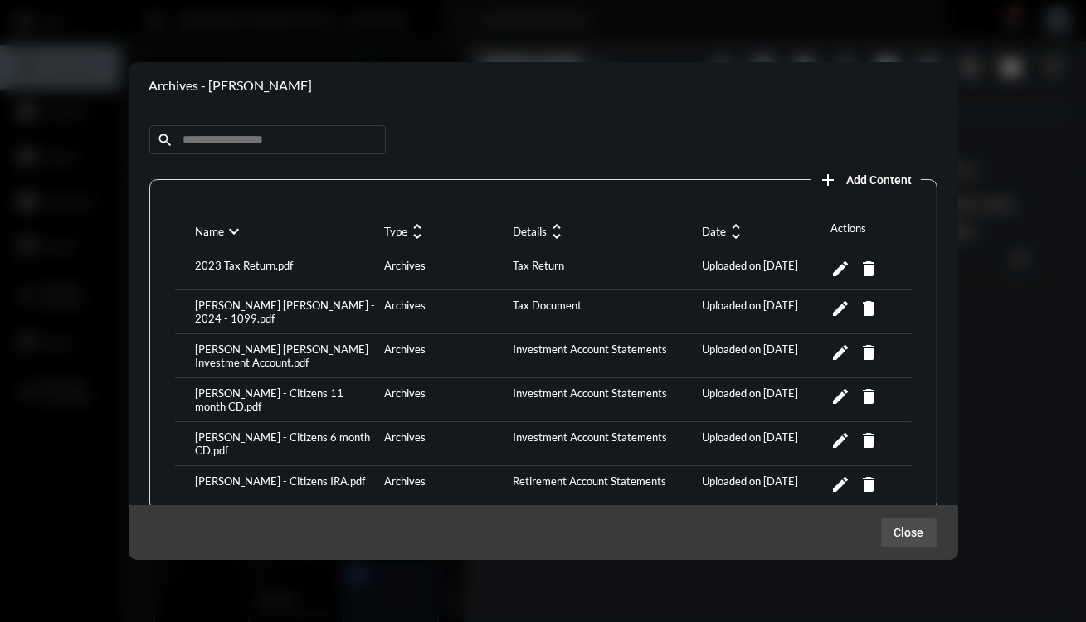
click at [912, 530] on span "Close" at bounding box center [909, 532] width 30 height 13
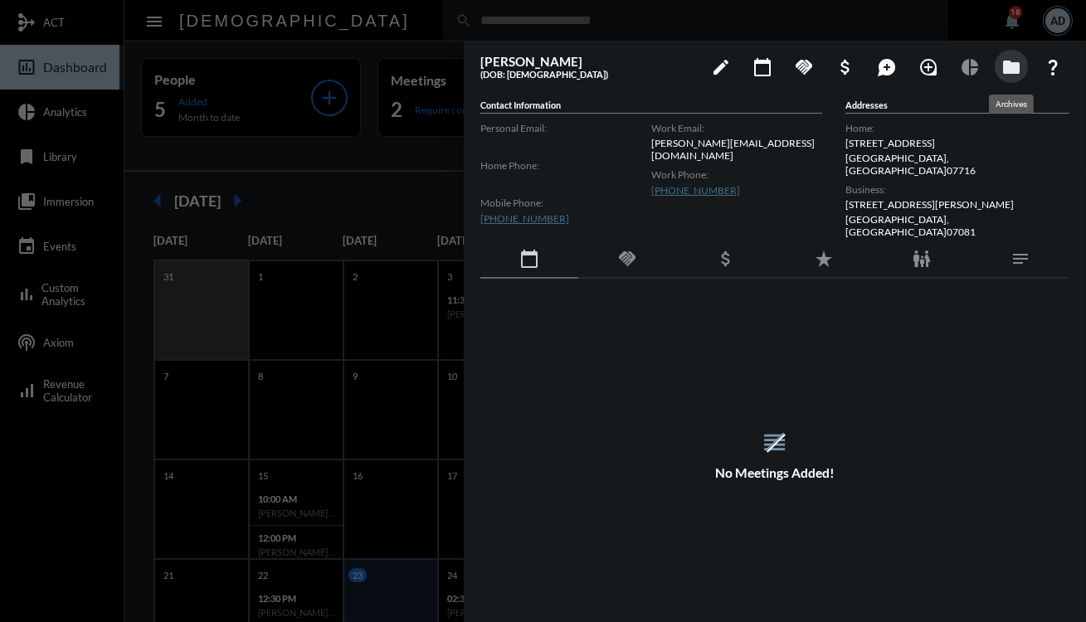
click at [1003, 54] on button "folder" at bounding box center [1011, 66] width 33 height 33
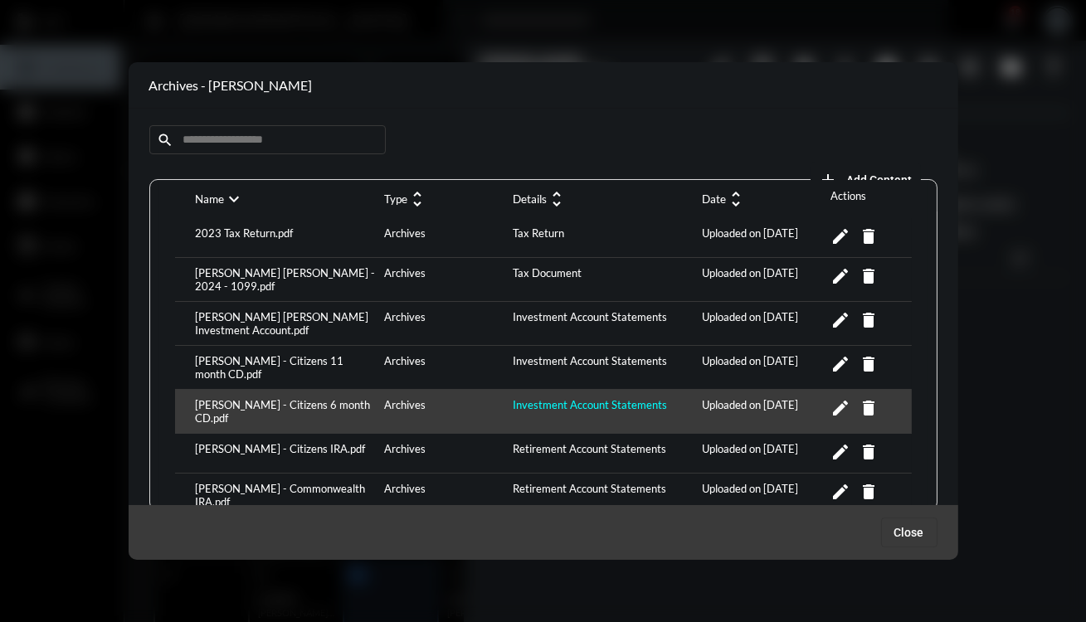
scroll to position [9, 0]
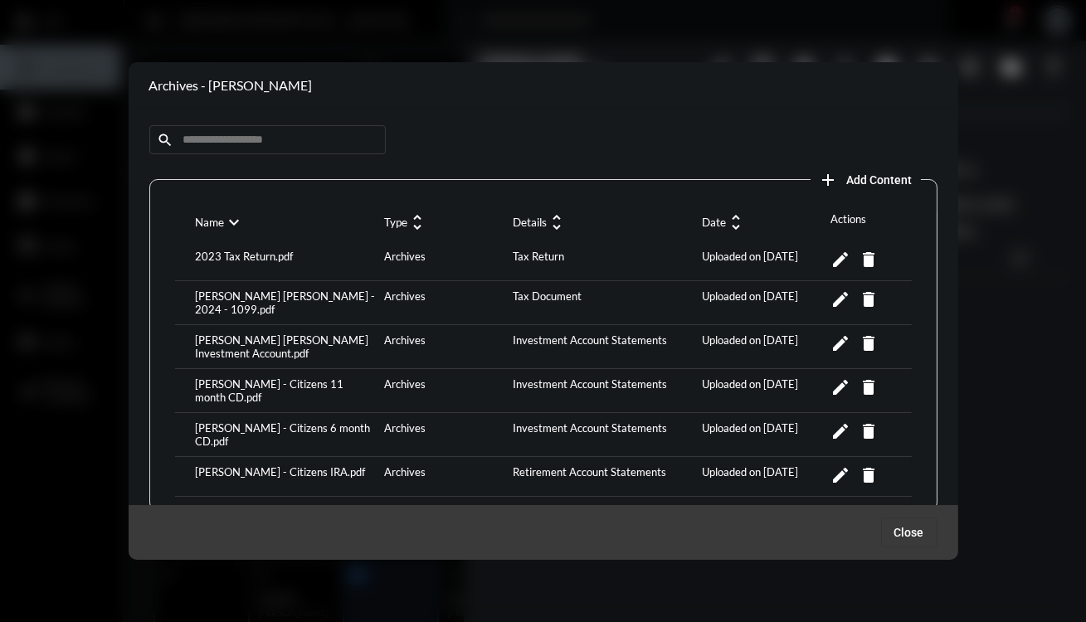
click at [821, 183] on mat-icon "add" at bounding box center [829, 180] width 20 height 20
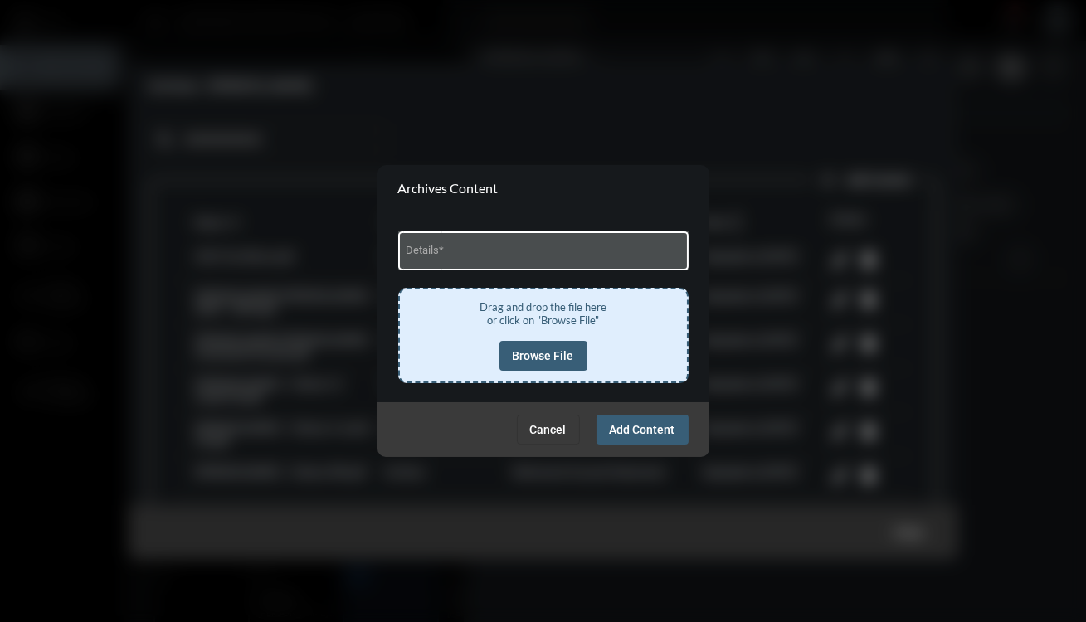
click at [640, 250] on input "Details *" at bounding box center [543, 253] width 275 height 12
type input "**********"
click at [519, 348] on button "Browse File" at bounding box center [543, 356] width 88 height 30
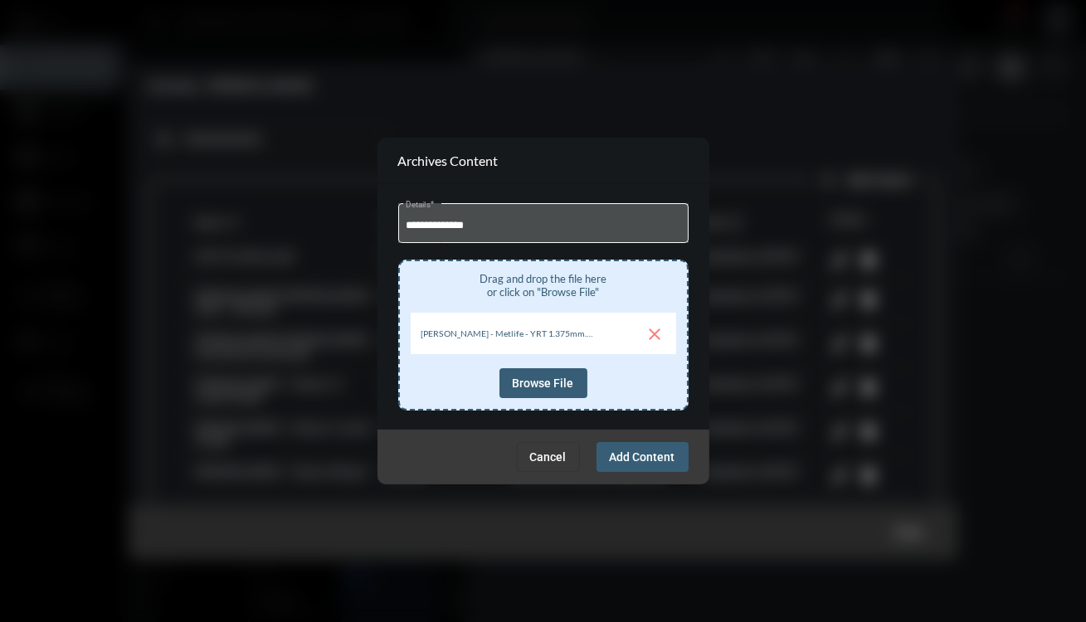
click at [626, 460] on span "Add Content" at bounding box center [643, 456] width 66 height 13
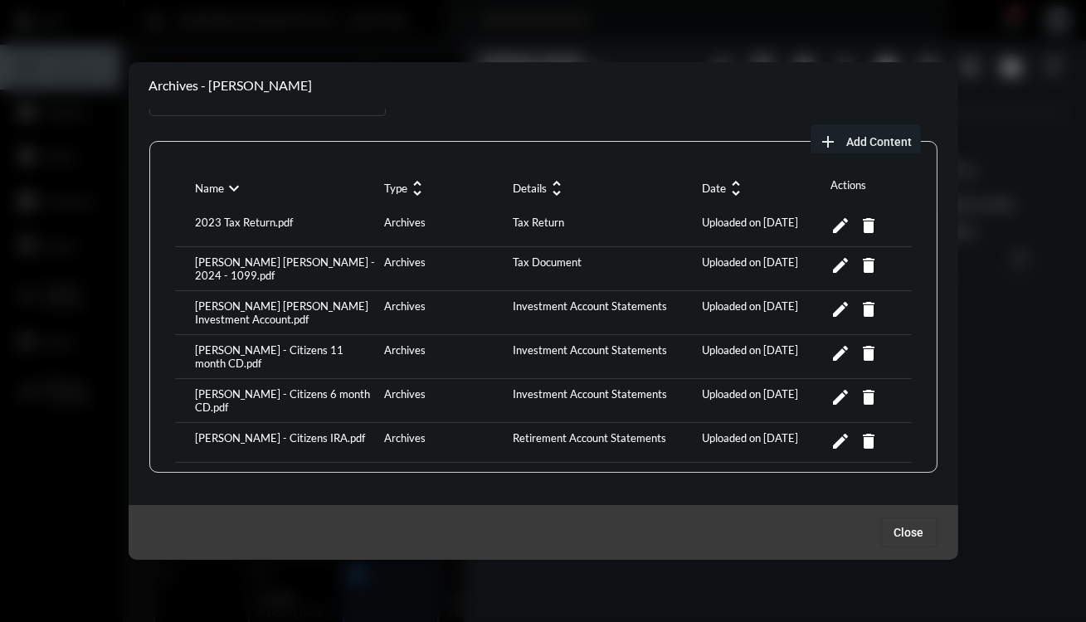
scroll to position [0, 0]
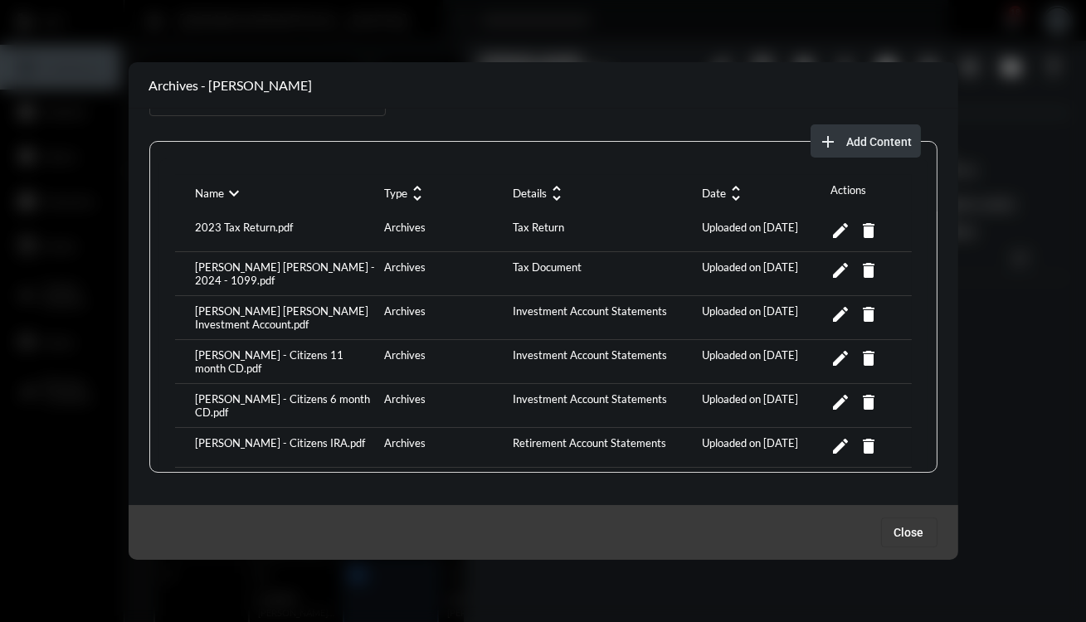
click at [862, 149] on button "add Add Content" at bounding box center [866, 140] width 110 height 33
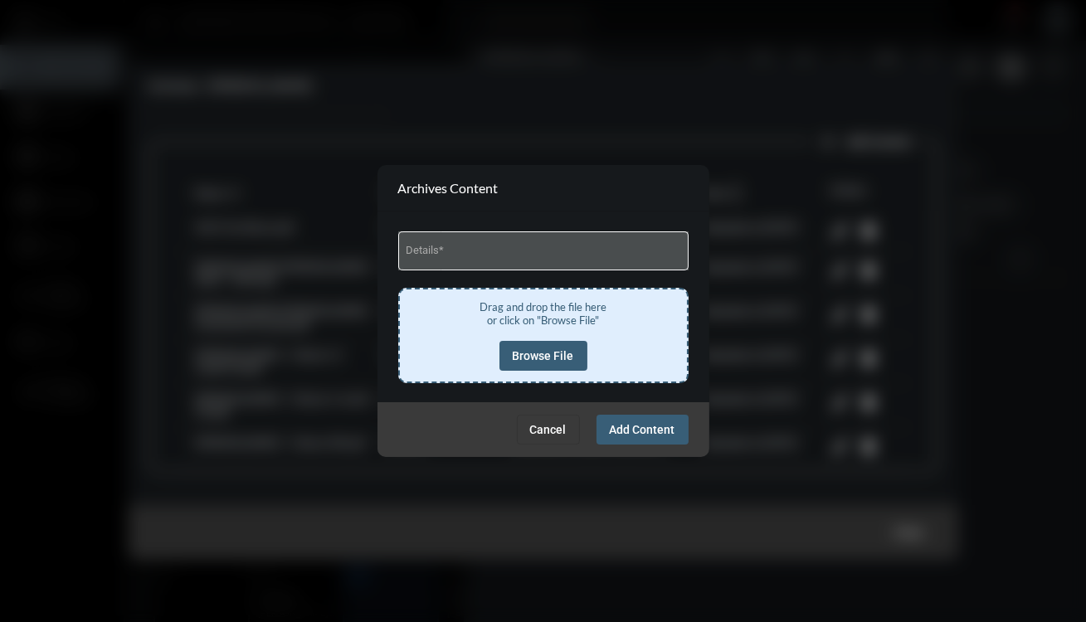
click at [557, 417] on button "Cancel" at bounding box center [548, 430] width 63 height 30
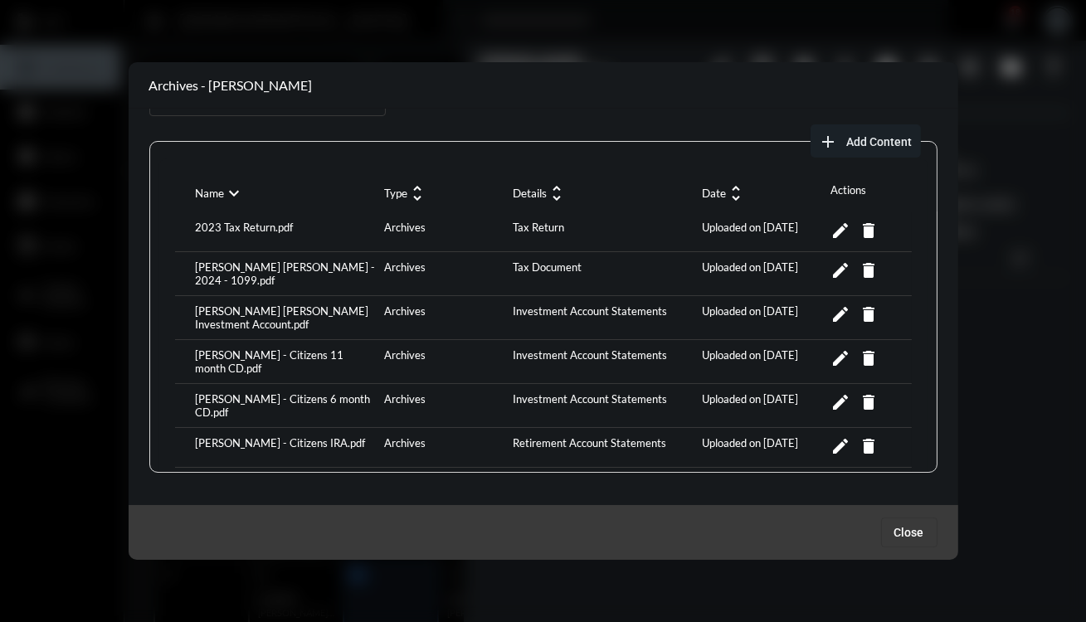
click at [907, 536] on span "Close" at bounding box center [909, 532] width 30 height 13
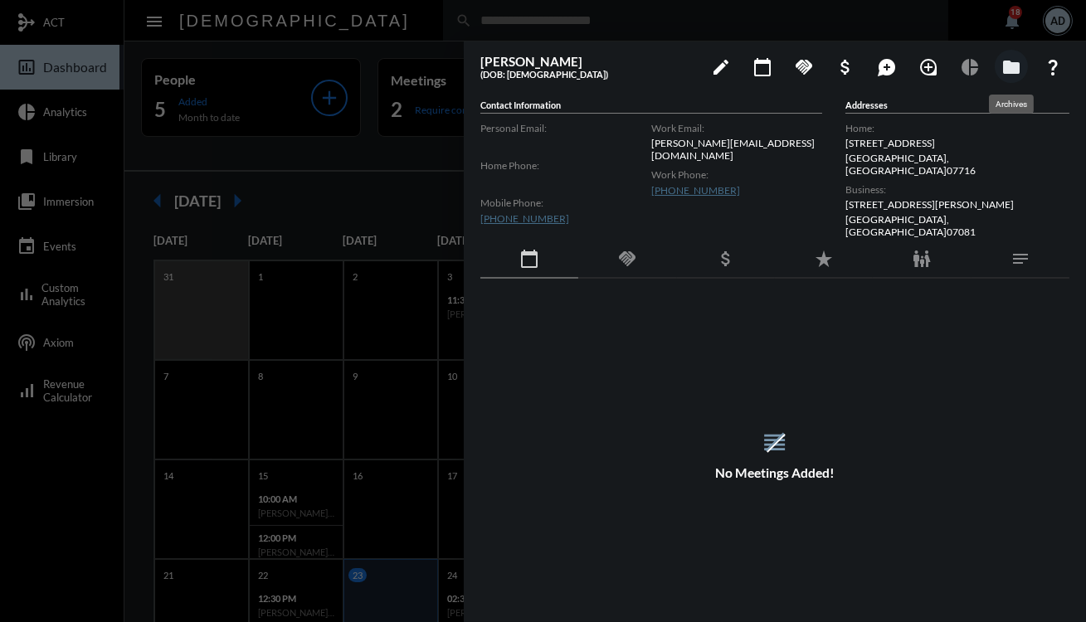
click at [1010, 88] on mat-tooltip-component "Archives" at bounding box center [1011, 104] width 68 height 42
click at [1012, 81] on button "folder" at bounding box center [1011, 66] width 33 height 33
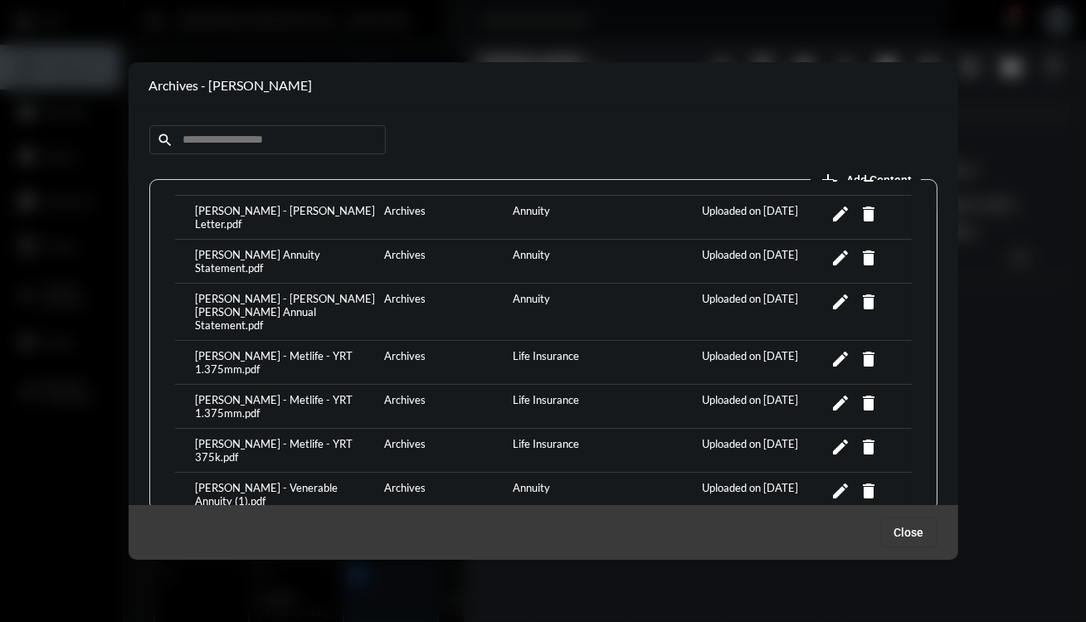
scroll to position [395, 0]
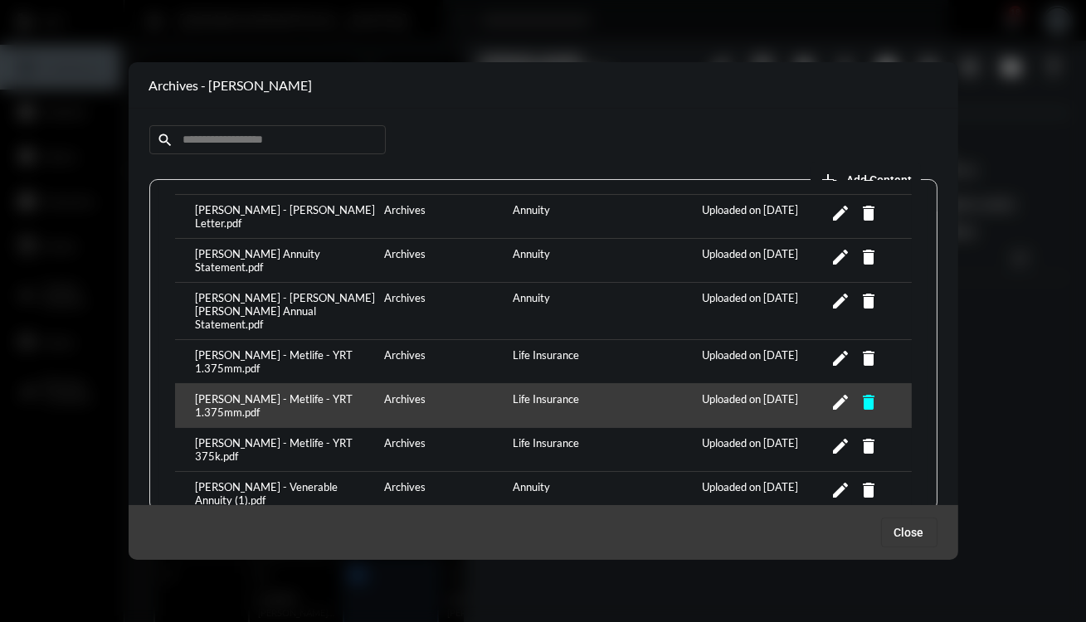
click at [860, 392] on mat-icon "delete" at bounding box center [869, 402] width 20 height 20
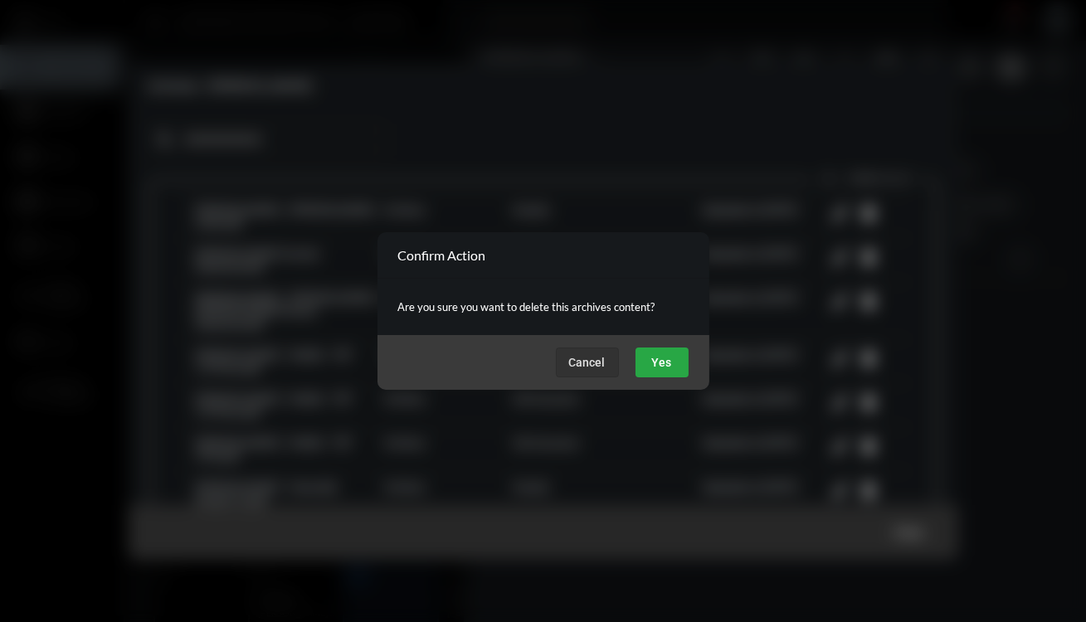
click at [664, 363] on span "Yes" at bounding box center [662, 362] width 20 height 13
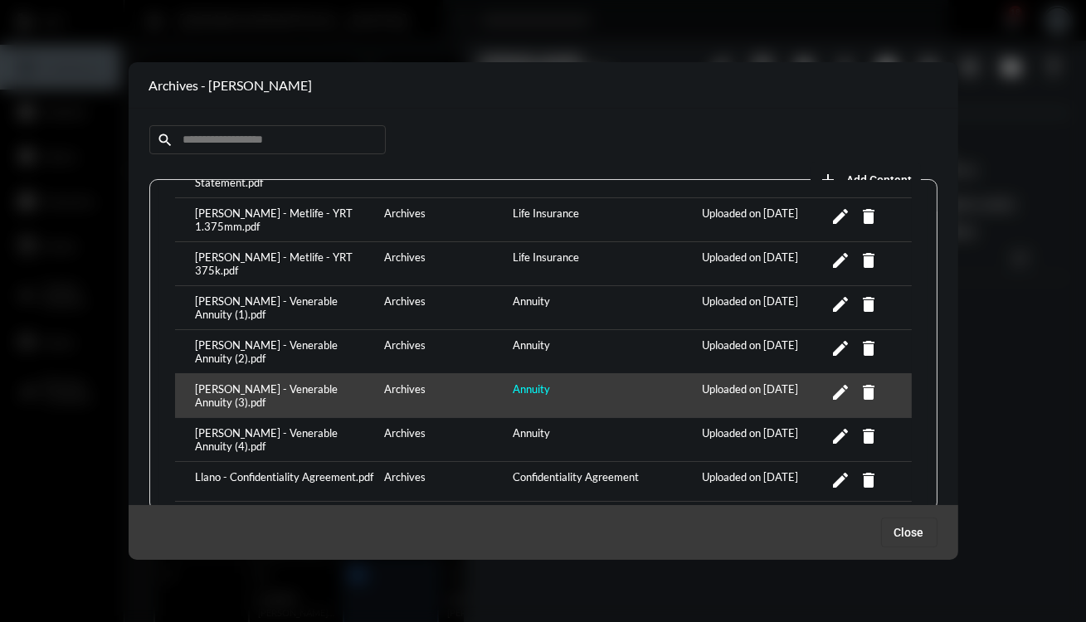
scroll to position [38, 0]
